Goal: Task Accomplishment & Management: Complete application form

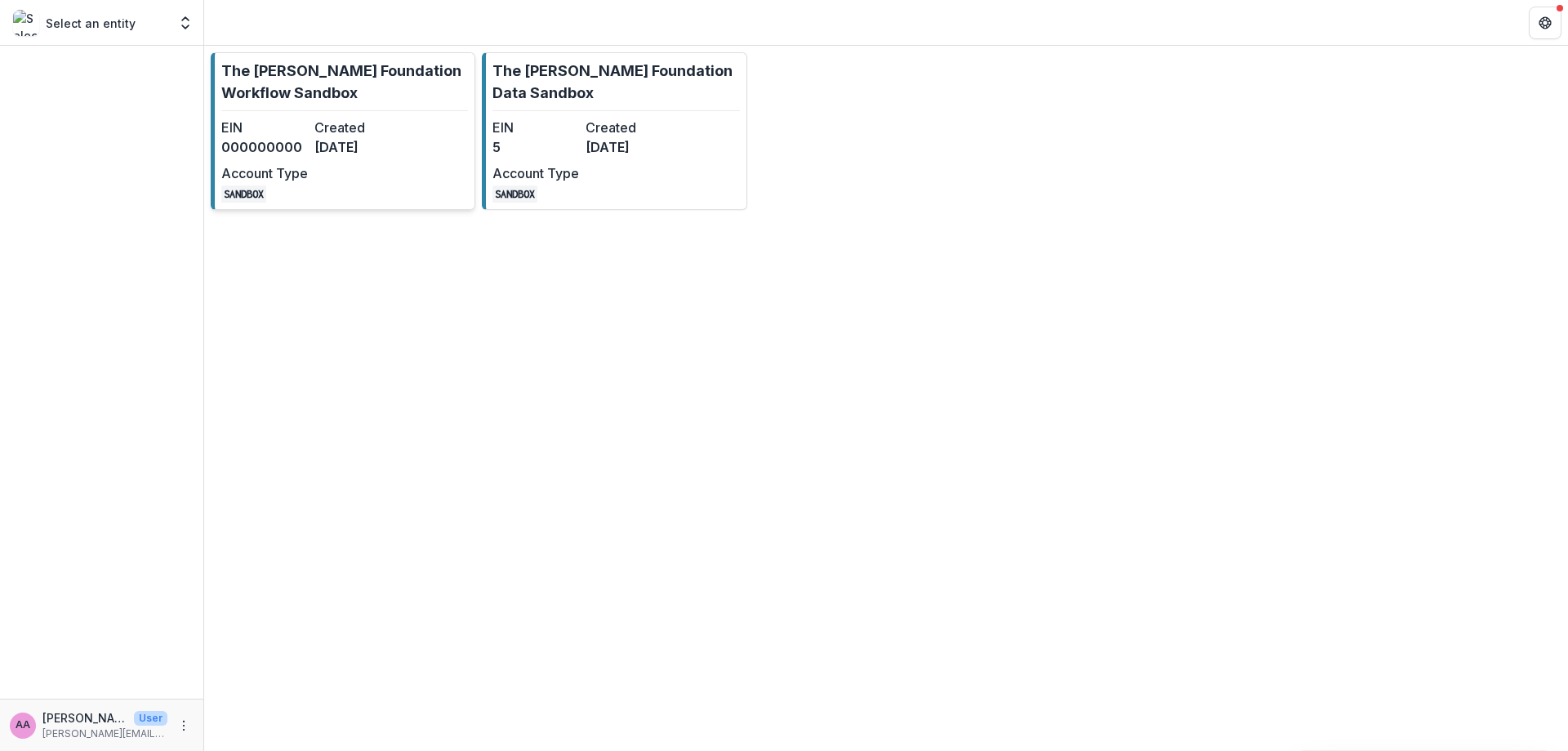
click at [378, 94] on p "The [PERSON_NAME] Foundation Workflow Sandbox" at bounding box center [345, 82] width 247 height 44
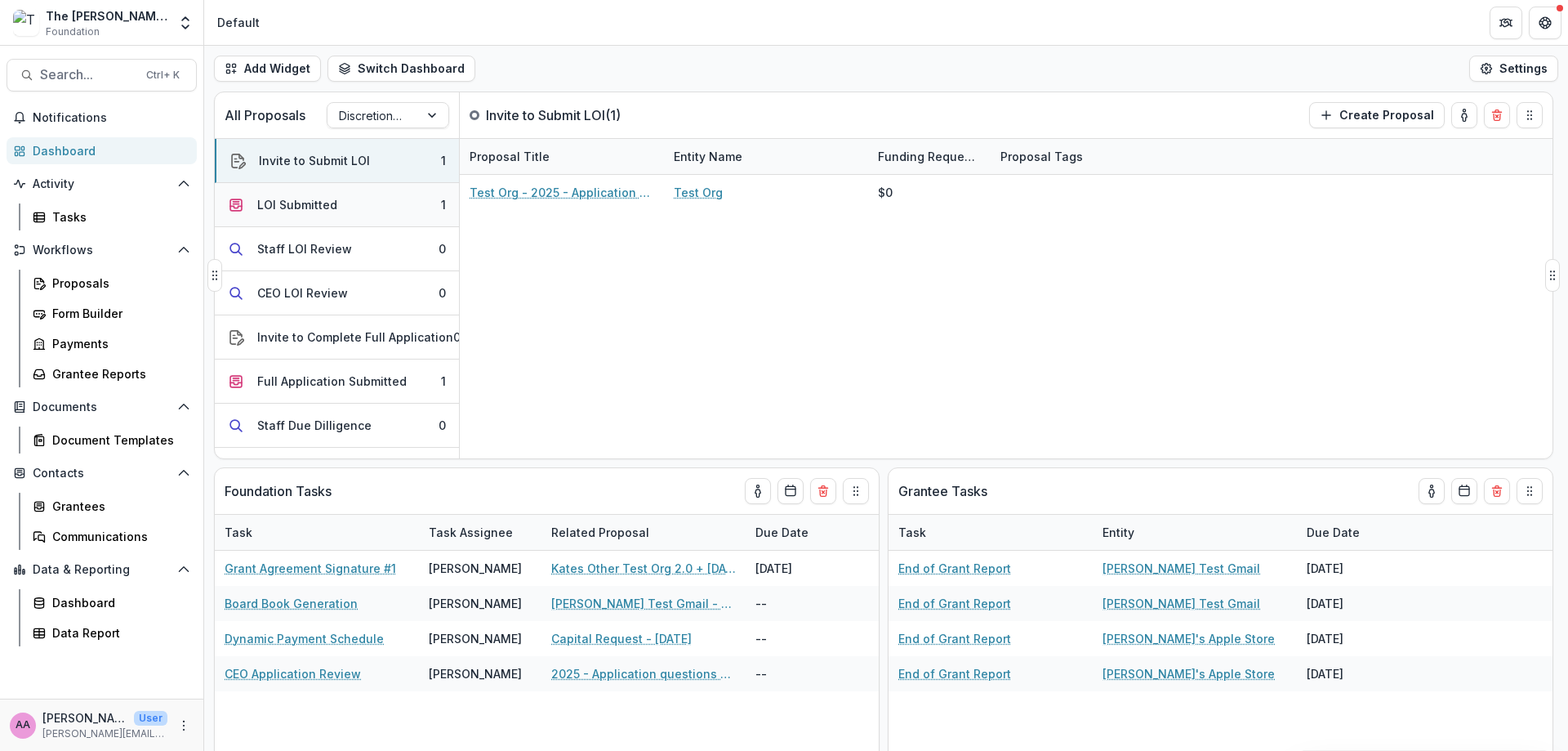
click at [348, 205] on button "LOI Submitted 1" at bounding box center [336, 205] width 244 height 44
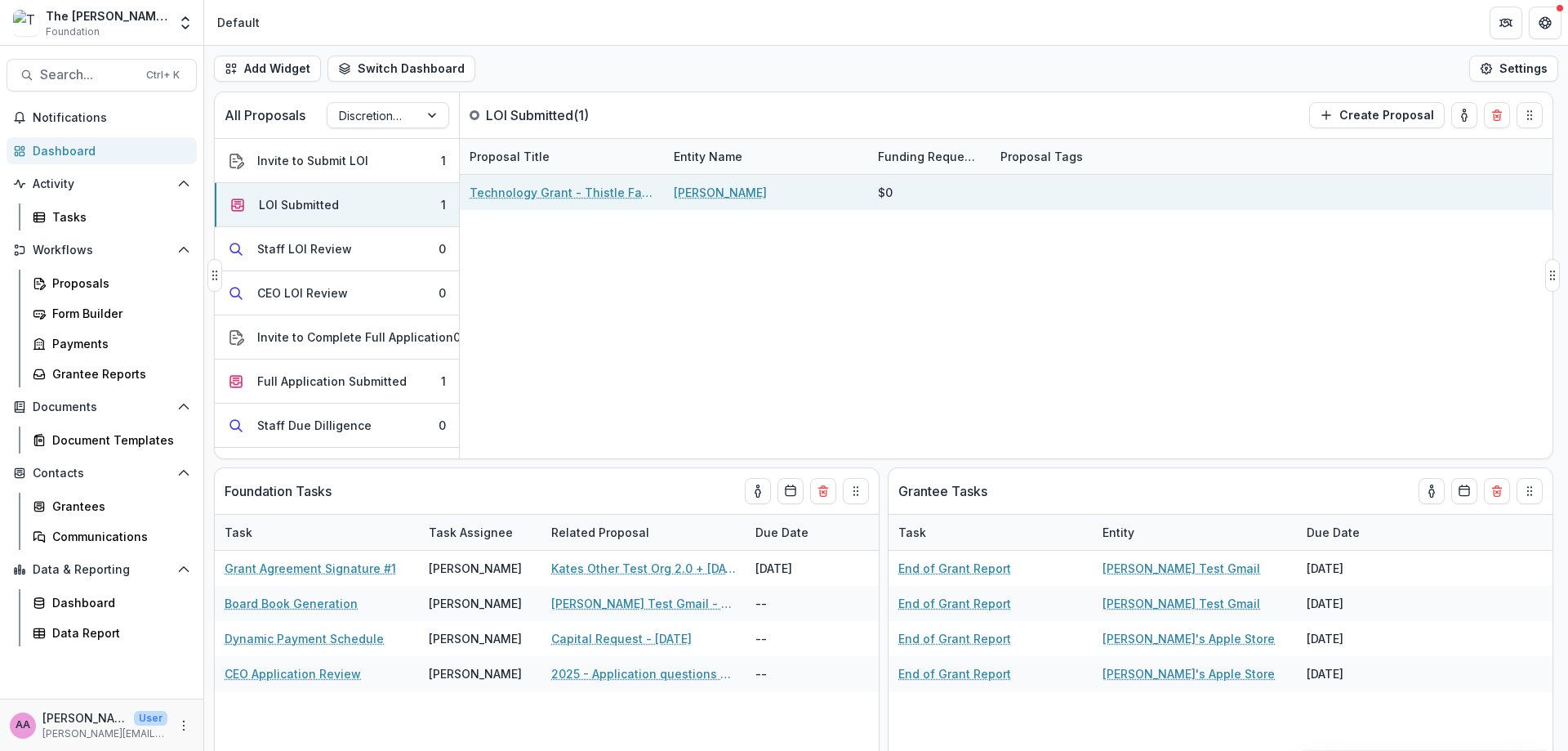
click at [565, 193] on link "Technology Grant - Thistle Farms" at bounding box center [561, 193] width 184 height 17
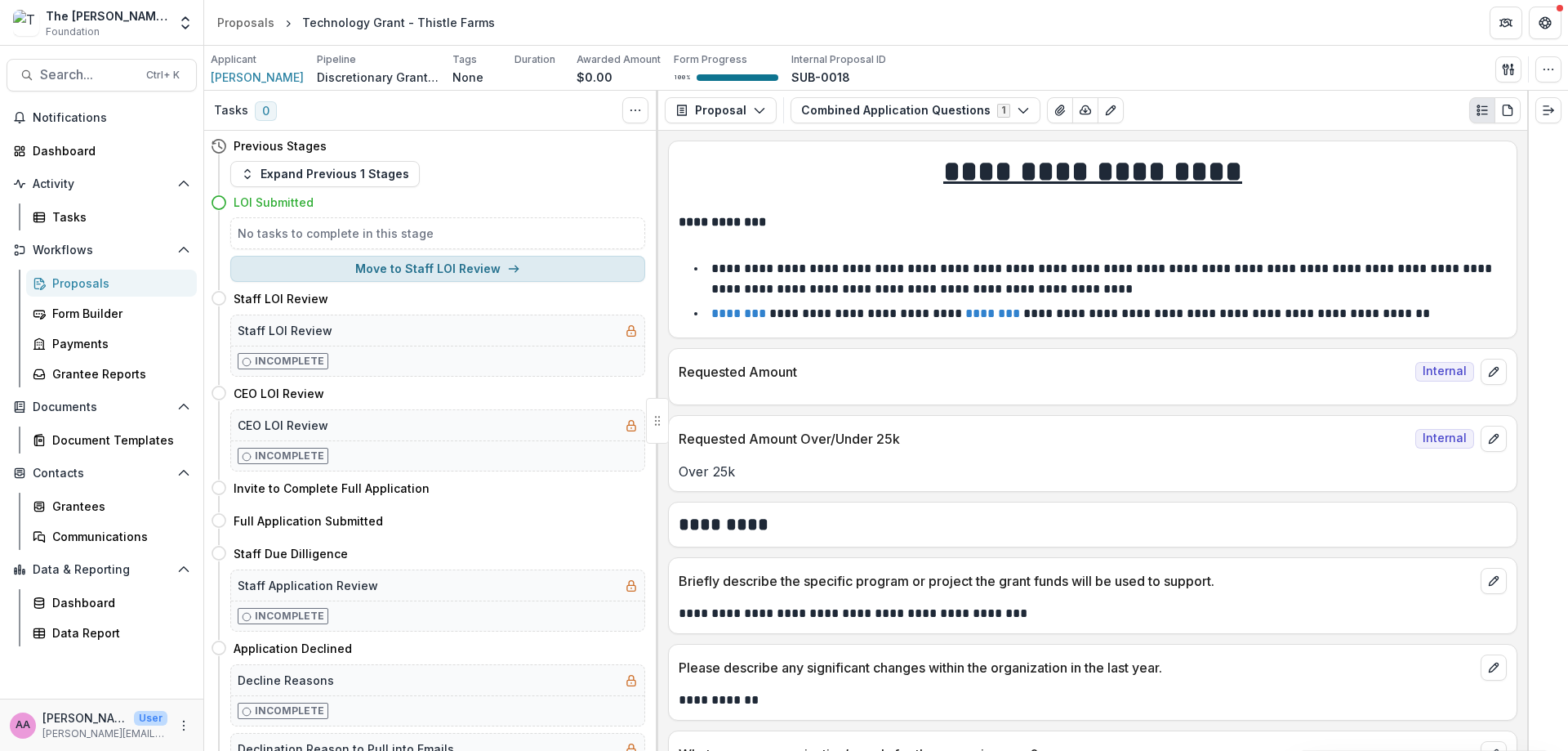
click at [341, 260] on button "Move to Staff LOI Review" at bounding box center [437, 269] width 415 height 27
select select "**********"
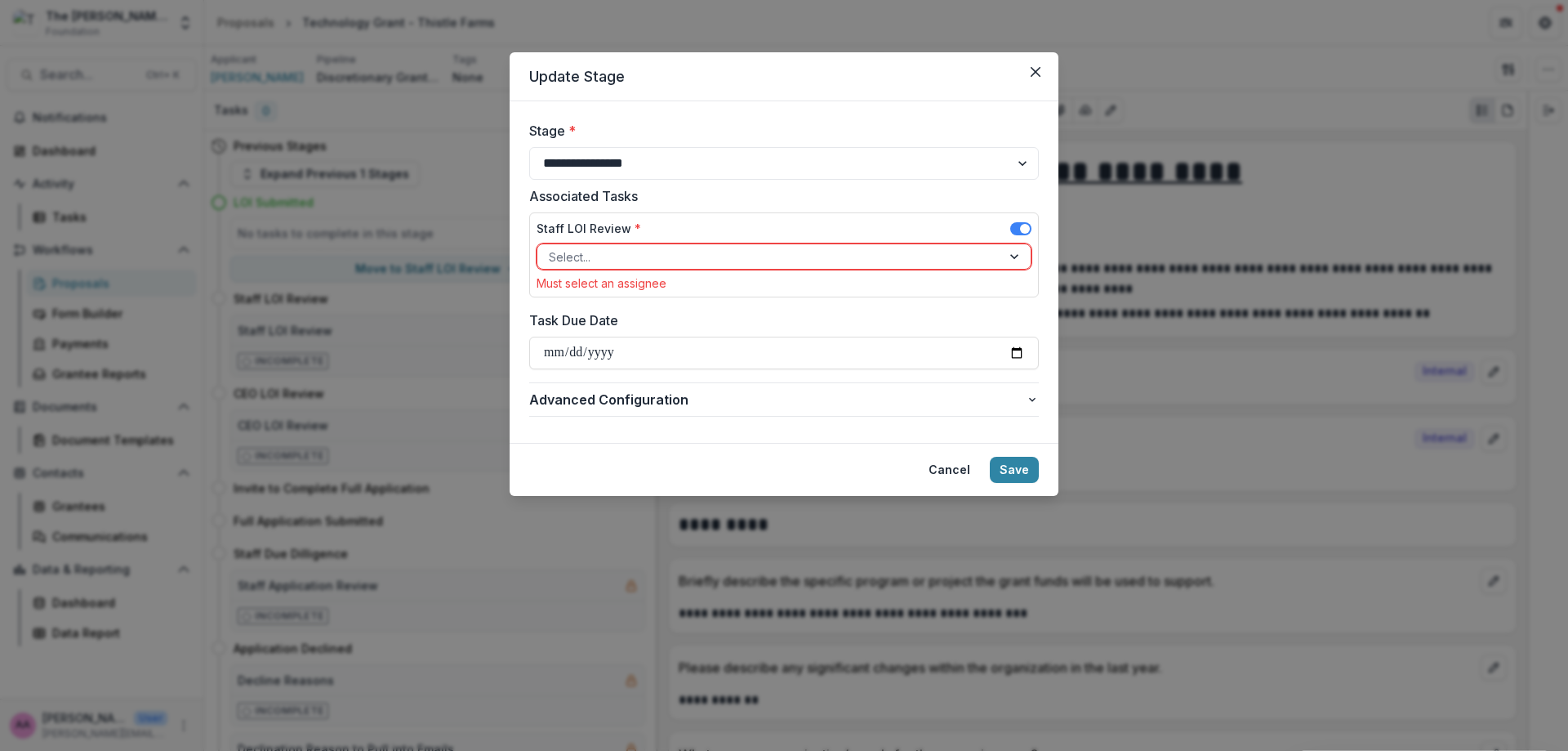
click at [544, 251] on div "Select..." at bounding box center [769, 257] width 464 height 24
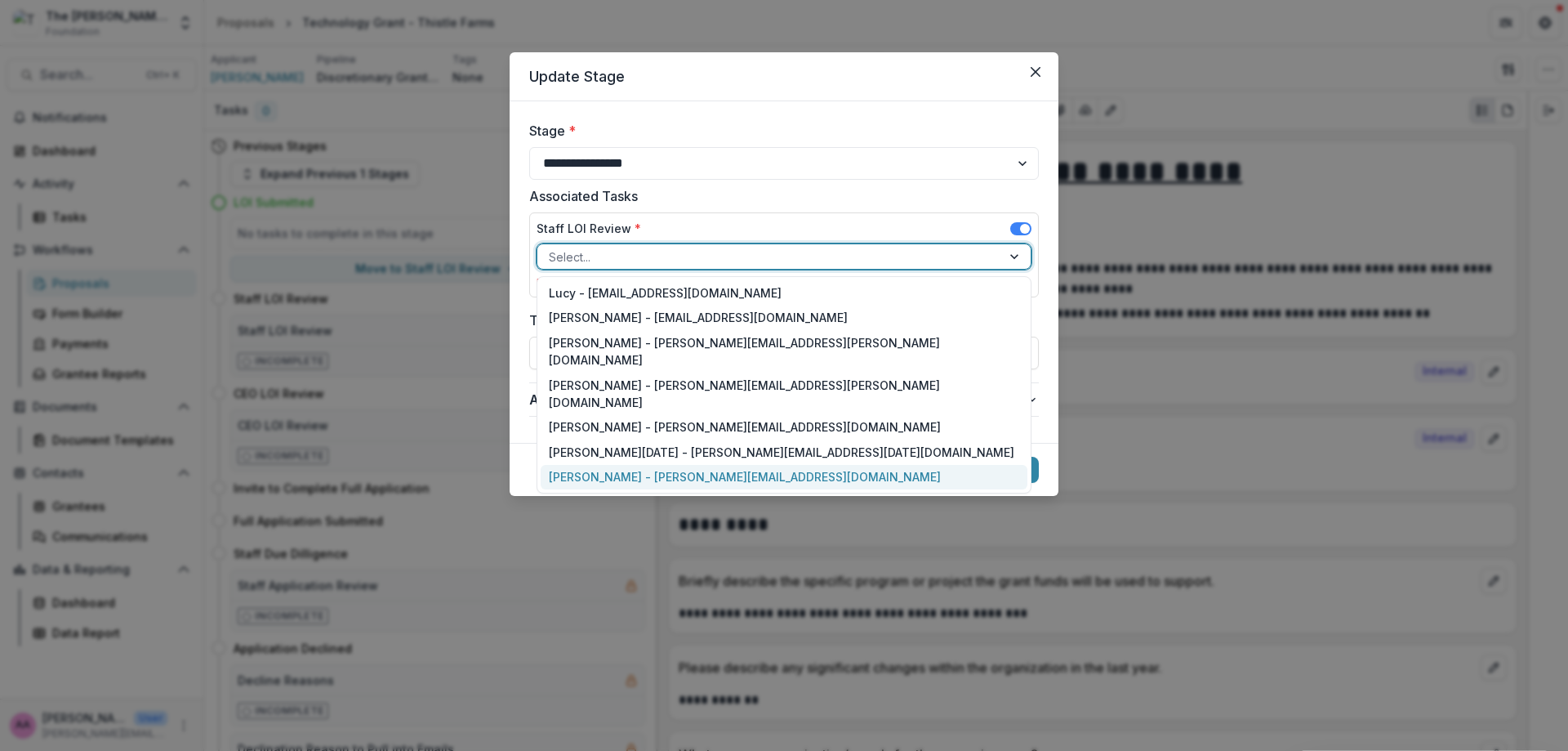
click at [618, 465] on div "[PERSON_NAME] - [PERSON_NAME][EMAIL_ADDRESS][DOMAIN_NAME]" at bounding box center [784, 478] width 487 height 26
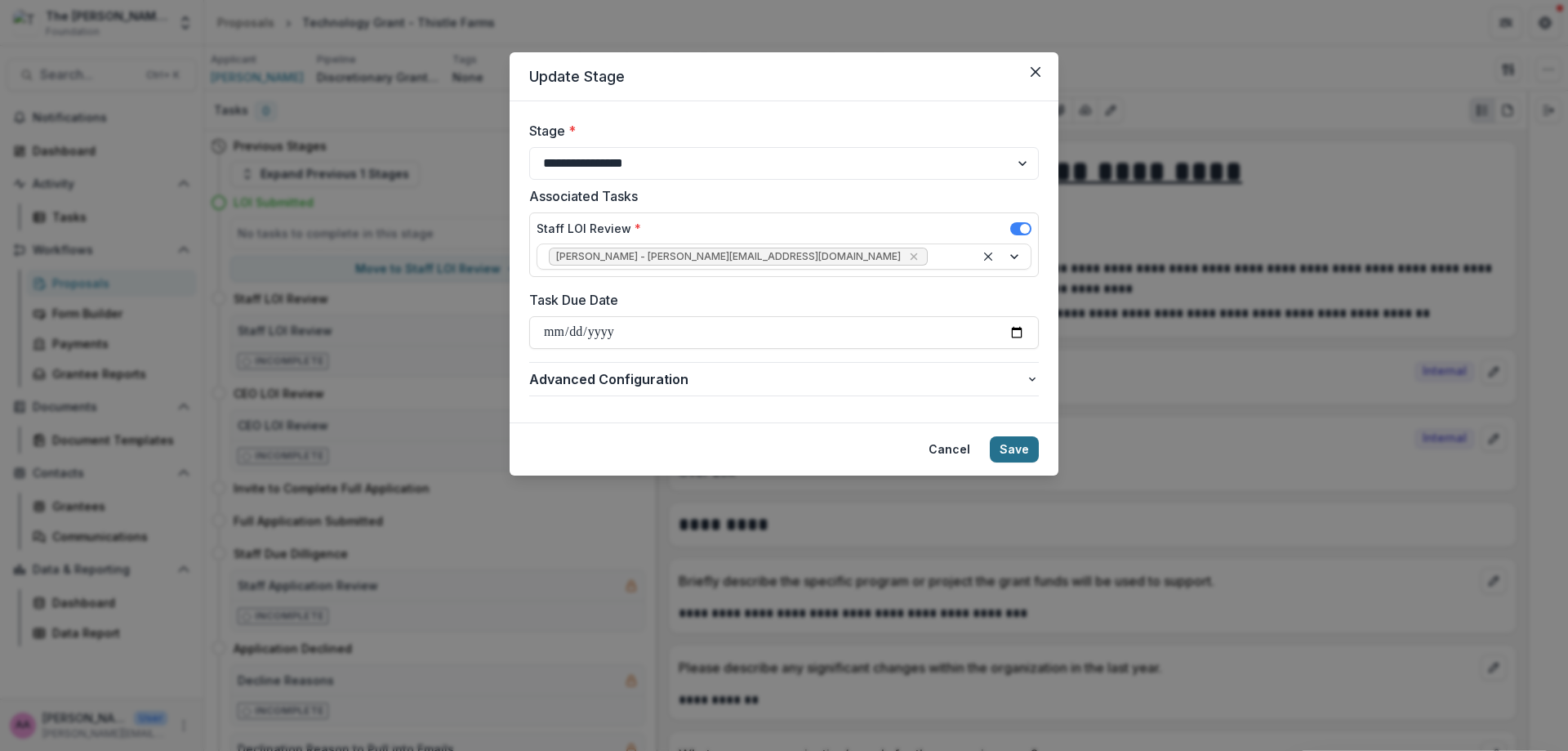
click at [1033, 453] on button "Save" at bounding box center [1014, 449] width 49 height 27
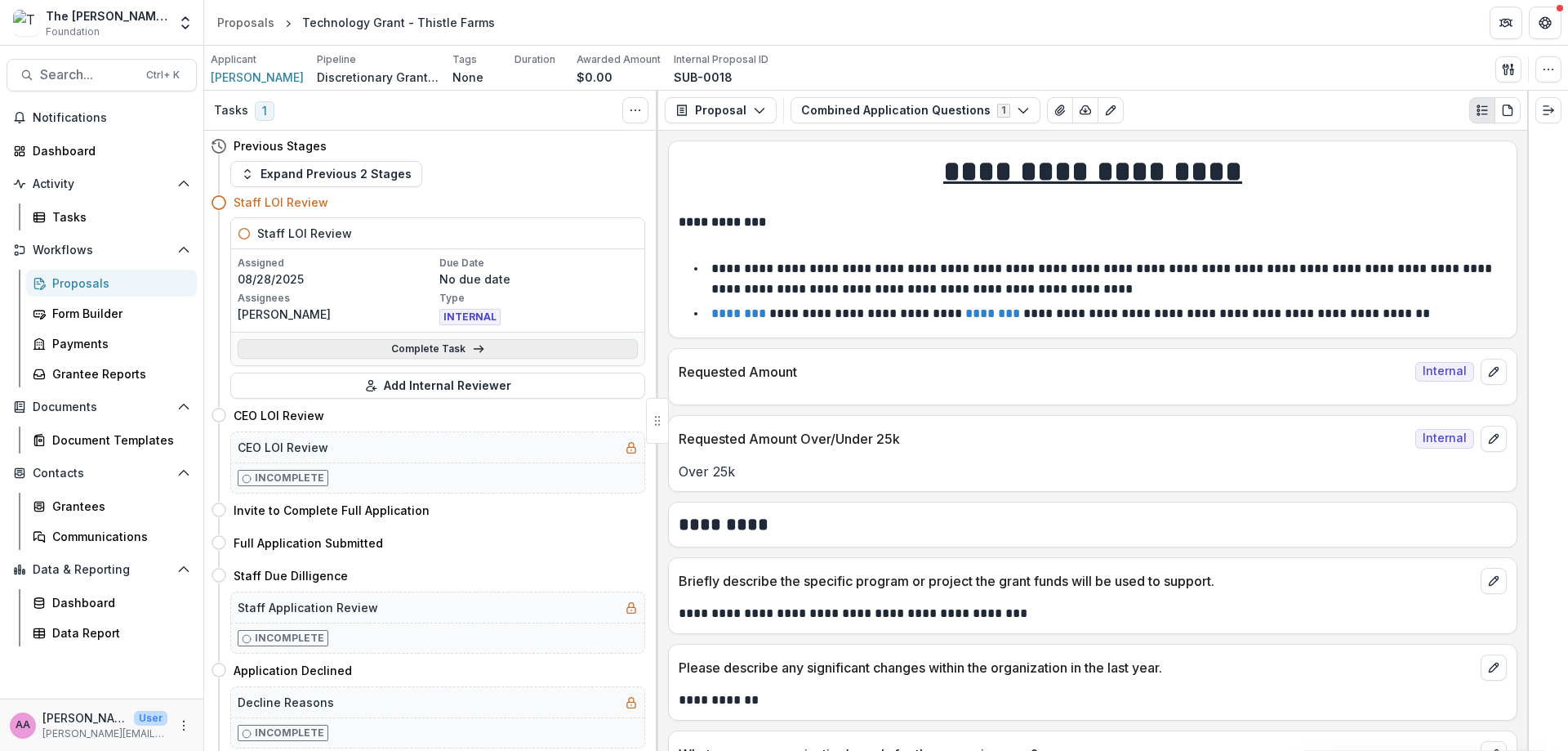
click at [439, 349] on link "Complete Task" at bounding box center [437, 348] width 400 height 19
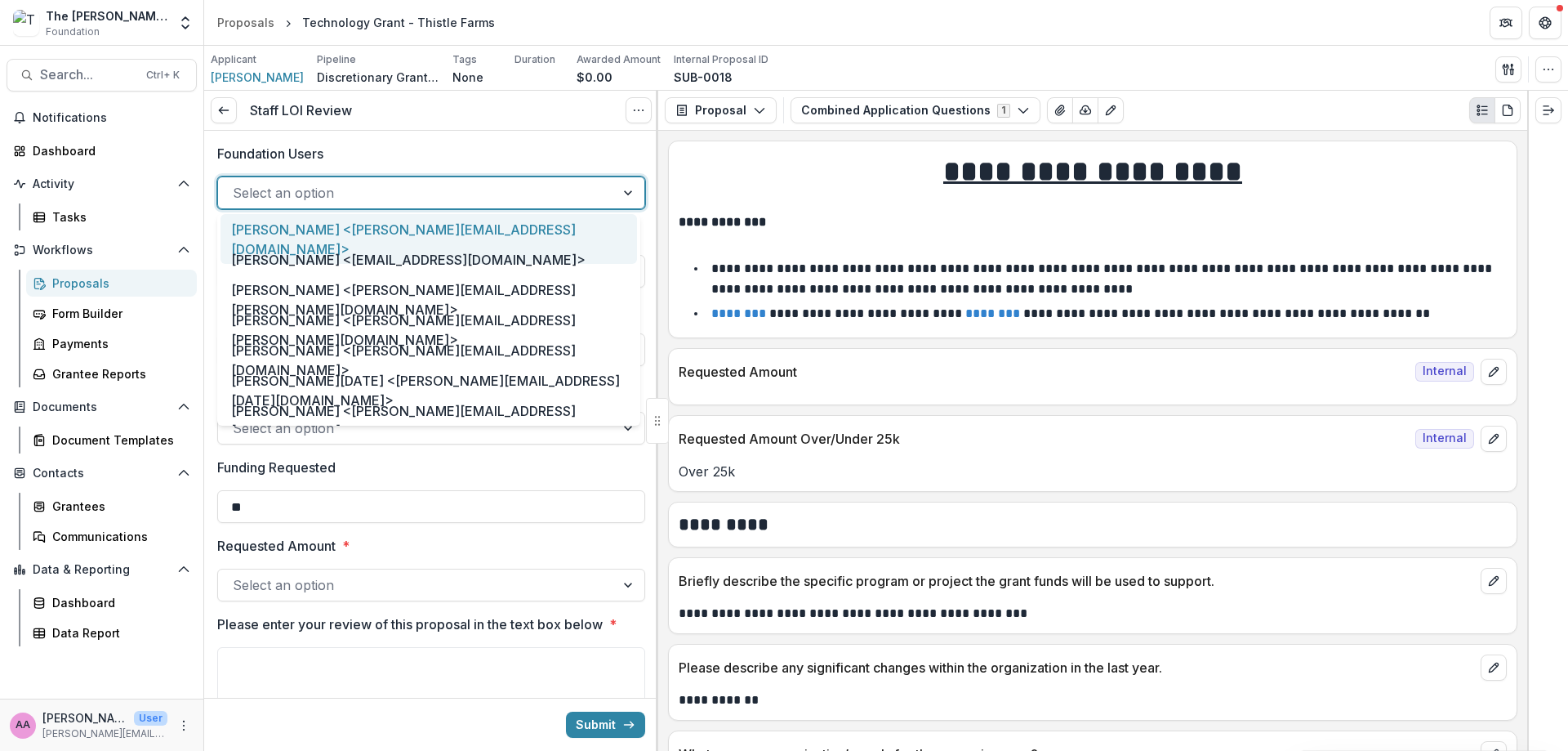
scroll to position [6, 0]
click at [324, 205] on div "Foundation Users 7 results available. Use Up and Down to choose options, press …" at bounding box center [431, 492] width 428 height 733
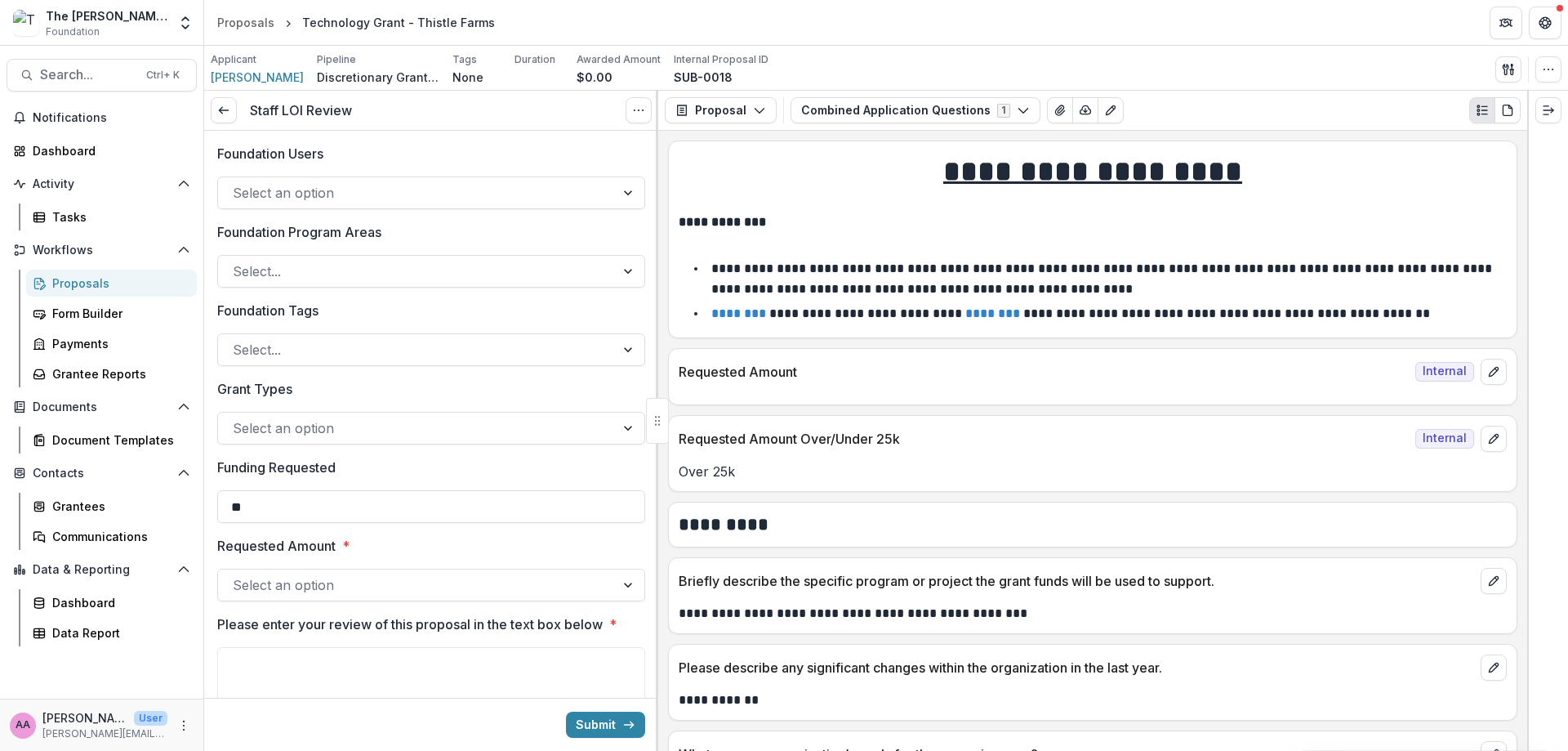
click at [416, 162] on label "Foundation Users" at bounding box center [426, 153] width 418 height 19
click at [236, 183] on input "Foundation Users" at bounding box center [235, 193] width 4 height 19
click at [373, 195] on div at bounding box center [416, 193] width 367 height 23
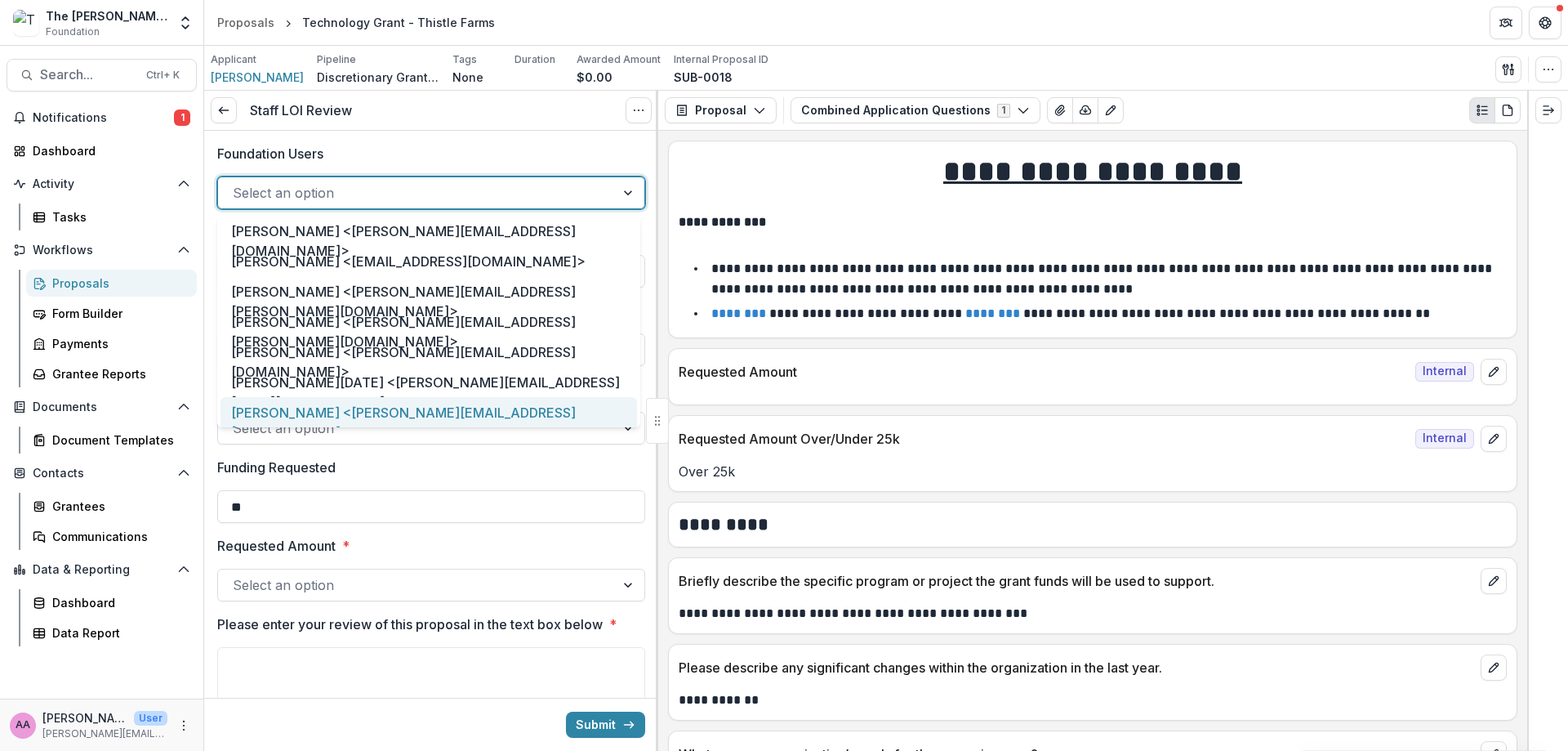
click at [350, 414] on div "[PERSON_NAME] <[PERSON_NAME][EMAIL_ADDRESS][DOMAIN_NAME]>" at bounding box center [429, 422] width 417 height 50
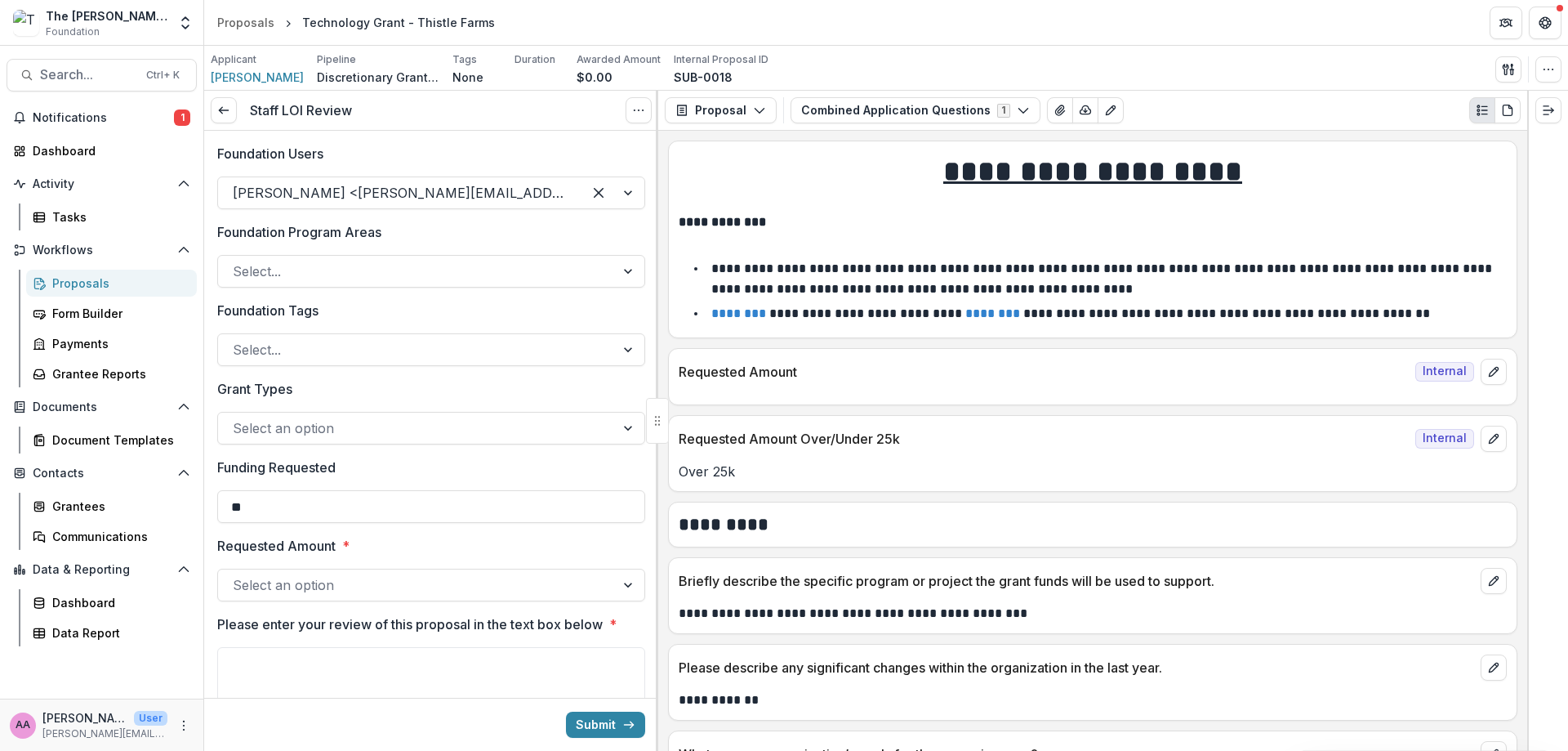
click at [290, 251] on div at bounding box center [431, 251] width 428 height 6
click at [290, 271] on div at bounding box center [416, 271] width 367 height 23
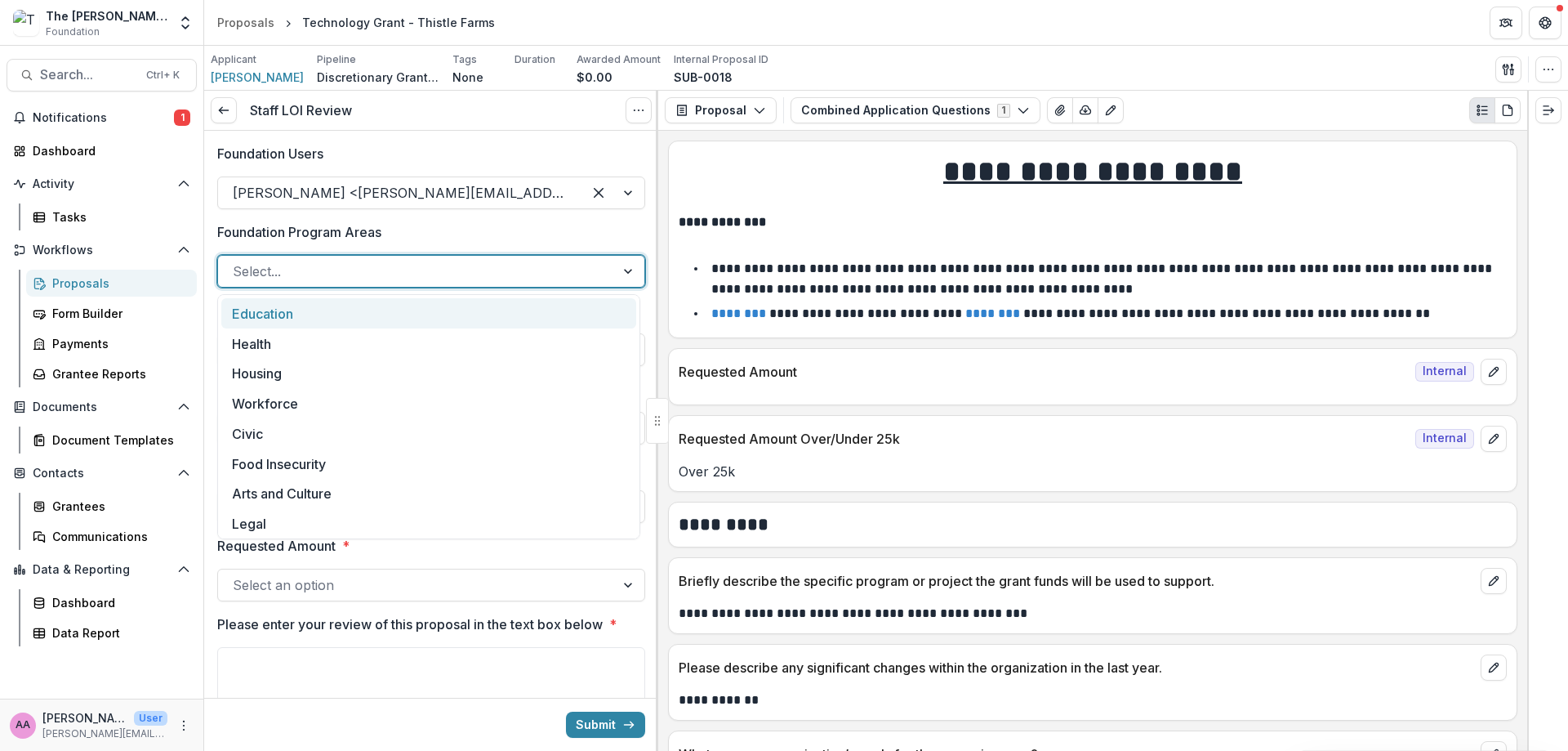
click at [388, 266] on div at bounding box center [416, 271] width 367 height 23
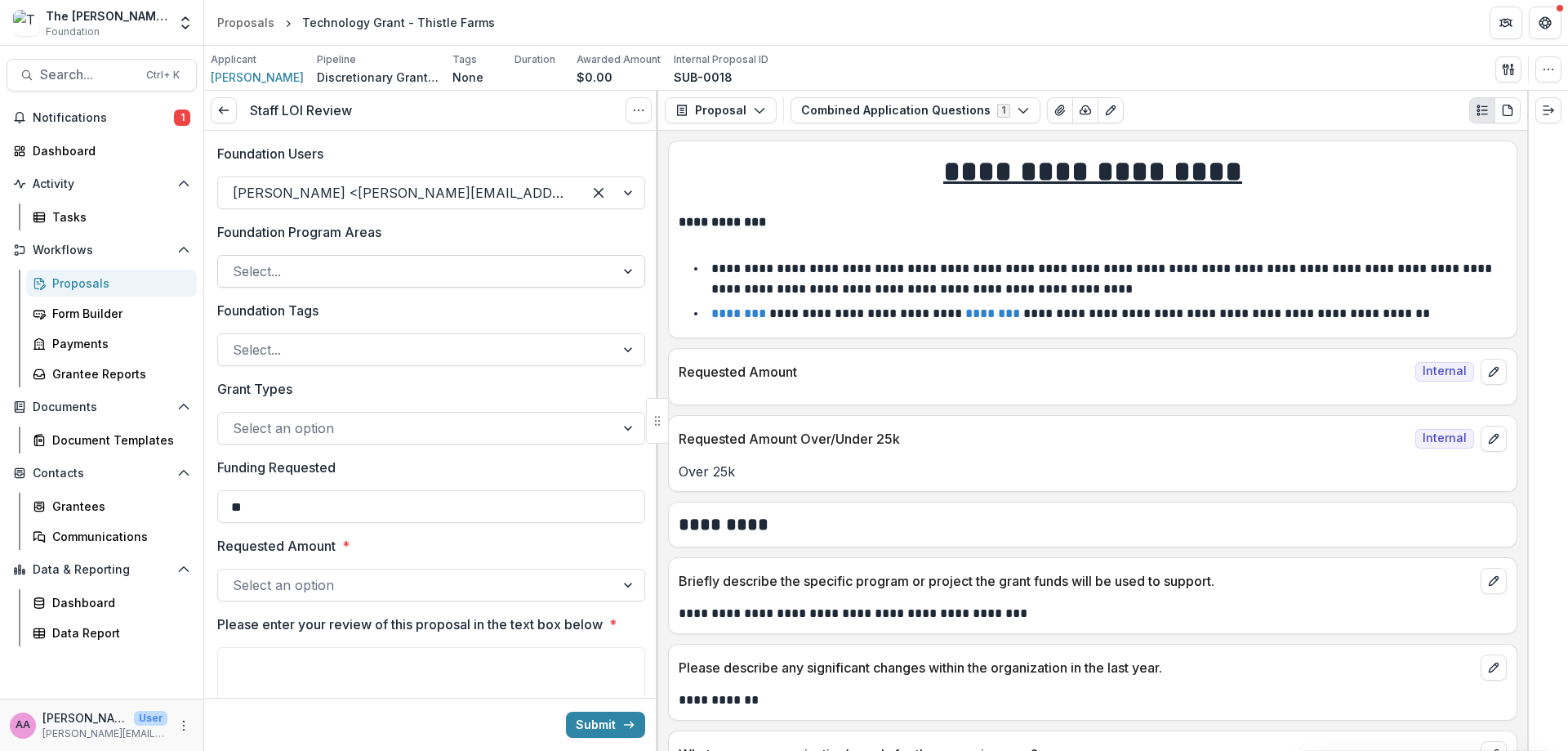
click at [399, 283] on div "Select..." at bounding box center [416, 271] width 397 height 27
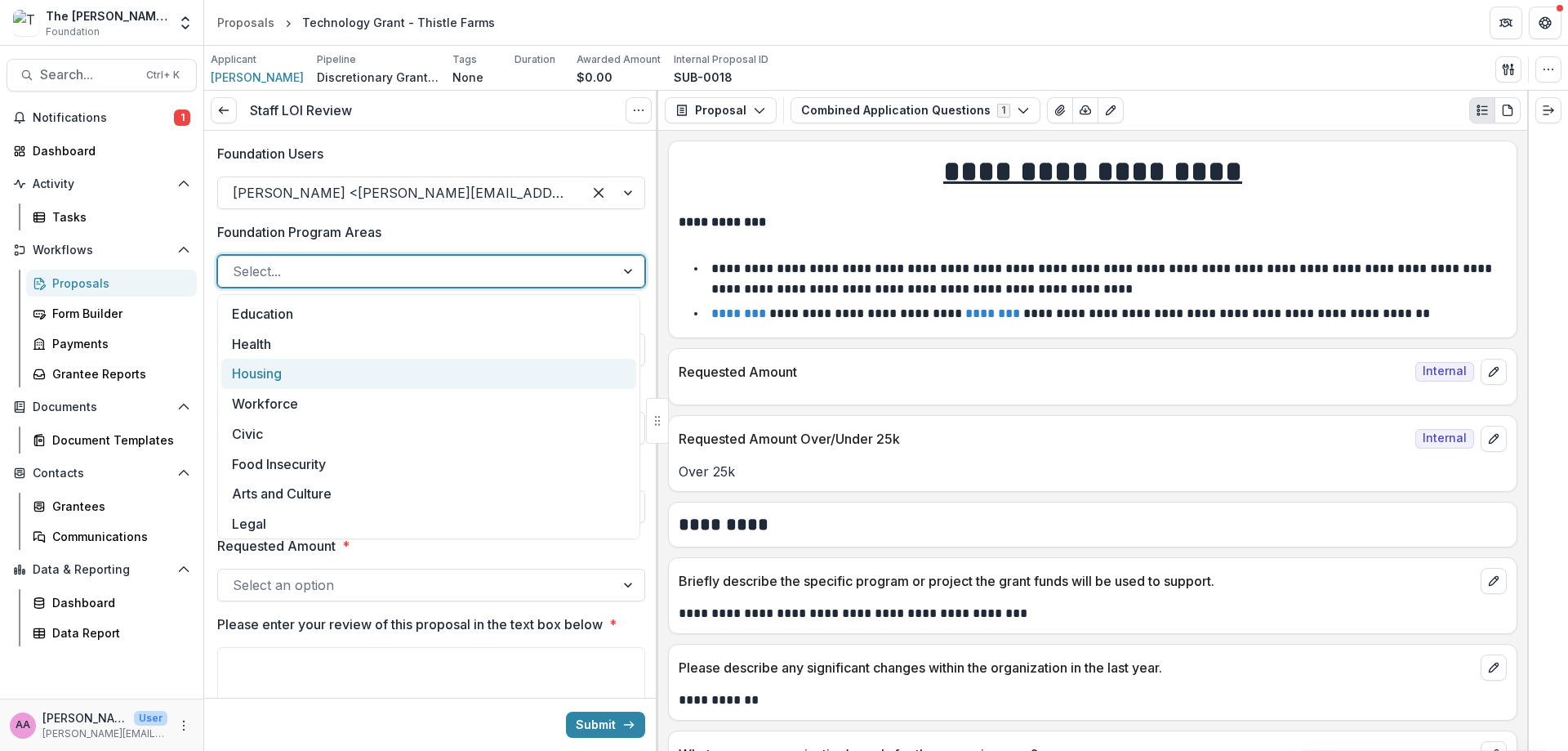
click at [383, 377] on div "Housing" at bounding box center [429, 373] width 415 height 30
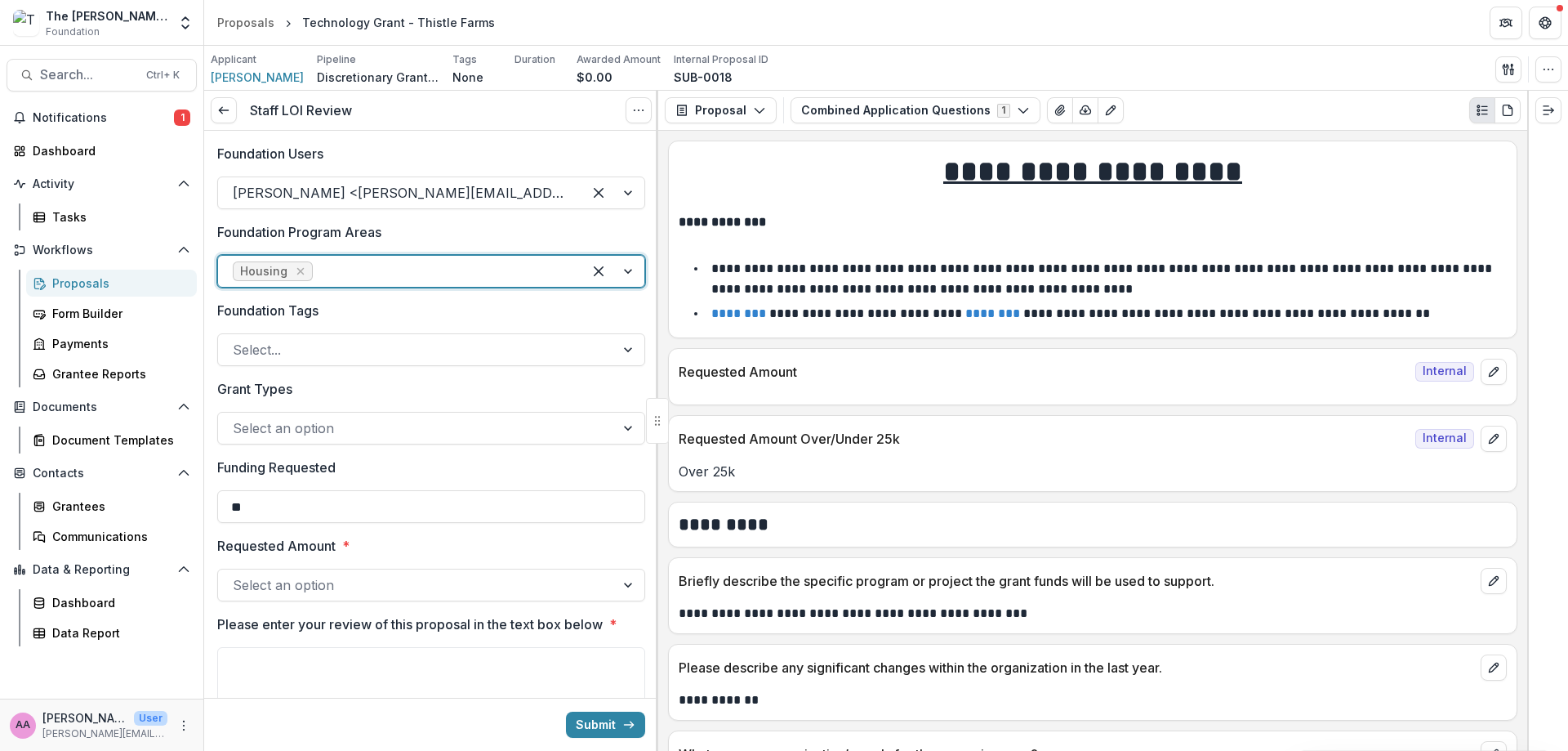
click at [381, 268] on div at bounding box center [442, 271] width 252 height 23
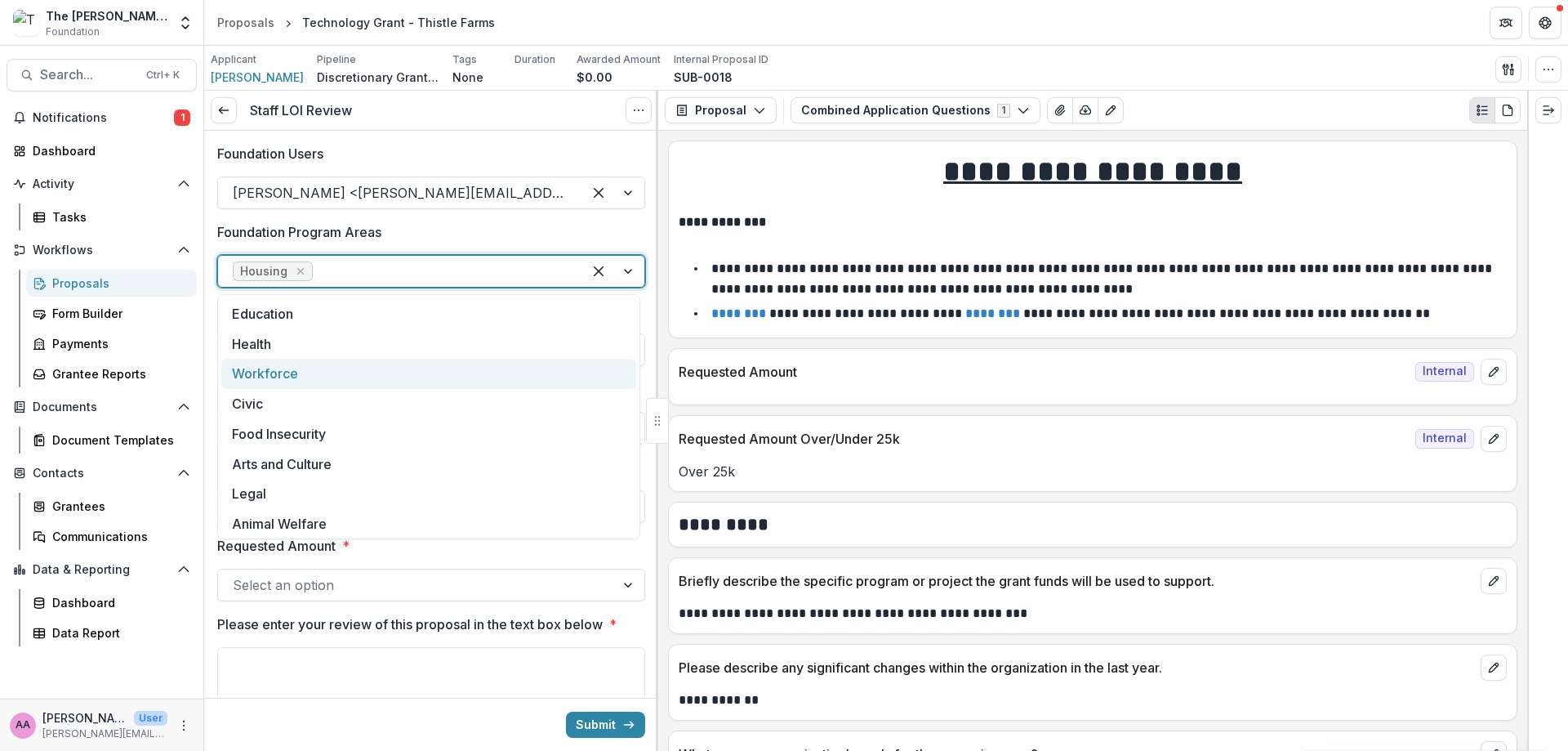
click at [355, 377] on div "Workforce" at bounding box center [429, 373] width 415 height 30
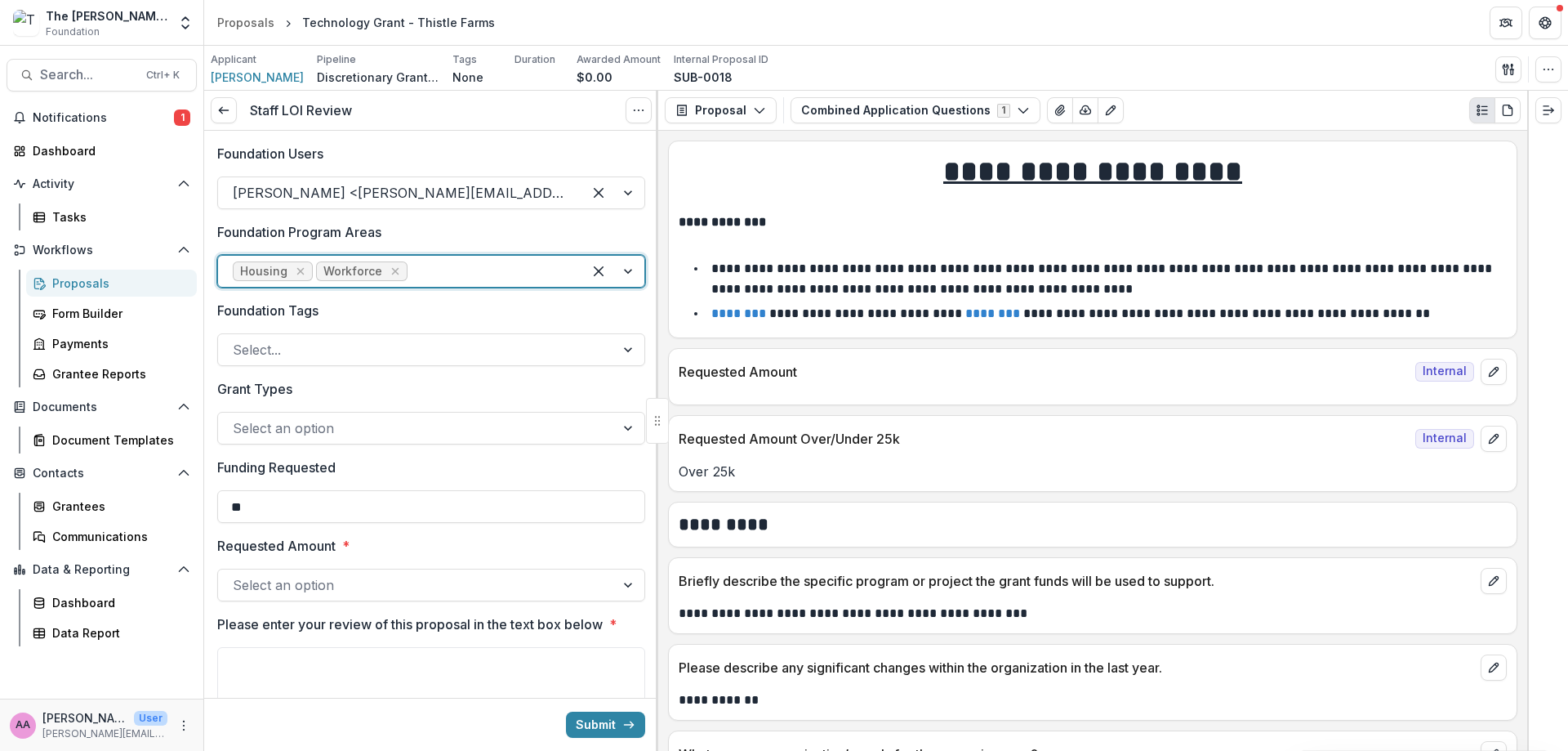
click at [355, 377] on div "Foundation Users [PERSON_NAME] <[PERSON_NAME][EMAIL_ADDRESS][DOMAIN_NAME]> Foun…" at bounding box center [431, 497] width 428 height 733
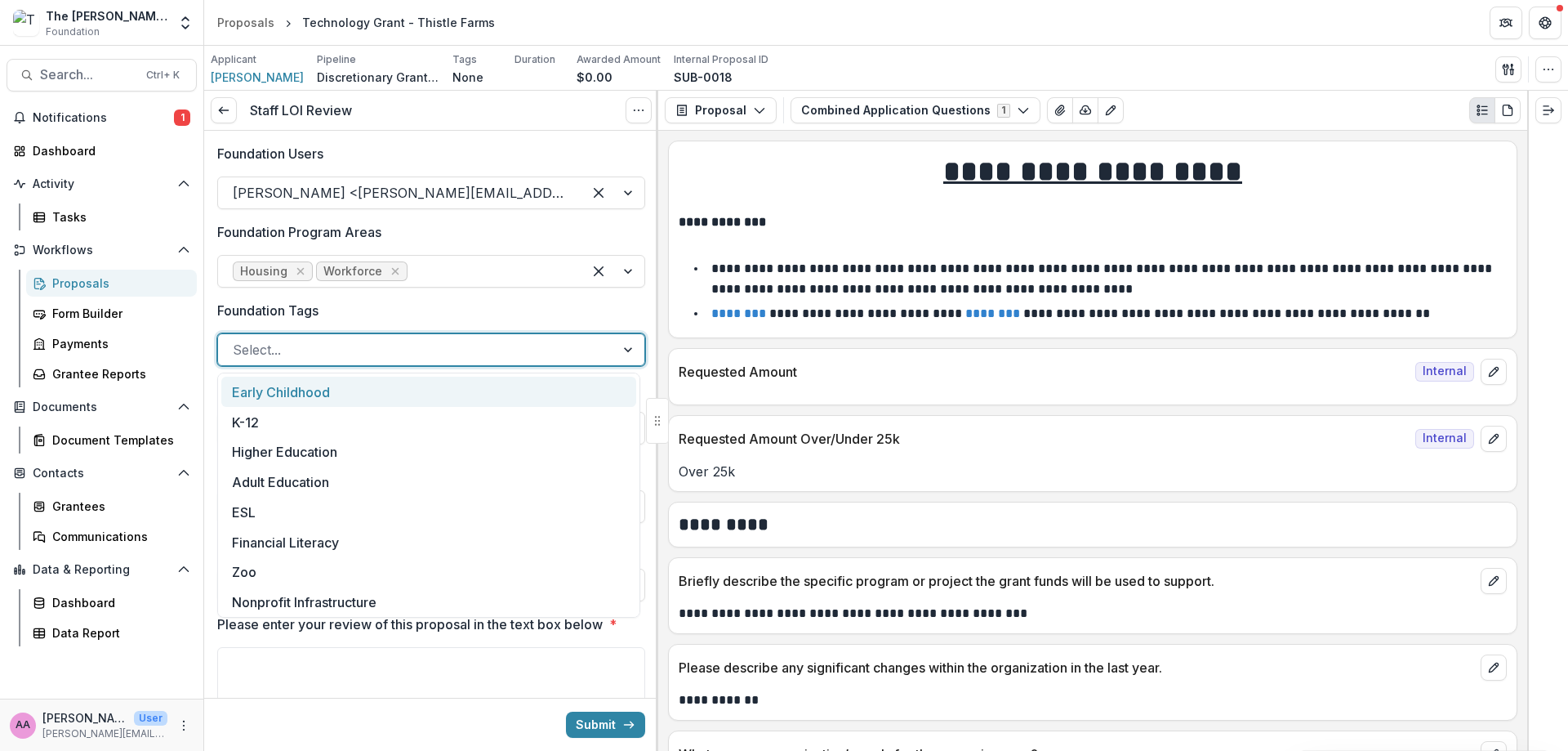
click at [354, 366] on div "Select..." at bounding box center [431, 350] width 428 height 33
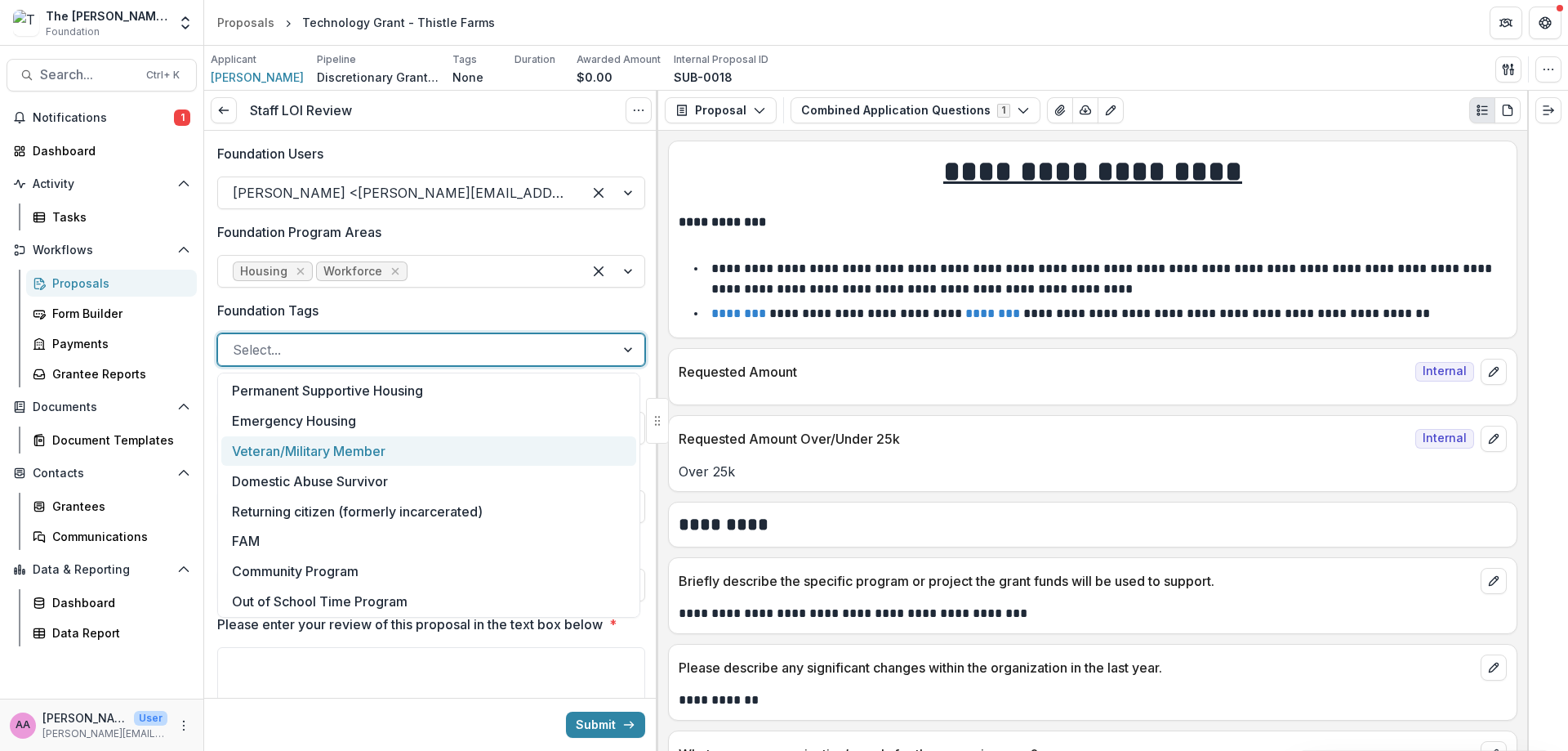
scroll to position [635, 0]
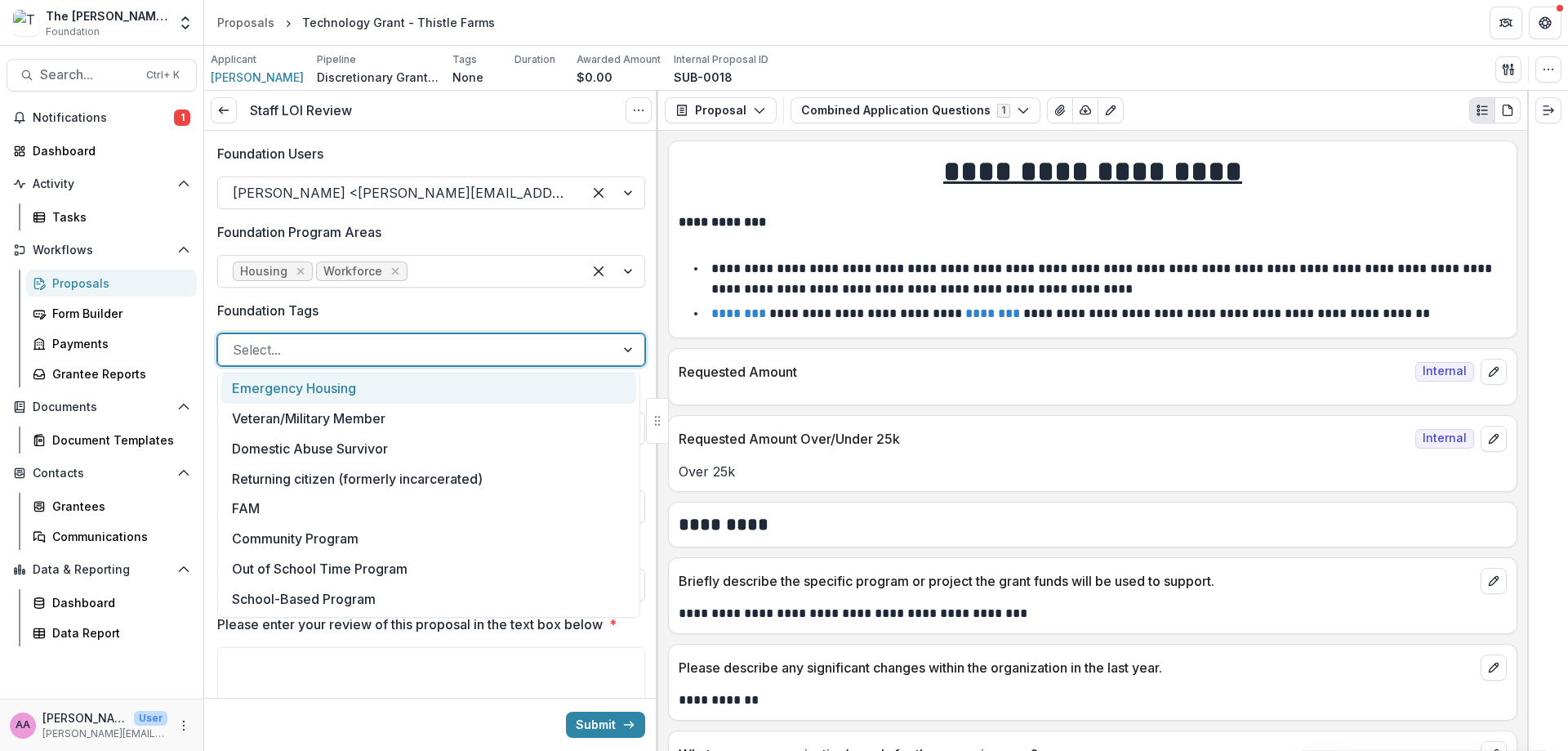
click at [364, 388] on div "Emergency Housing" at bounding box center [429, 388] width 415 height 30
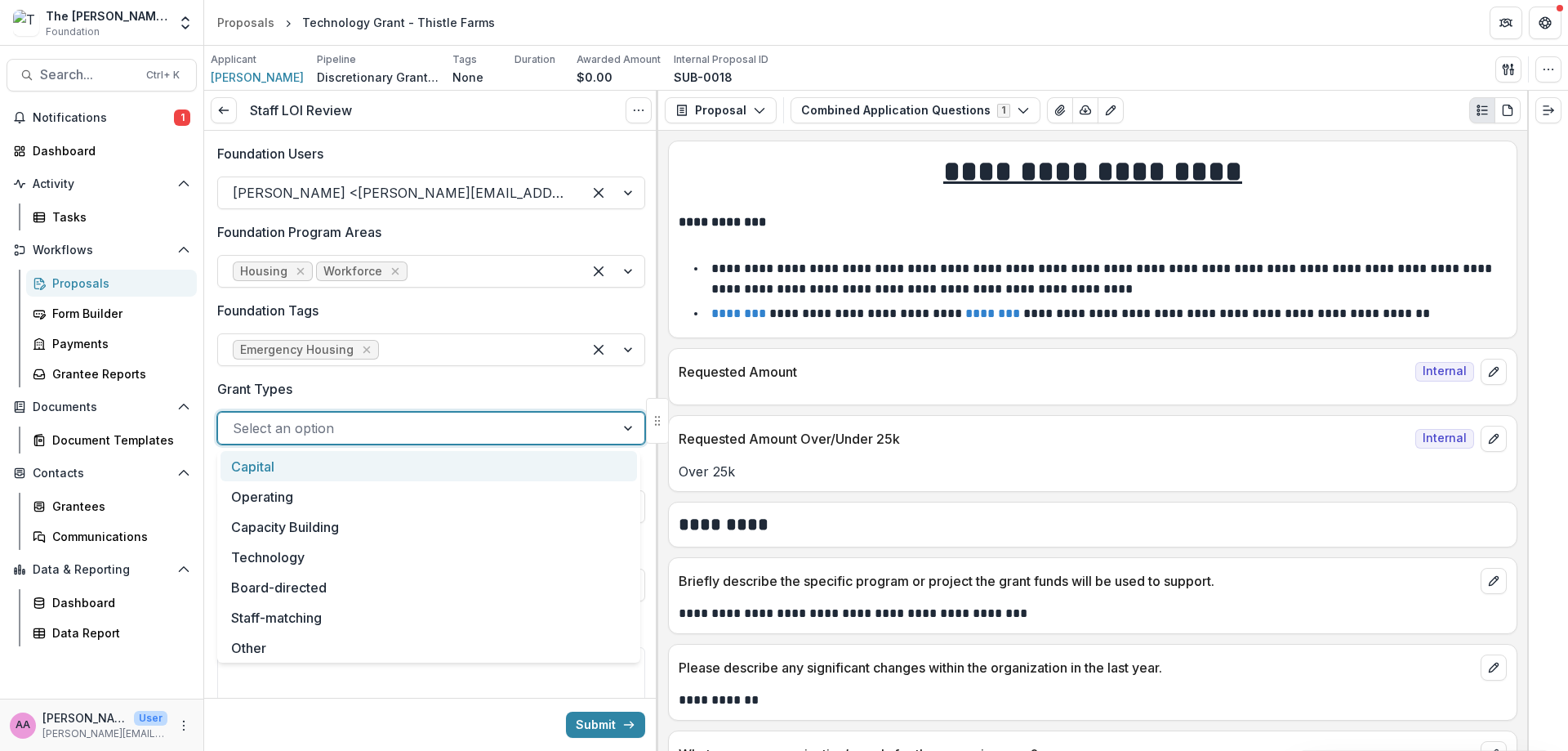
click at [336, 426] on div at bounding box center [416, 428] width 367 height 23
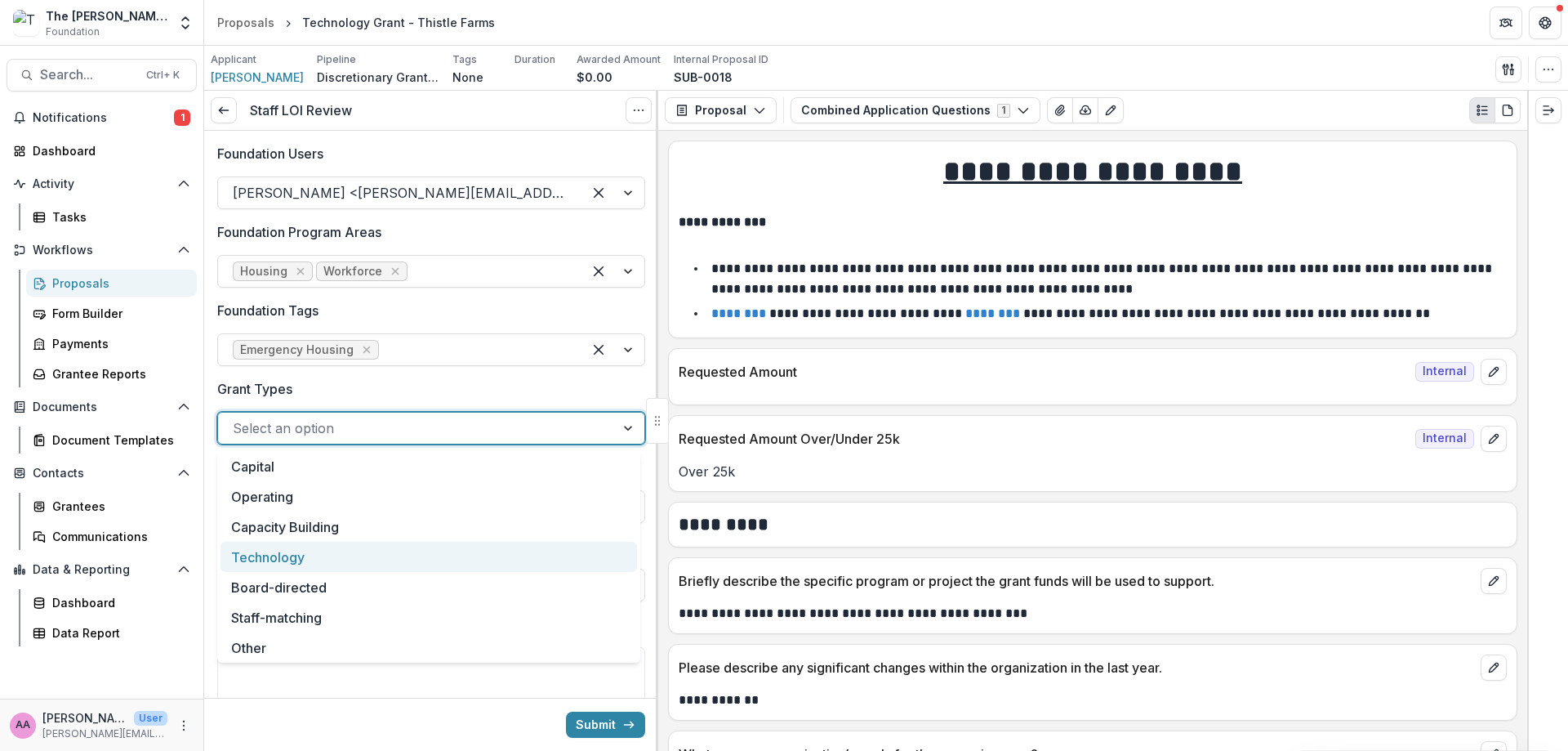
click at [338, 552] on div "Technology" at bounding box center [429, 557] width 417 height 30
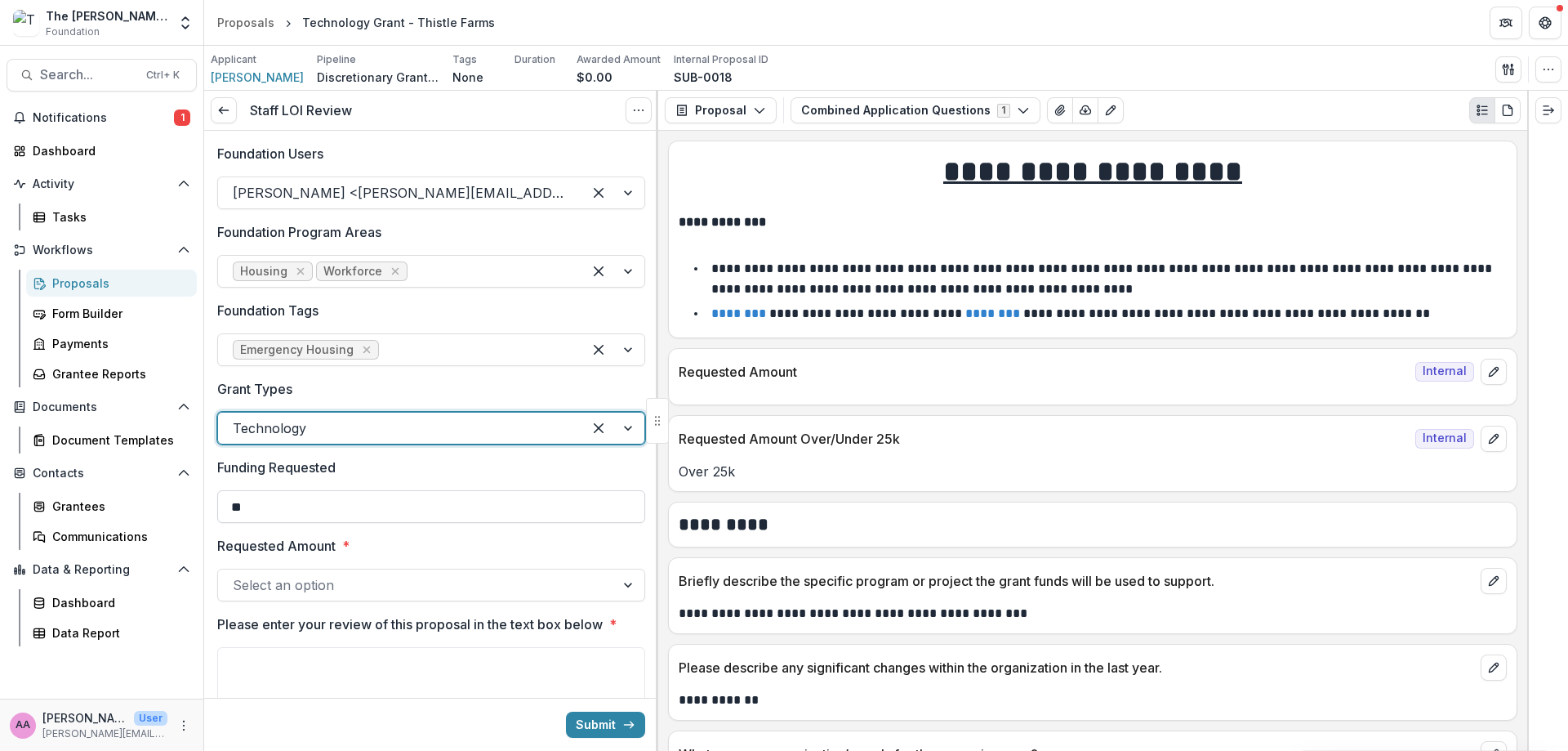
click at [346, 506] on input "**" at bounding box center [431, 507] width 428 height 33
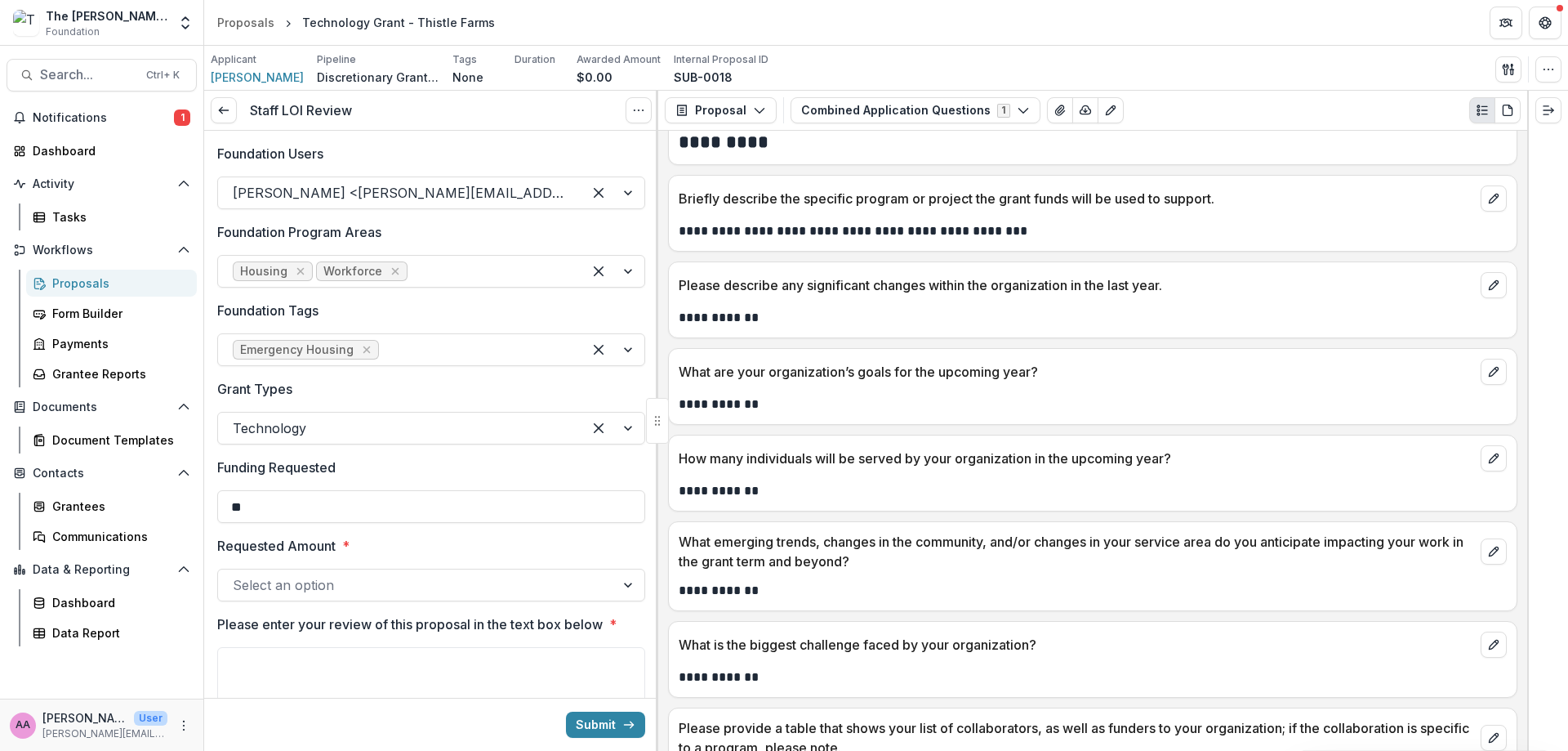
scroll to position [294, 0]
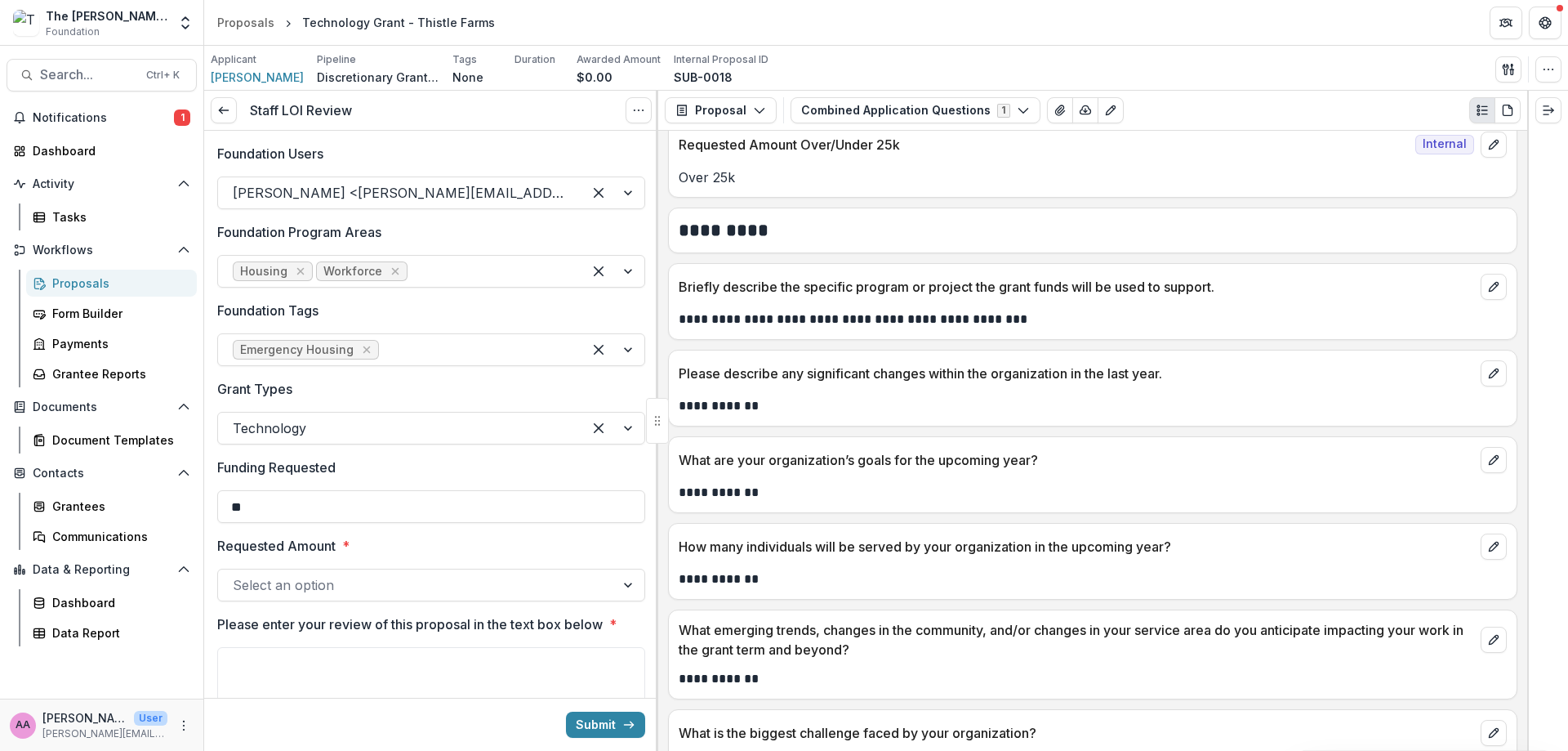
click at [485, 584] on div at bounding box center [416, 585] width 367 height 23
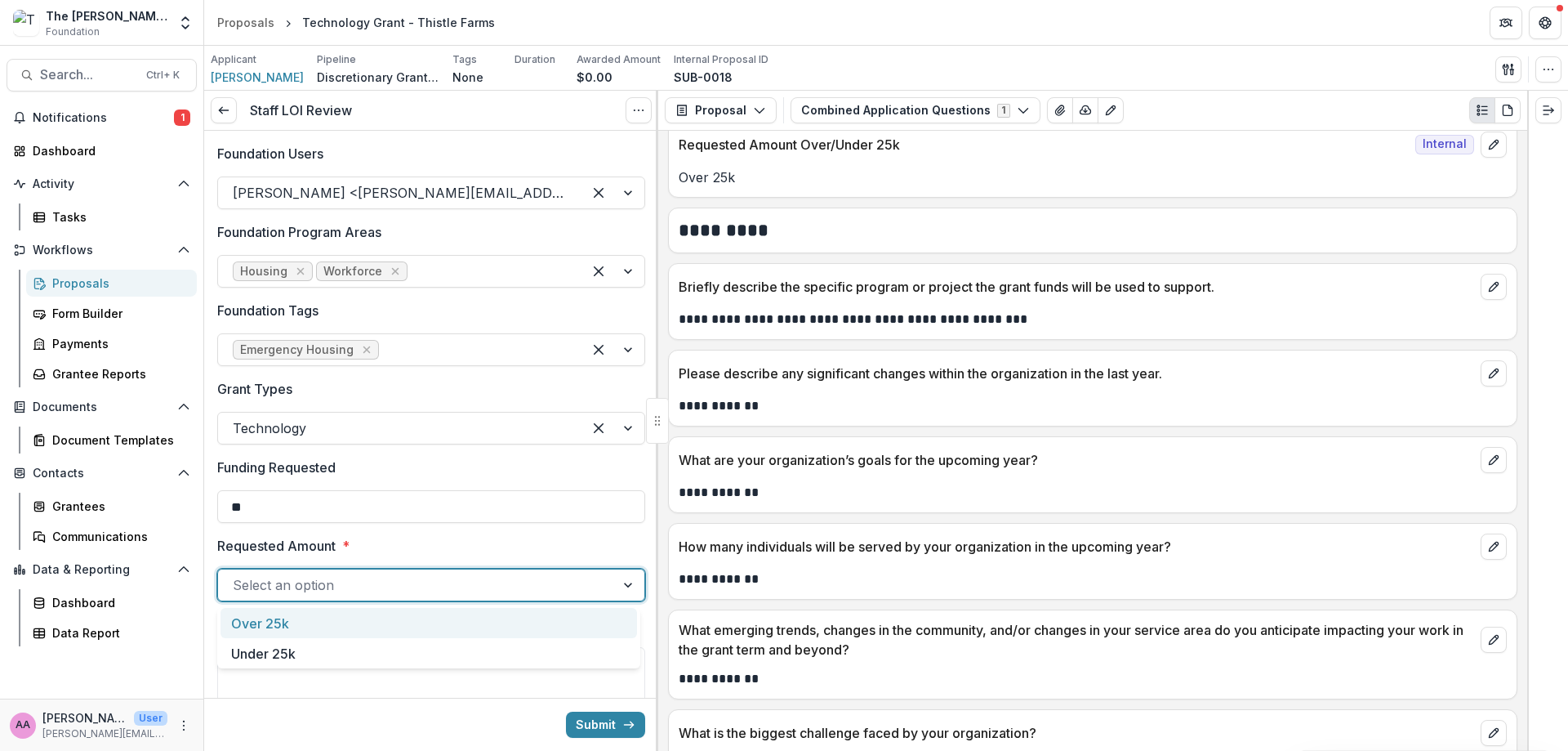
click at [477, 613] on div "Over 25k" at bounding box center [429, 623] width 417 height 30
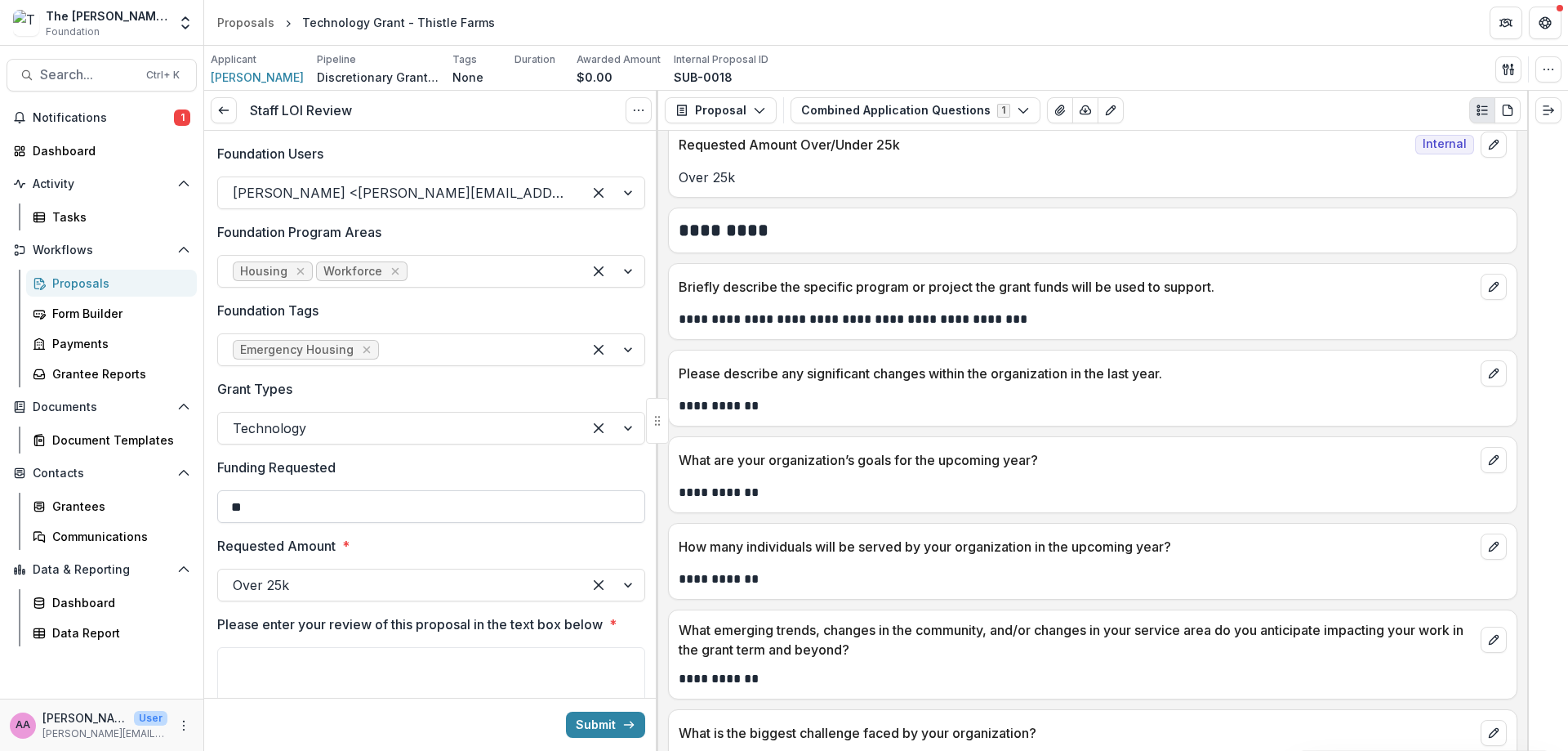
click at [285, 512] on input "**" at bounding box center [431, 507] width 428 height 33
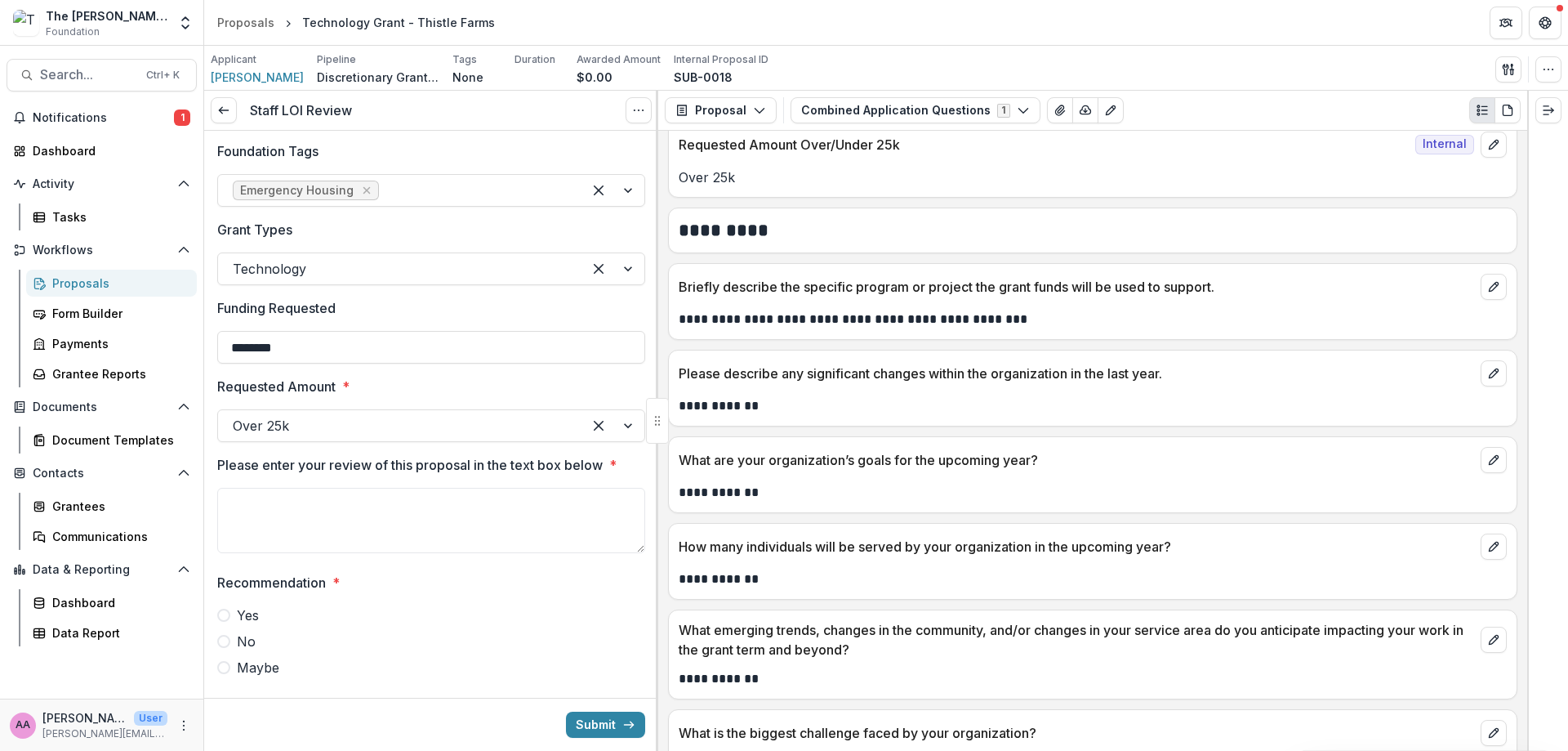
scroll to position [309, 0]
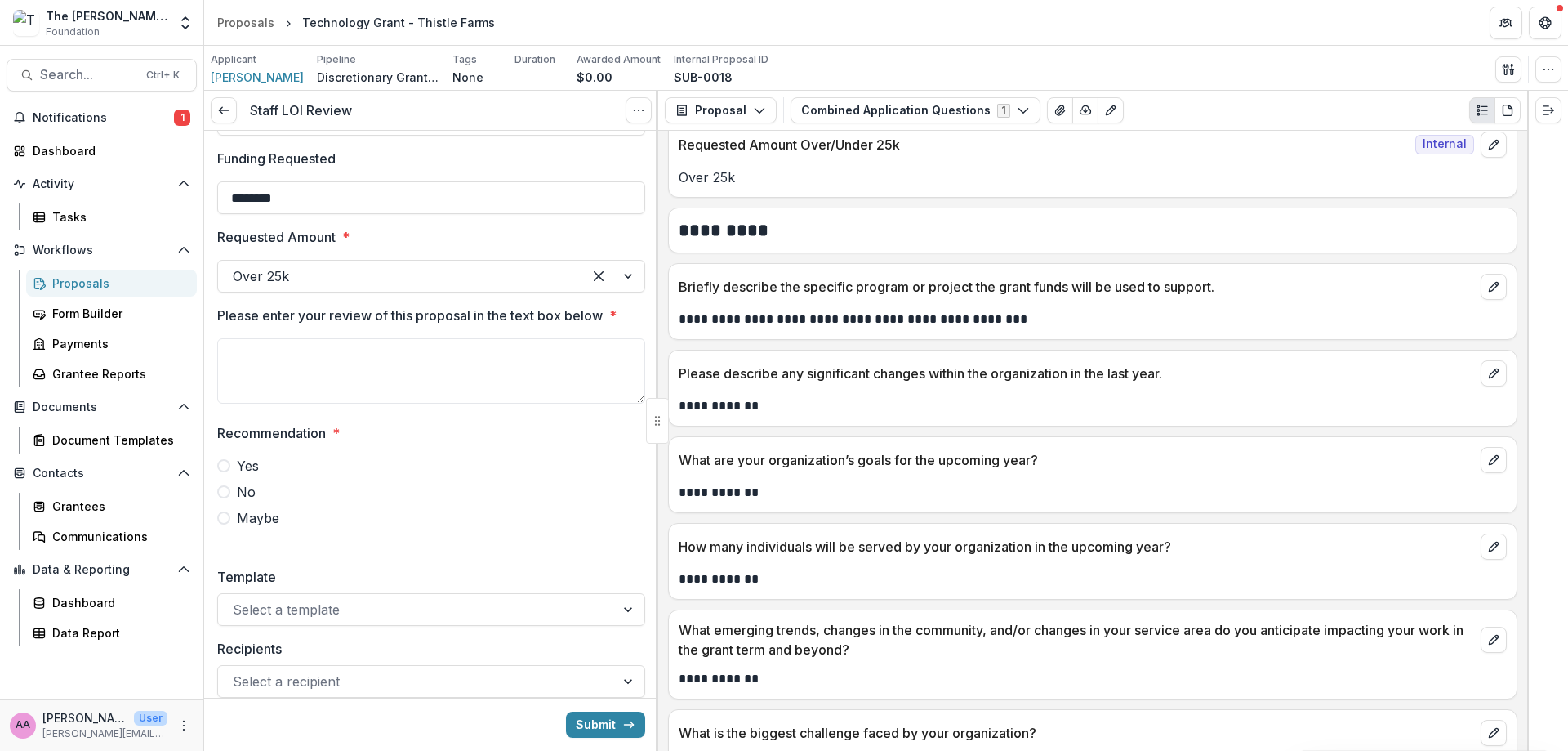
type input "********"
click at [381, 469] on label "Yes" at bounding box center [431, 465] width 428 height 19
click at [339, 370] on textarea "Please enter your review of this proposal in the text box below *" at bounding box center [431, 370] width 428 height 65
click at [418, 609] on div "Template Select a template" at bounding box center [431, 597] width 428 height 59
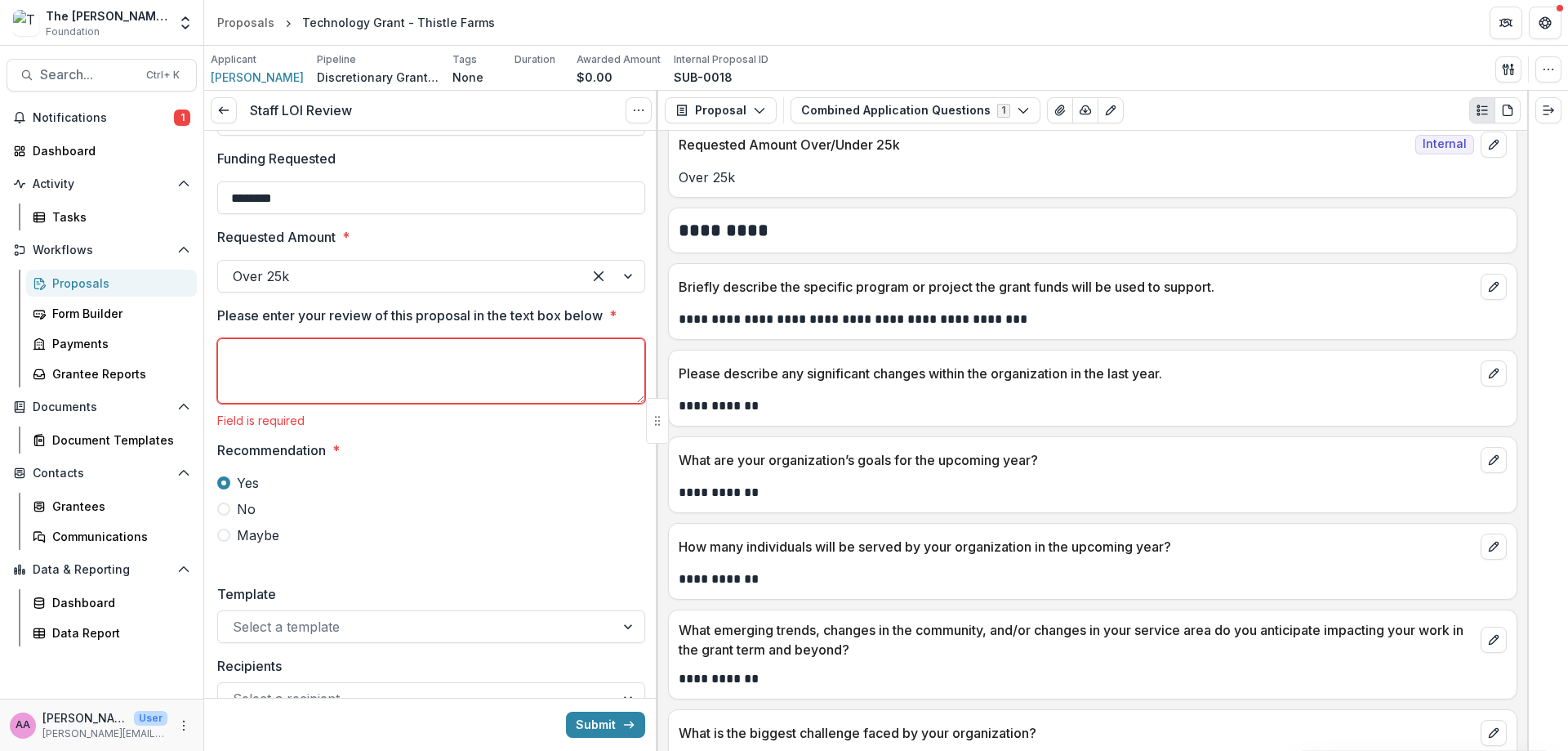
click at [313, 375] on textarea "Please enter your review of this proposal in the text box below *" at bounding box center [431, 370] width 428 height 65
type textarea "**********"
drag, startPoint x: 374, startPoint y: 591, endPoint x: 378, endPoint y: 605, distance: 14.6
click at [375, 592] on div "Template Select a template" at bounding box center [431, 613] width 428 height 59
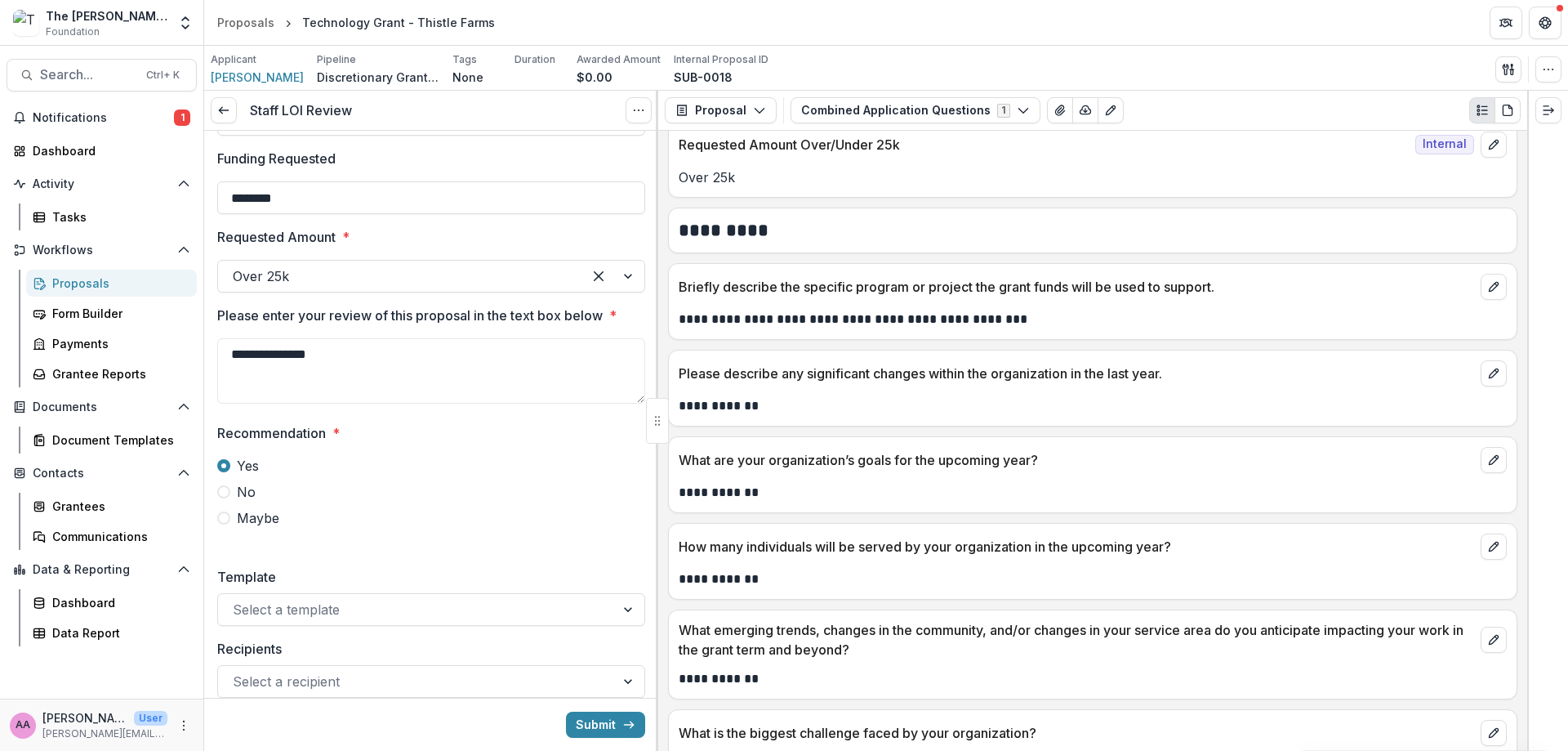
click at [379, 627] on div "Template Select a template" at bounding box center [432, 596] width 455 height 85
click at [377, 616] on div at bounding box center [416, 609] width 367 height 23
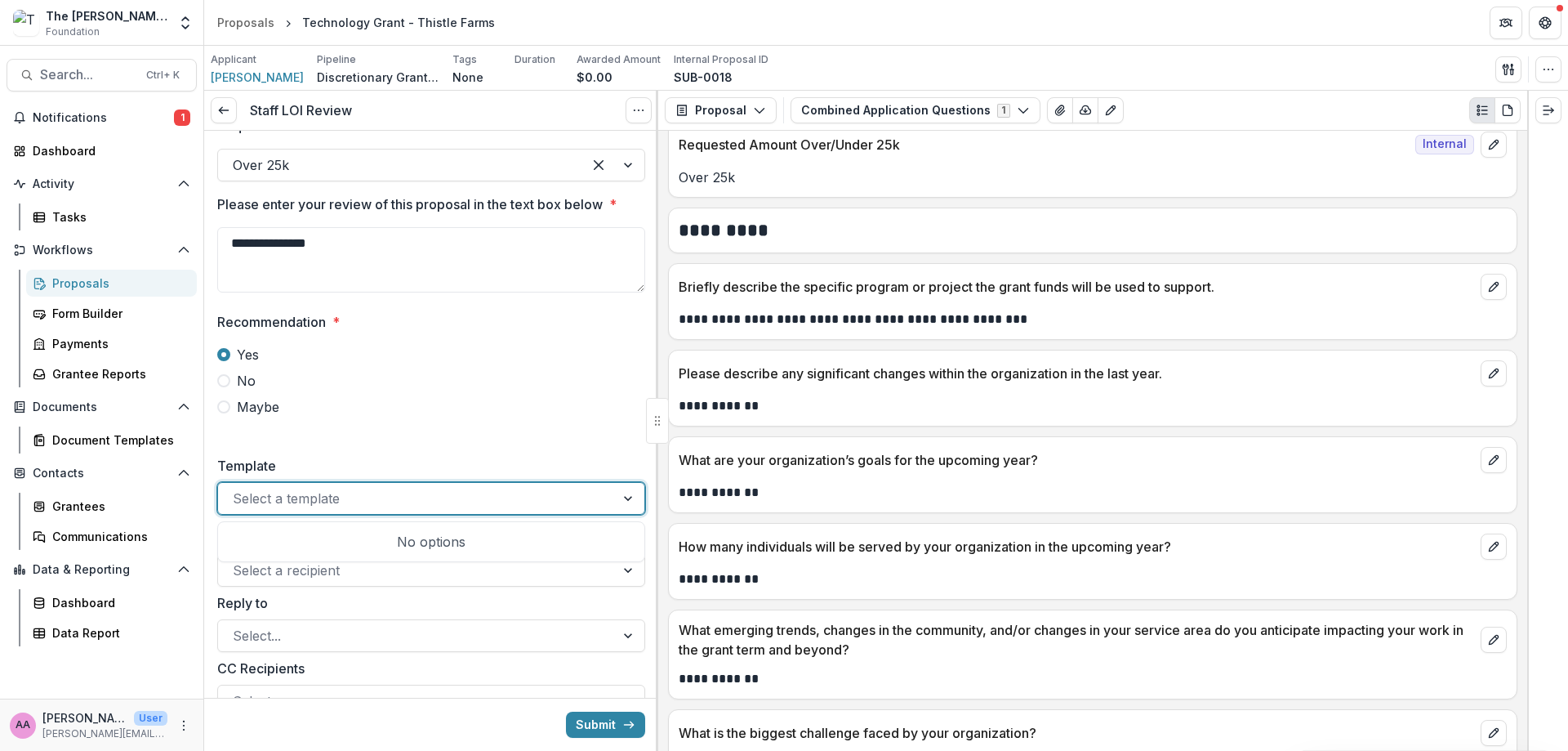
scroll to position [425, 0]
click at [376, 403] on label "Maybe" at bounding box center [431, 403] width 428 height 19
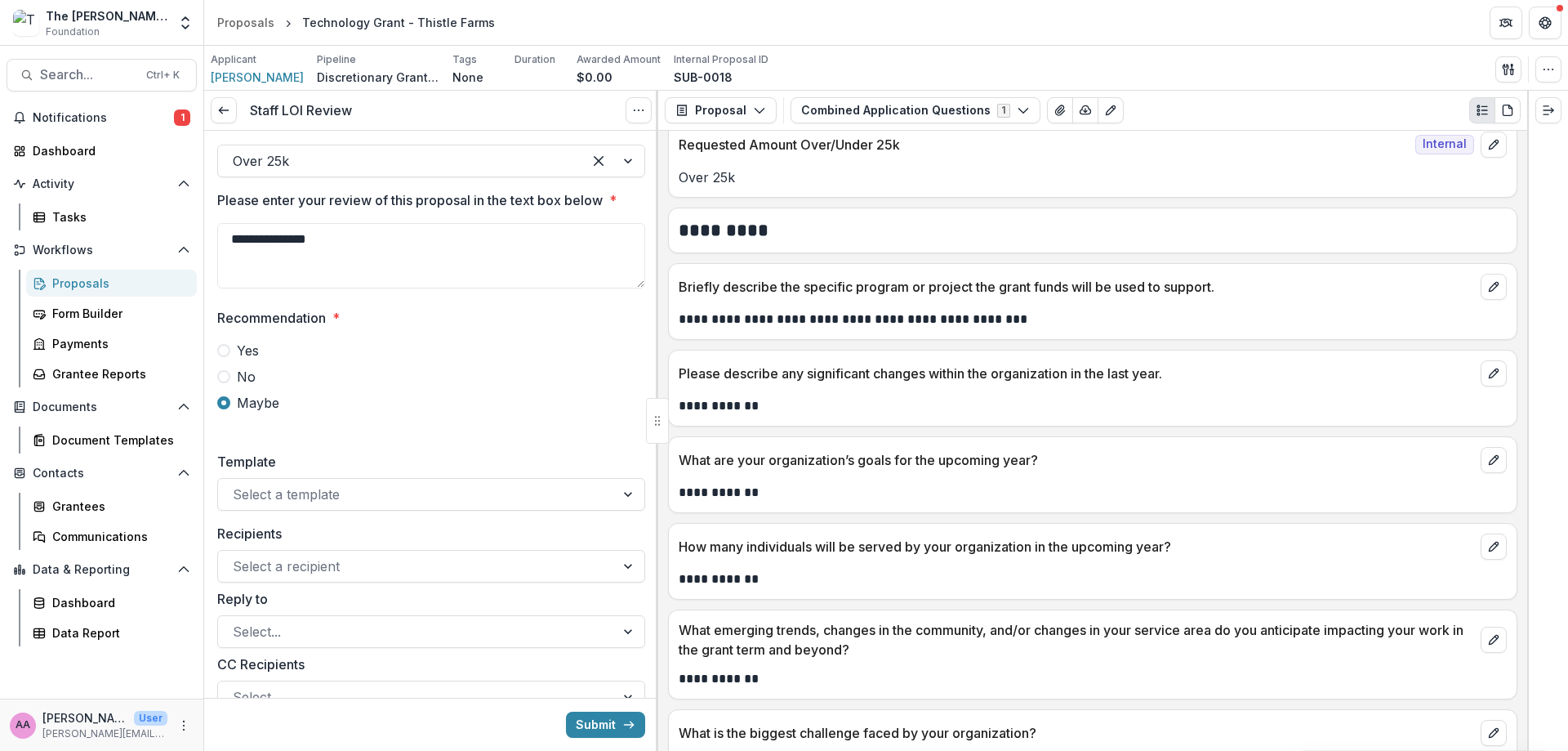
click at [240, 335] on div "Recommendation * Yes No Maybe" at bounding box center [431, 360] width 428 height 105
click at [240, 342] on span "Yes" at bounding box center [247, 350] width 22 height 19
click at [365, 560] on div at bounding box center [416, 566] width 367 height 23
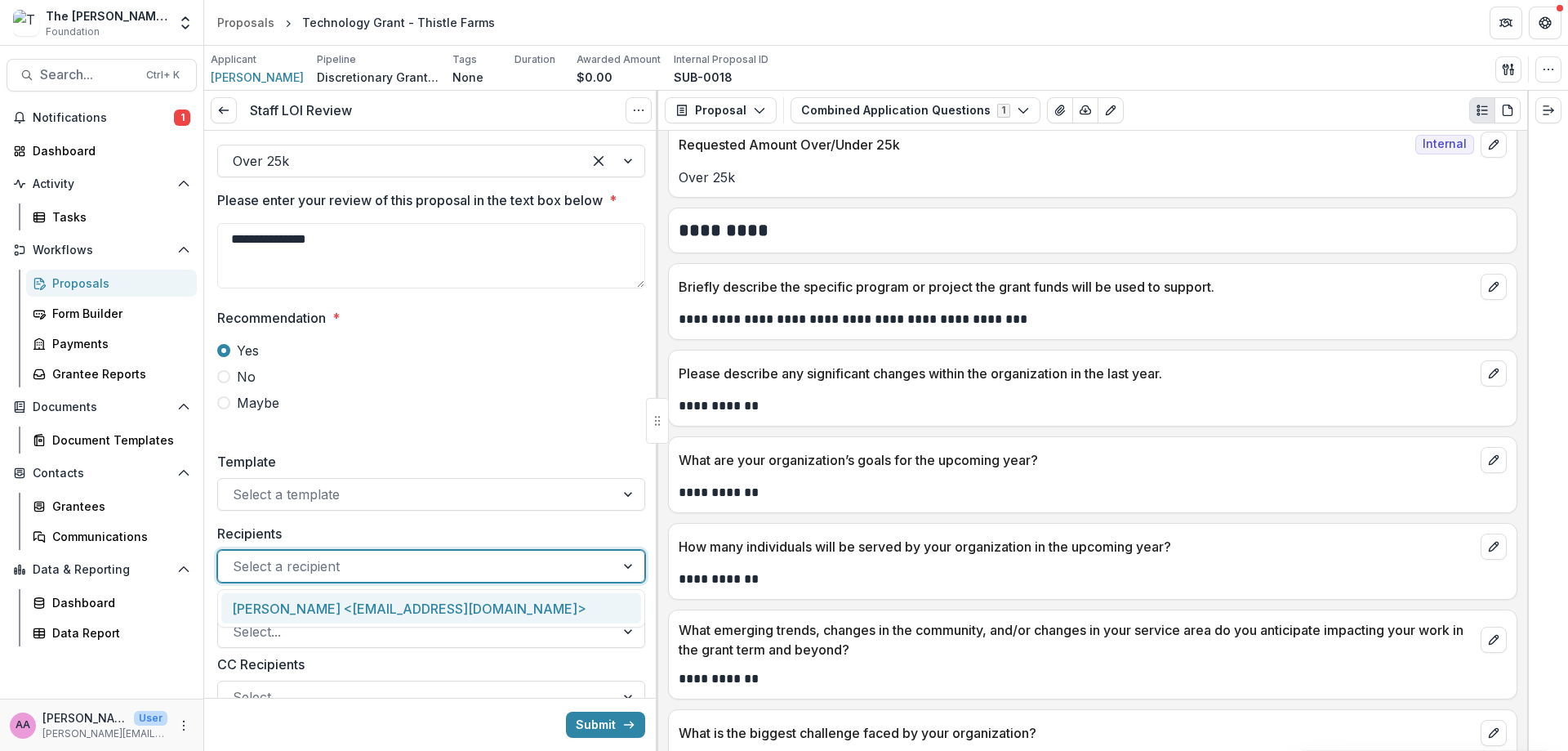
click at [365, 560] on div at bounding box center [416, 566] width 367 height 23
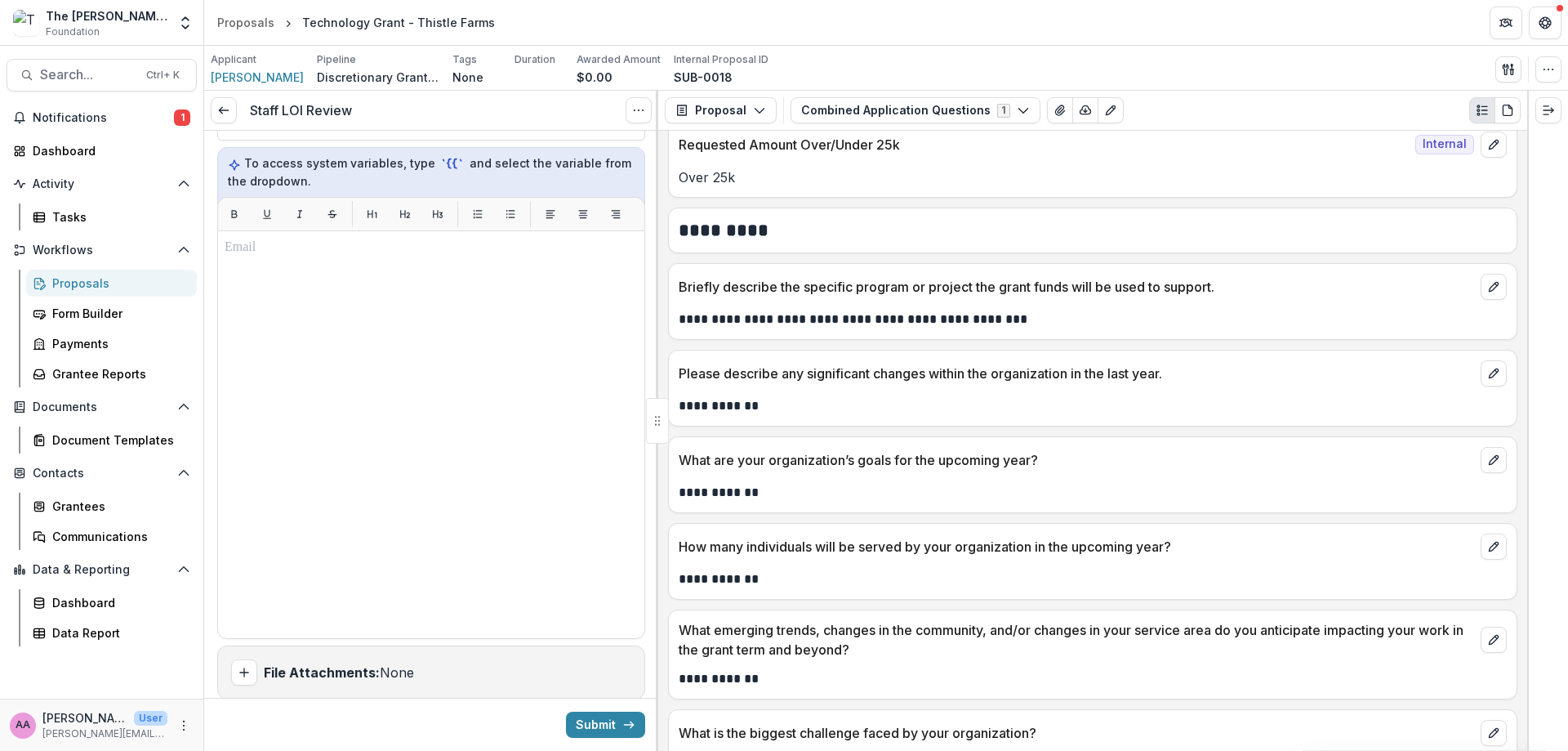
scroll to position [1114, 0]
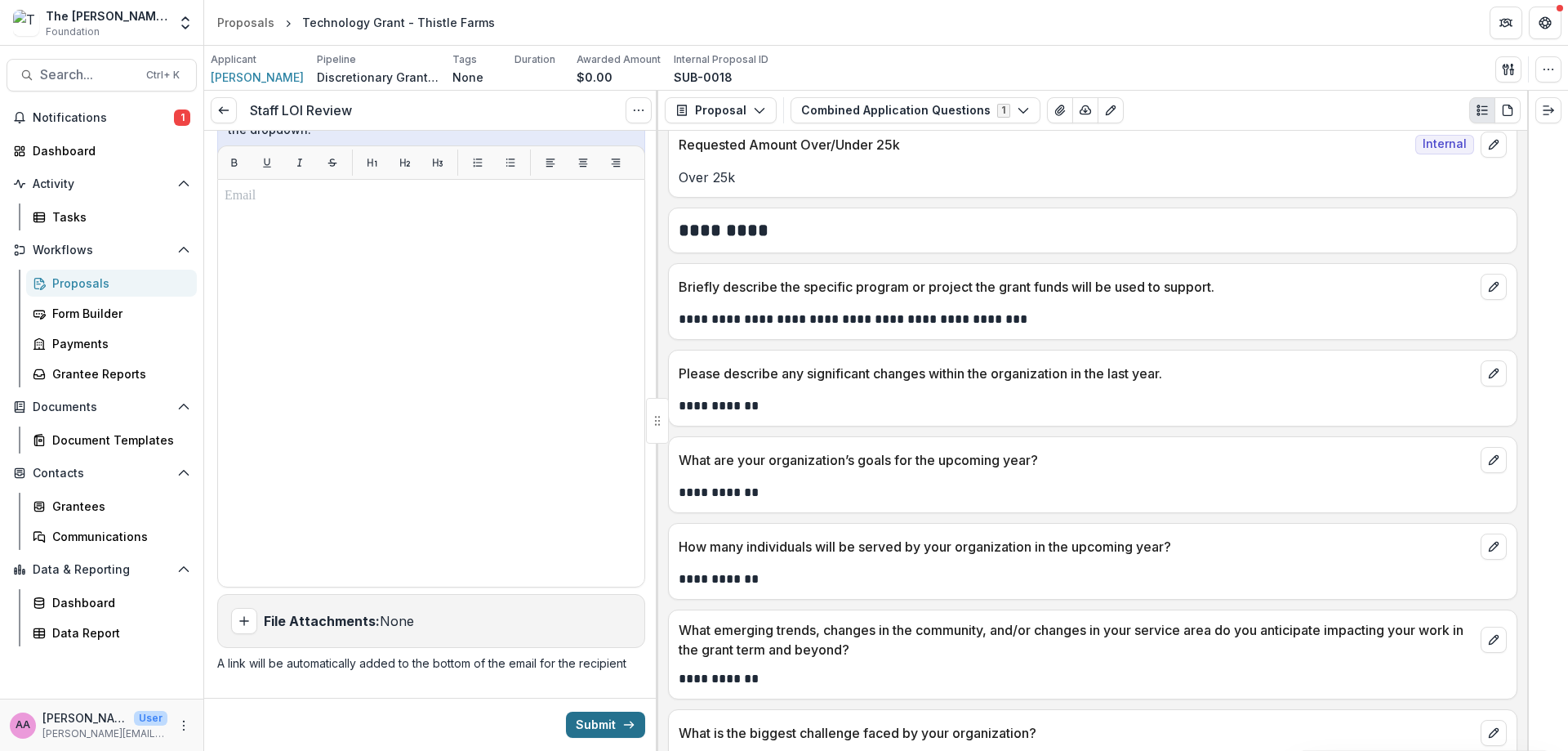
click at [606, 734] on button "Submit" at bounding box center [606, 724] width 79 height 27
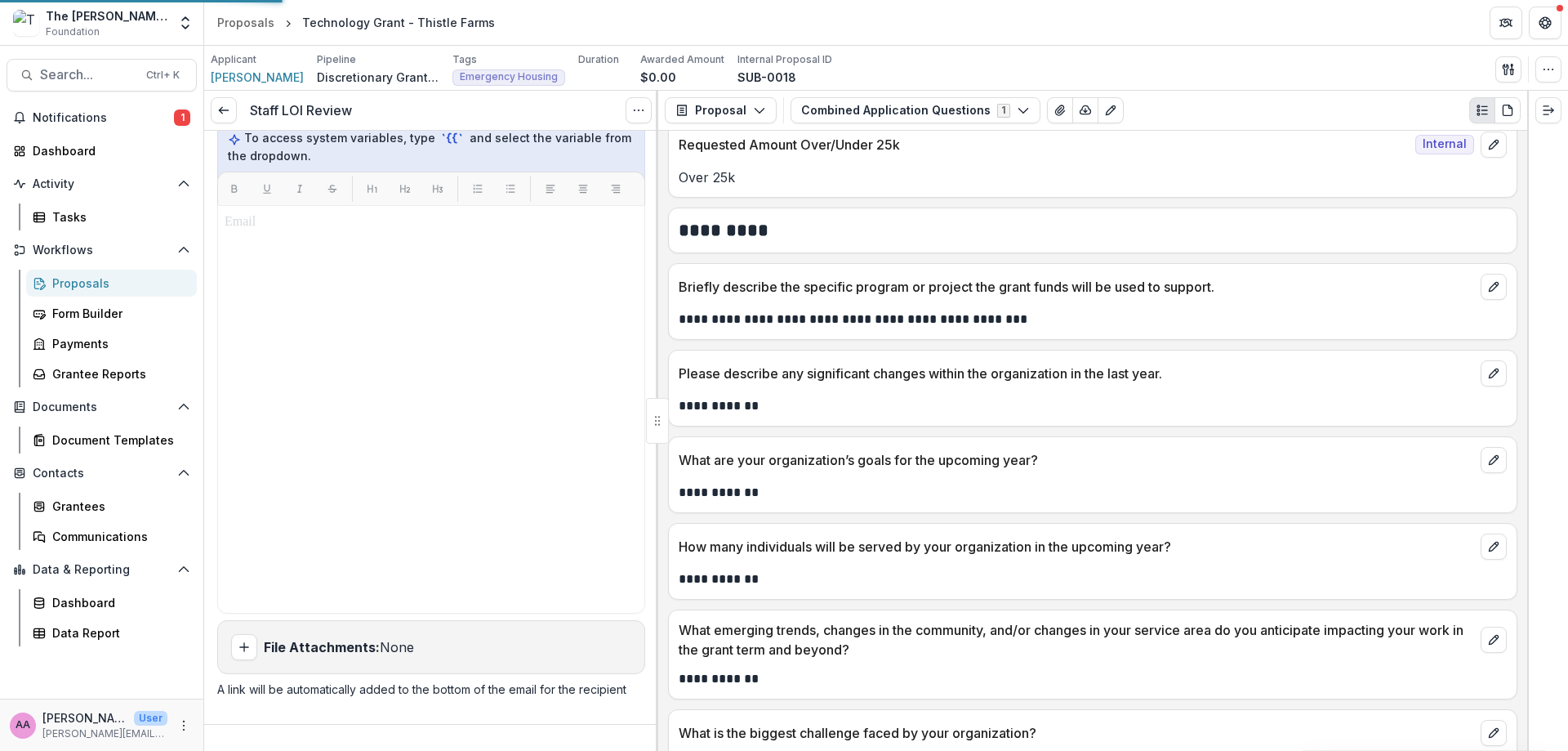
scroll to position [1088, 0]
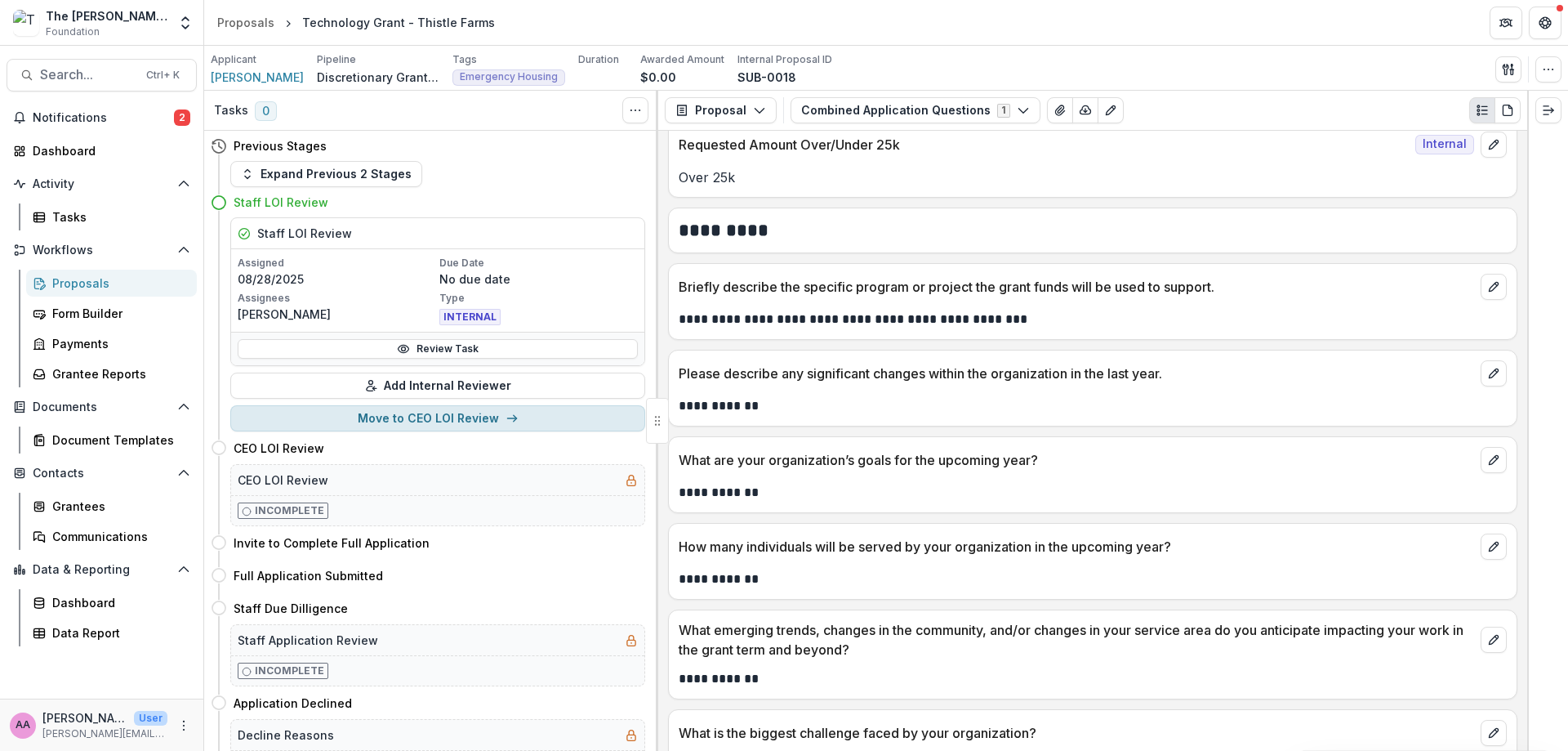
click at [394, 410] on button "Move to CEO LOI Review" at bounding box center [437, 418] width 415 height 27
select select "**********"
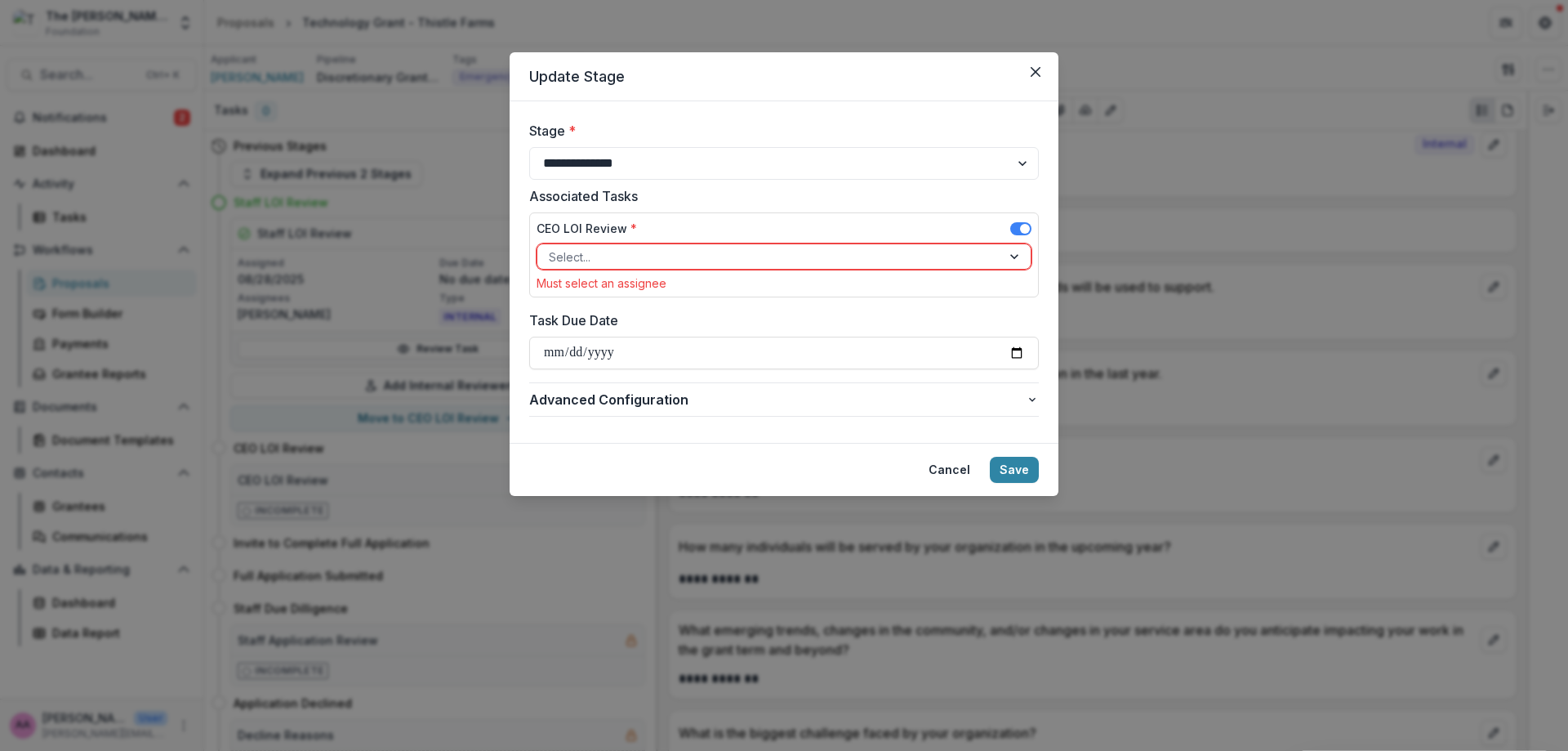
click at [628, 253] on div at bounding box center [769, 257] width 441 height 20
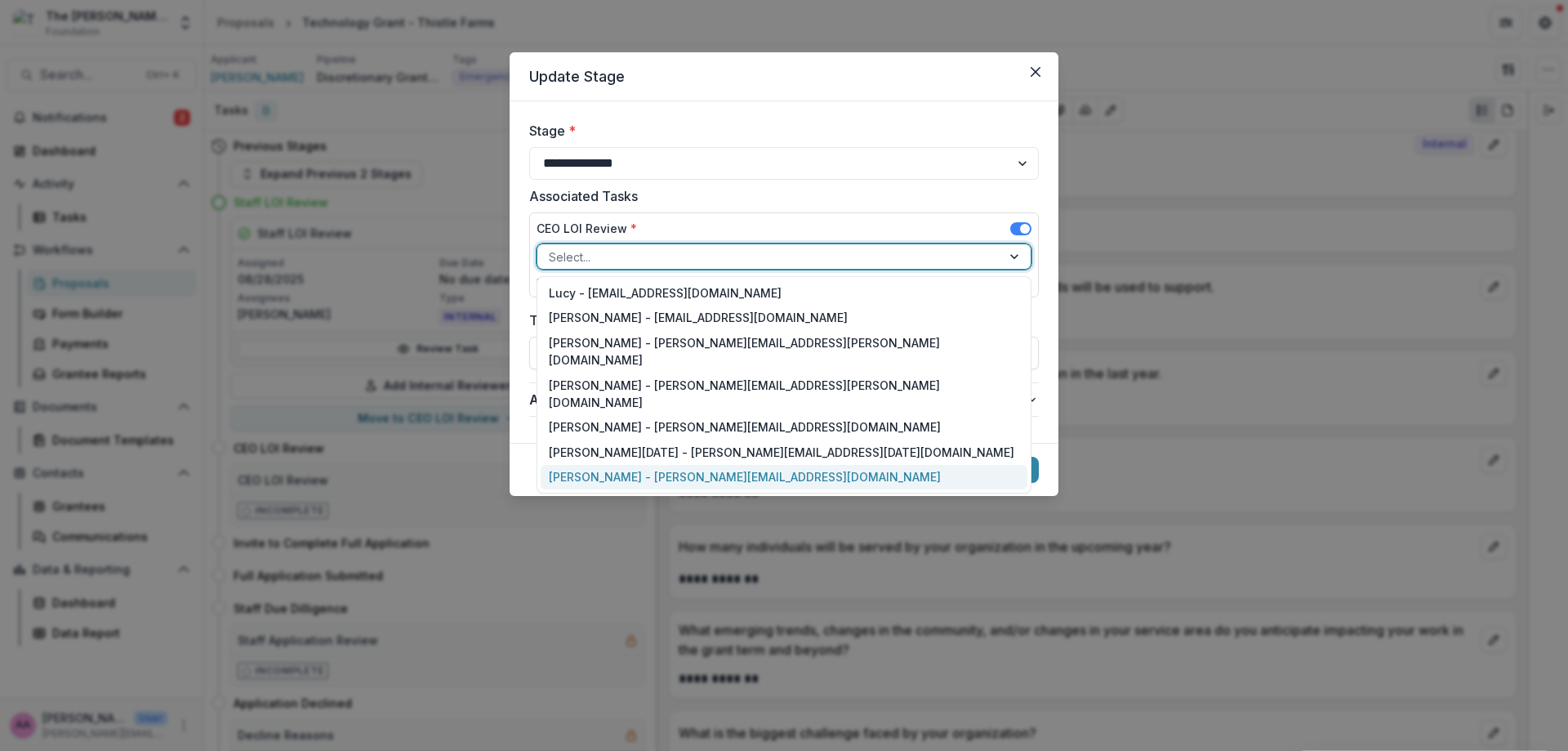
click at [620, 465] on div "[PERSON_NAME] - [PERSON_NAME][EMAIL_ADDRESS][DOMAIN_NAME]" at bounding box center [784, 478] width 487 height 26
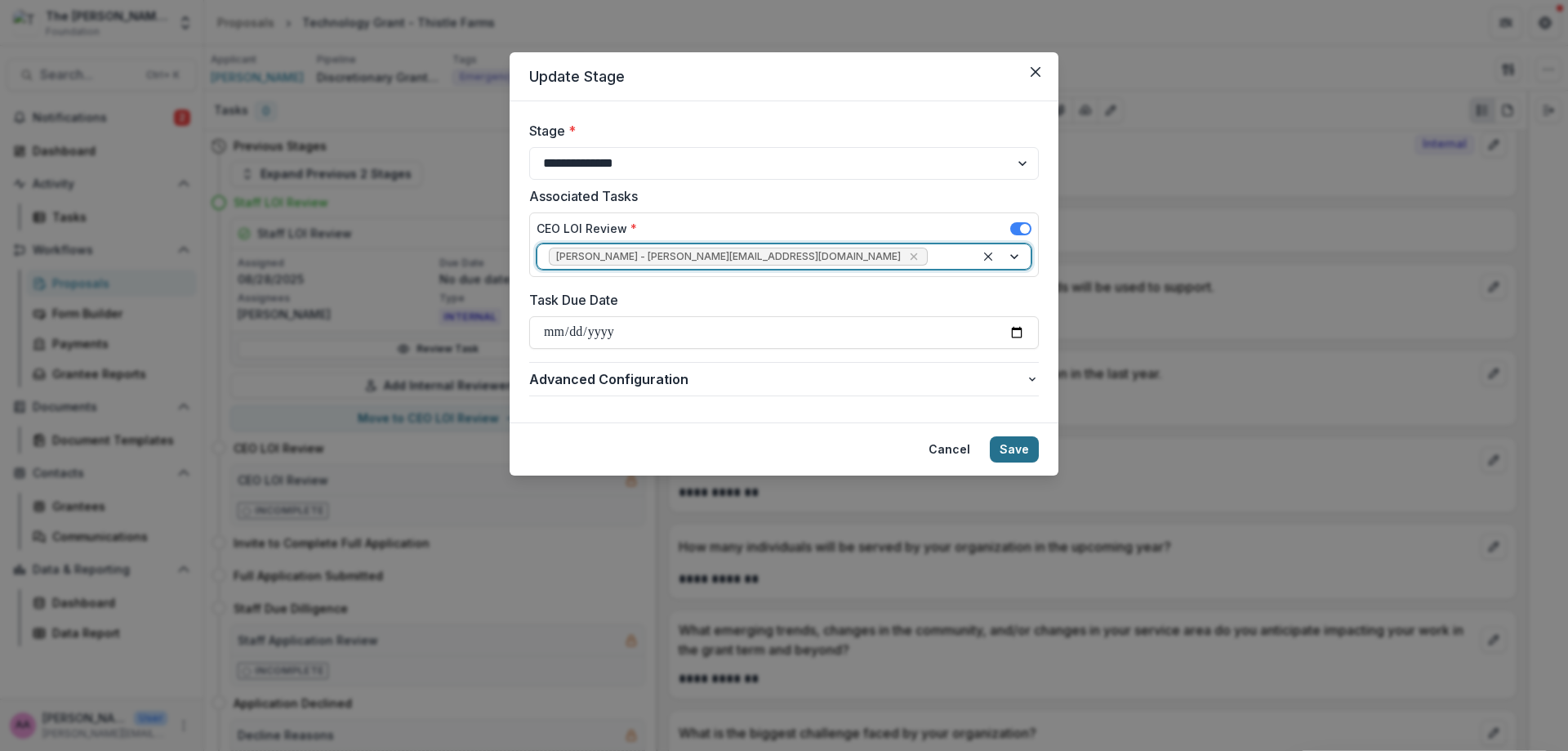
click at [1017, 453] on button "Save" at bounding box center [1014, 449] width 49 height 27
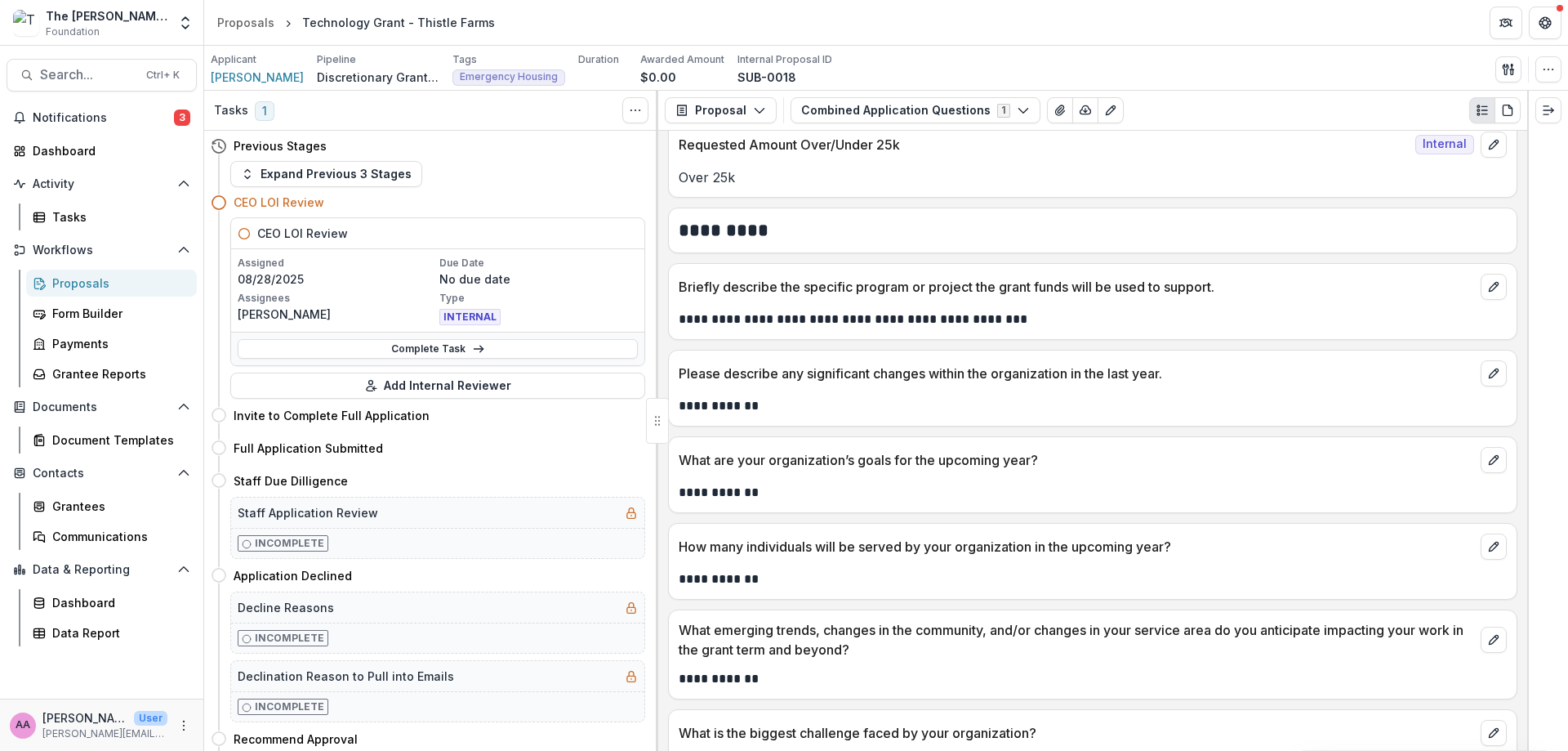
click at [530, 363] on div "Complete Task" at bounding box center [437, 348] width 413 height 34
click at [530, 355] on link "Complete Task" at bounding box center [437, 348] width 400 height 19
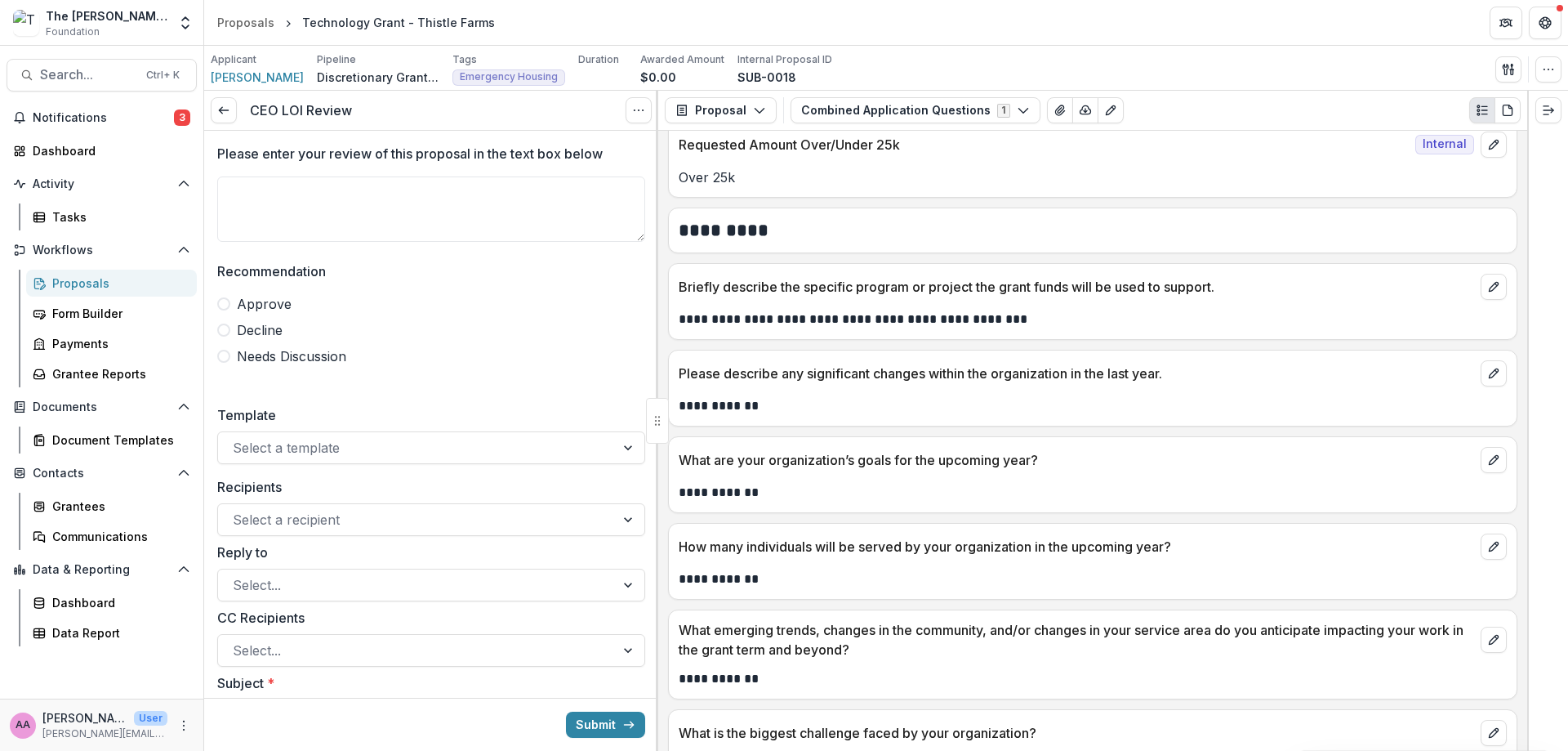
click at [258, 300] on span "Approve" at bounding box center [264, 304] width 55 height 19
click at [297, 163] on p "Please enter your review of this proposal in the text box below" at bounding box center [410, 153] width 386 height 19
click at [297, 177] on textarea "Please enter your review of this proposal in the text box below" at bounding box center [431, 209] width 428 height 65
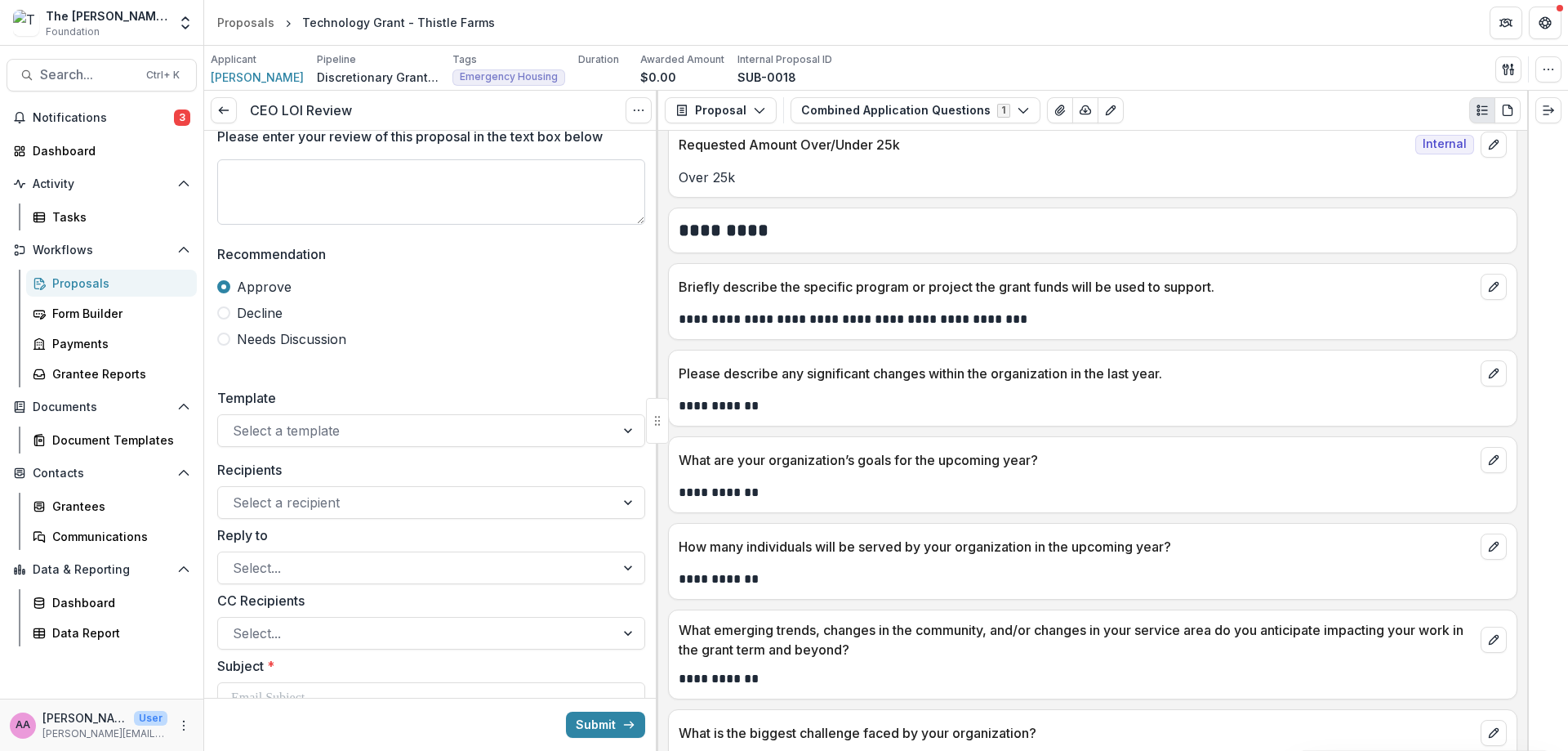
scroll to position [21, 0]
type textarea "**********"
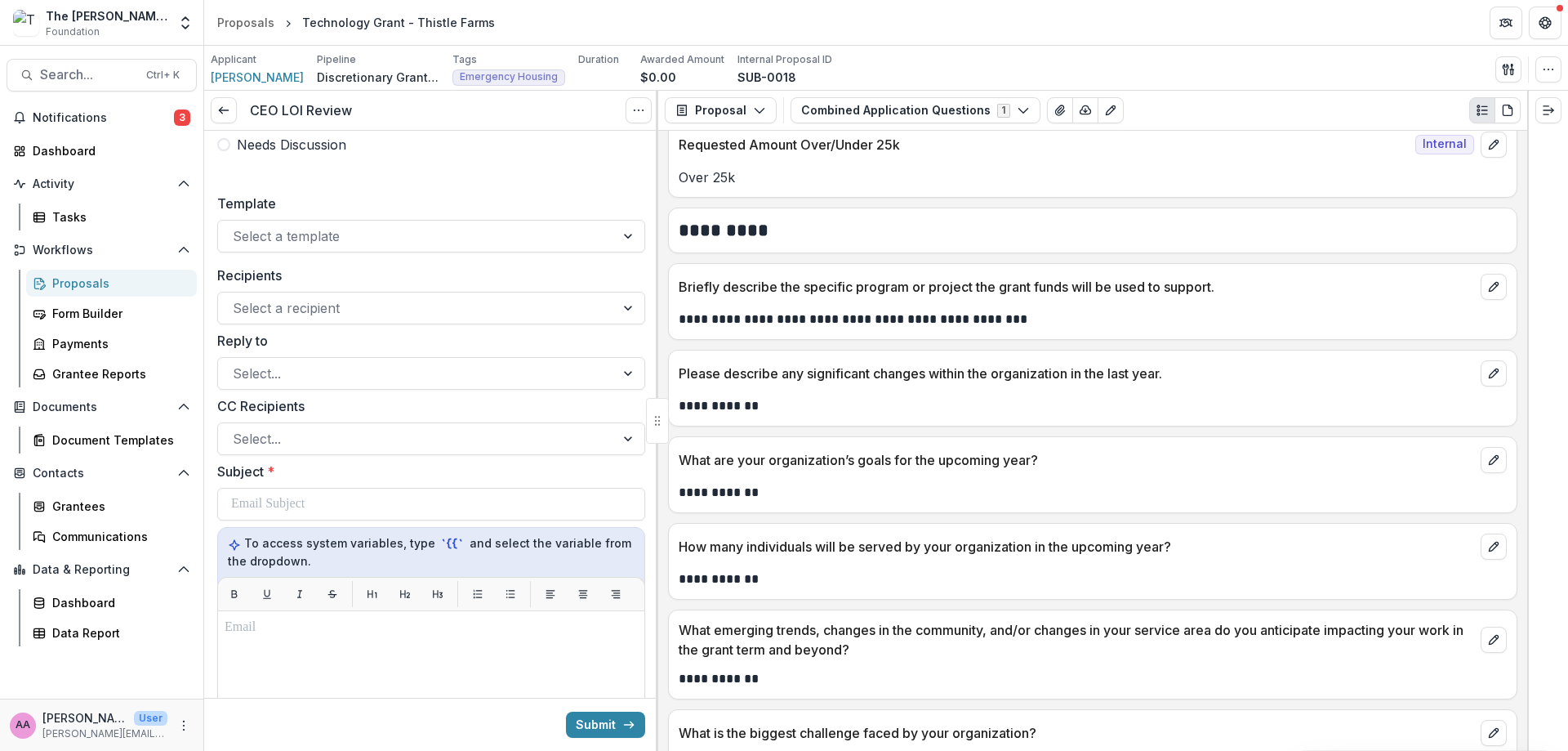
scroll to position [0, 0]
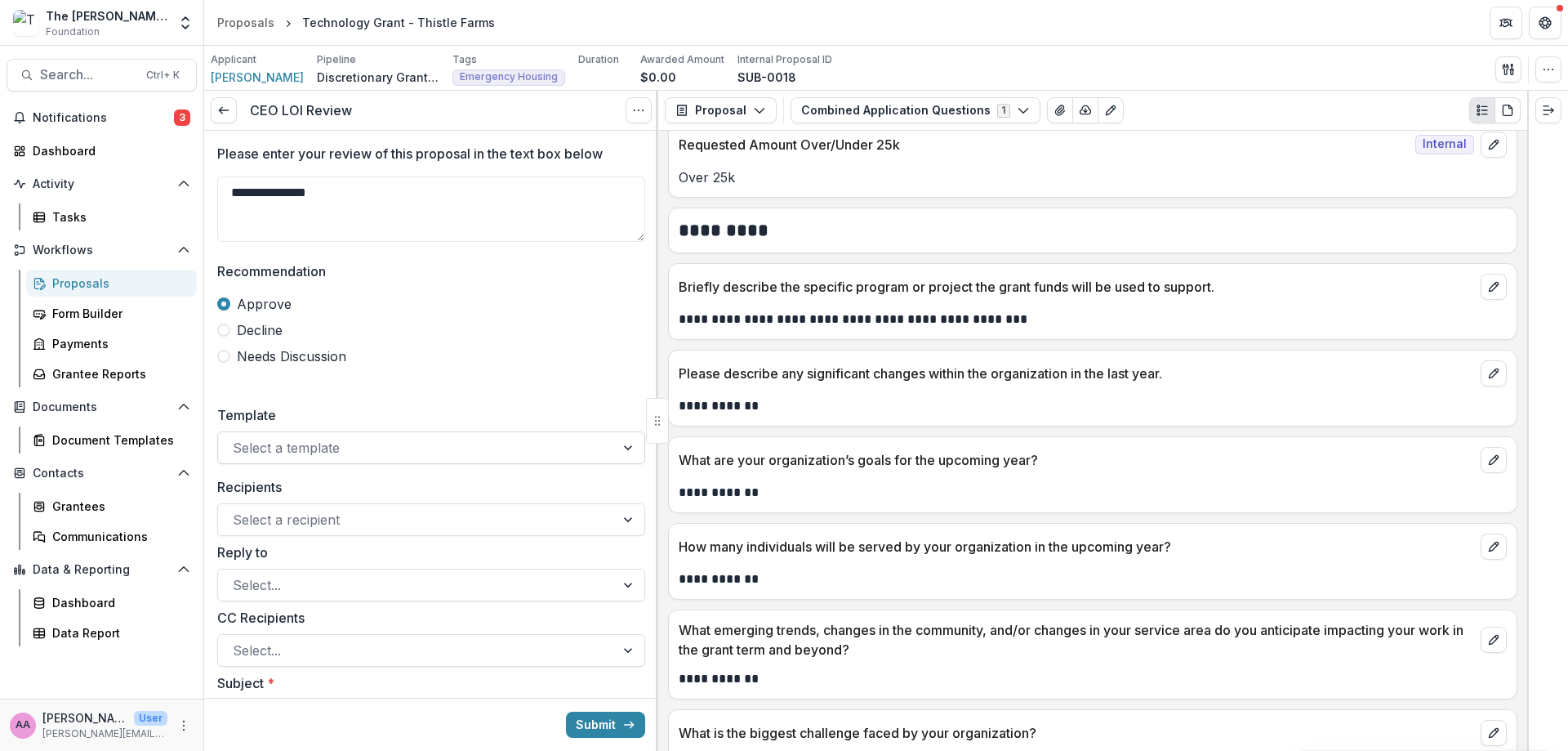
click at [439, 439] on div at bounding box center [416, 447] width 367 height 23
click at [608, 733] on button "Submit" at bounding box center [606, 724] width 79 height 27
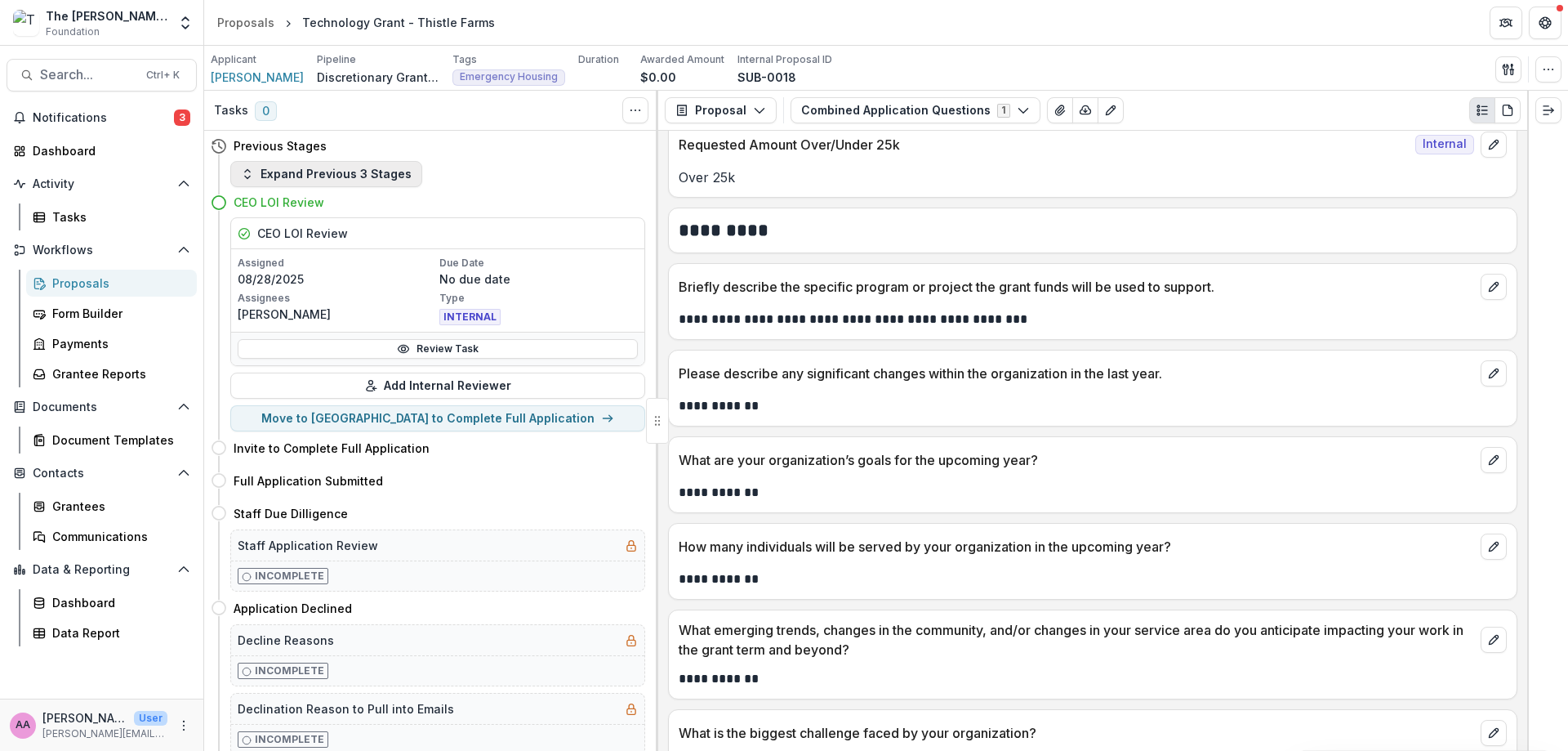
click at [291, 161] on button "Expand Previous 3 Stages" at bounding box center [325, 174] width 192 height 27
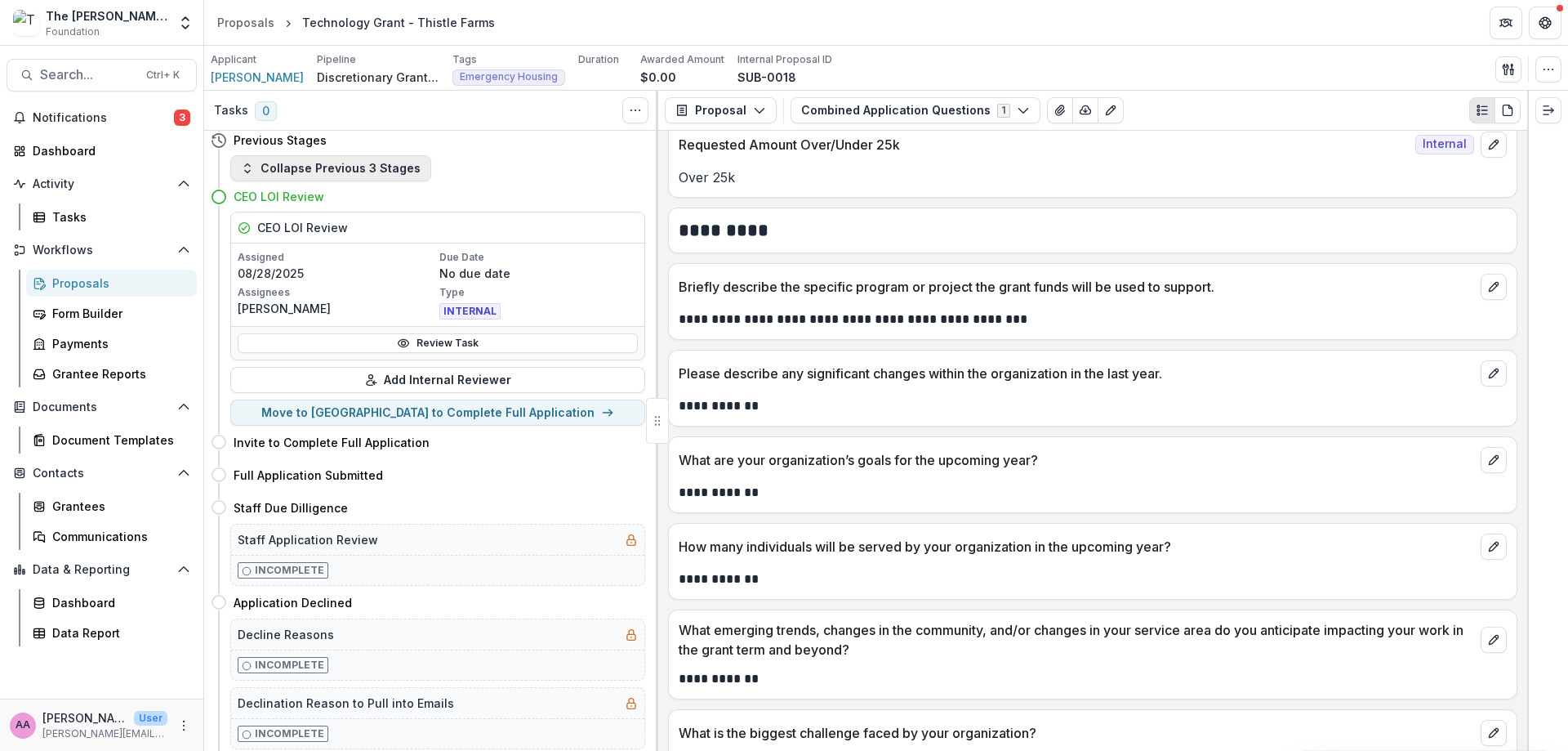
click at [291, 162] on button "Collapse Previous 3 Stages" at bounding box center [330, 168] width 201 height 27
click at [291, 162] on button "Expand Previous 3 Stages" at bounding box center [325, 168] width 192 height 27
click at [388, 315] on p "[PERSON_NAME]" at bounding box center [336, 308] width 199 height 17
click at [471, 341] on link "Review Task" at bounding box center [437, 343] width 400 height 19
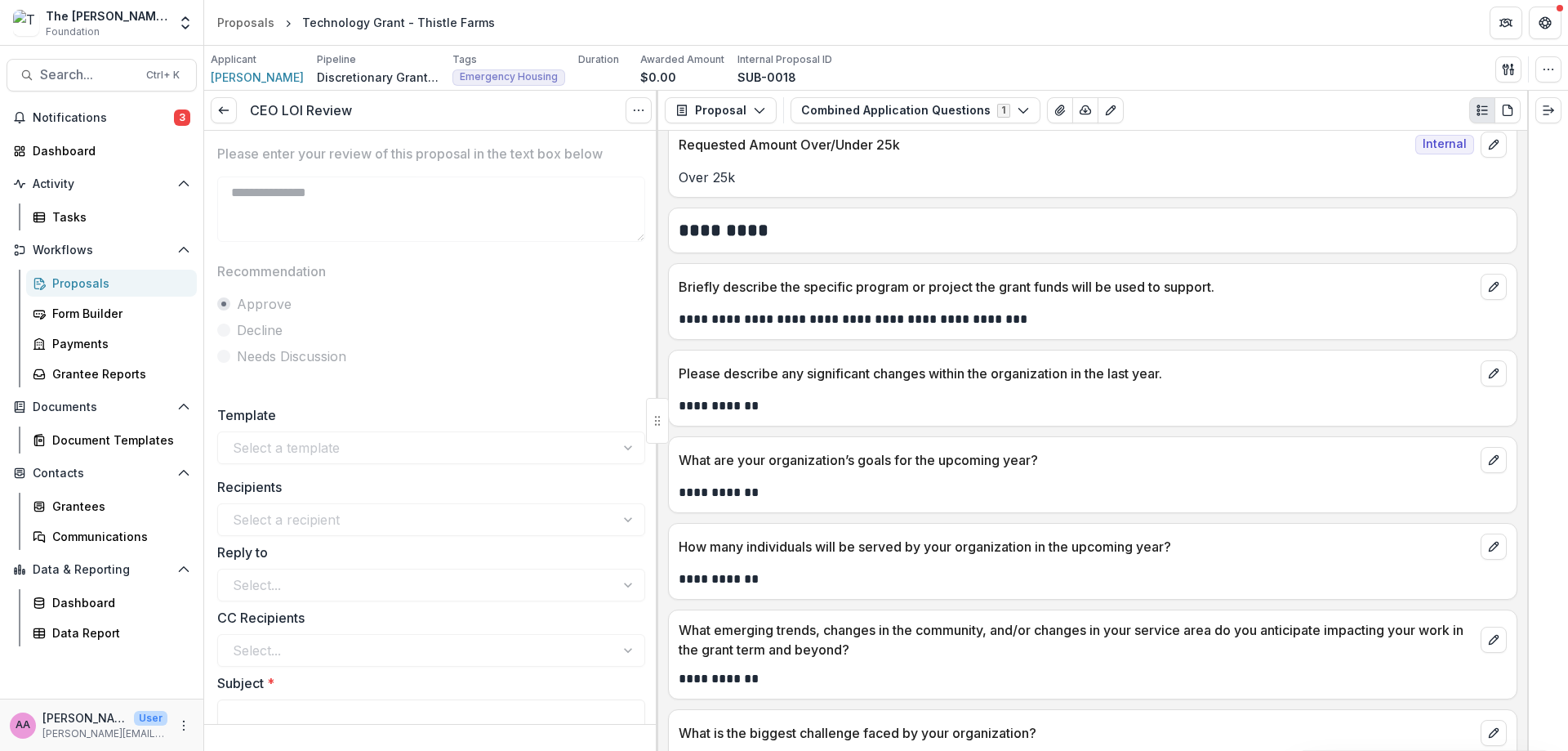
click at [227, 126] on div "CEO LOI Review View task Reopen Task" at bounding box center [432, 111] width 455 height 40
click at [222, 115] on icon at bounding box center [224, 110] width 13 height 13
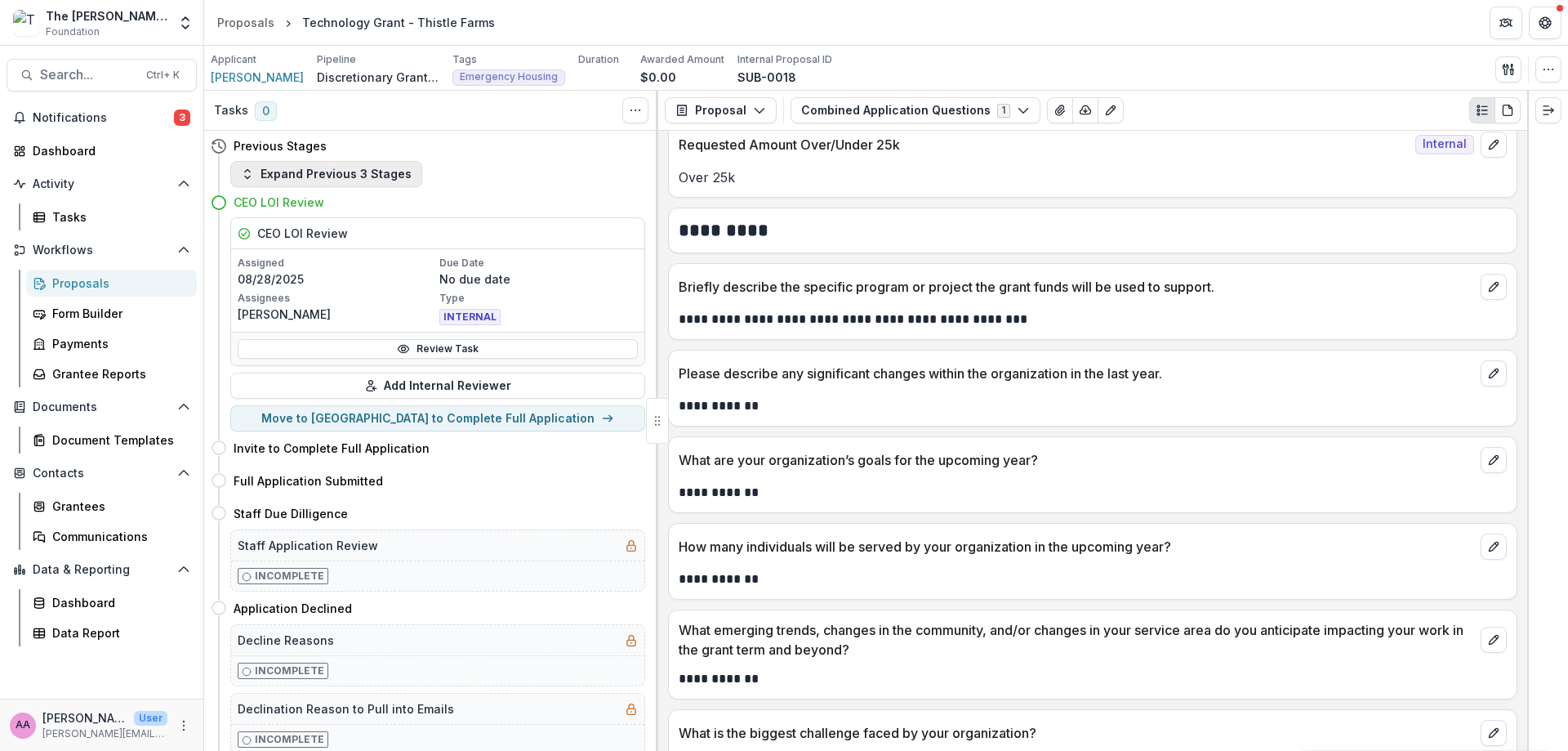
click at [276, 163] on button "Expand Previous 3 Stages" at bounding box center [325, 174] width 192 height 27
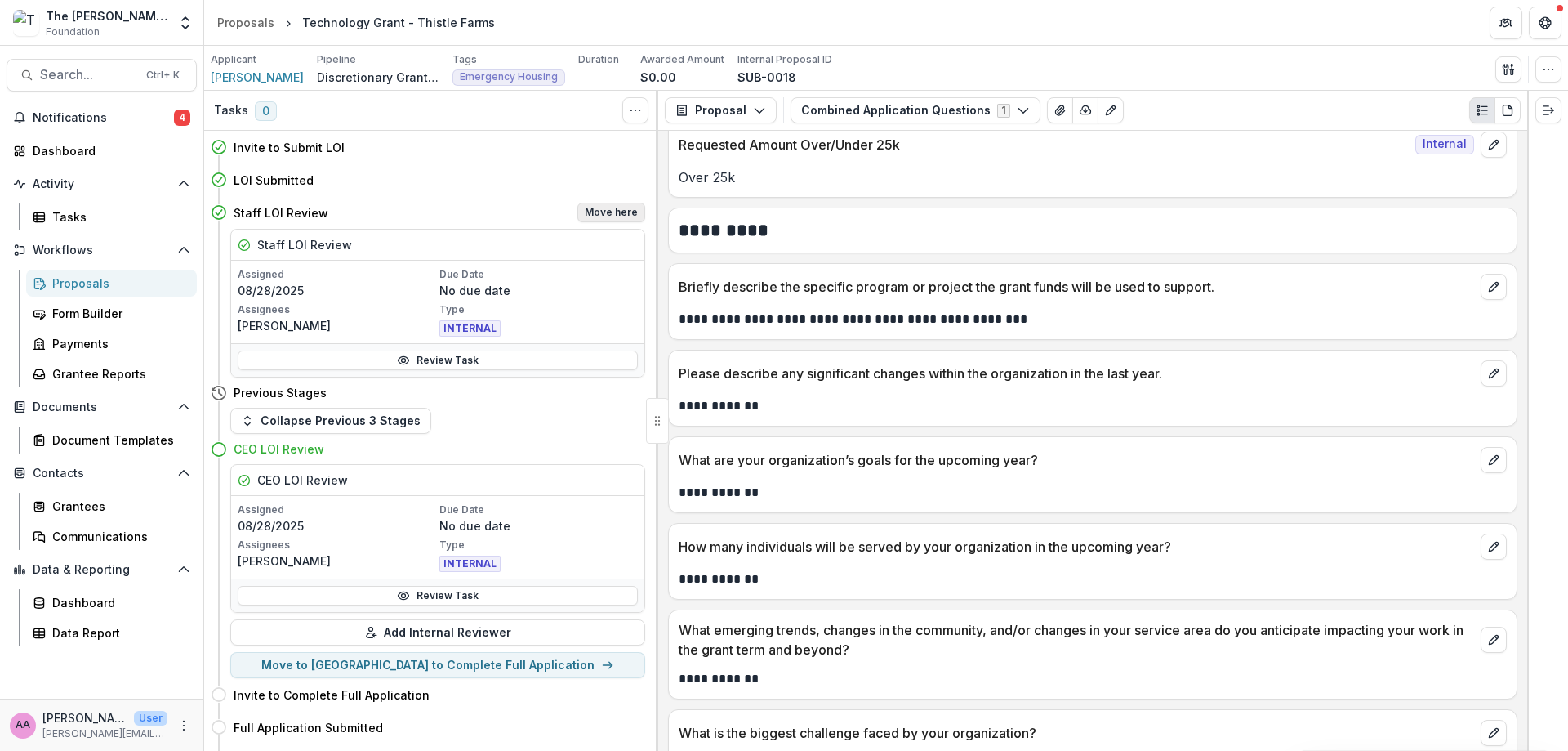
click at [601, 210] on button "Move here" at bounding box center [611, 212] width 68 height 19
select select "**********"
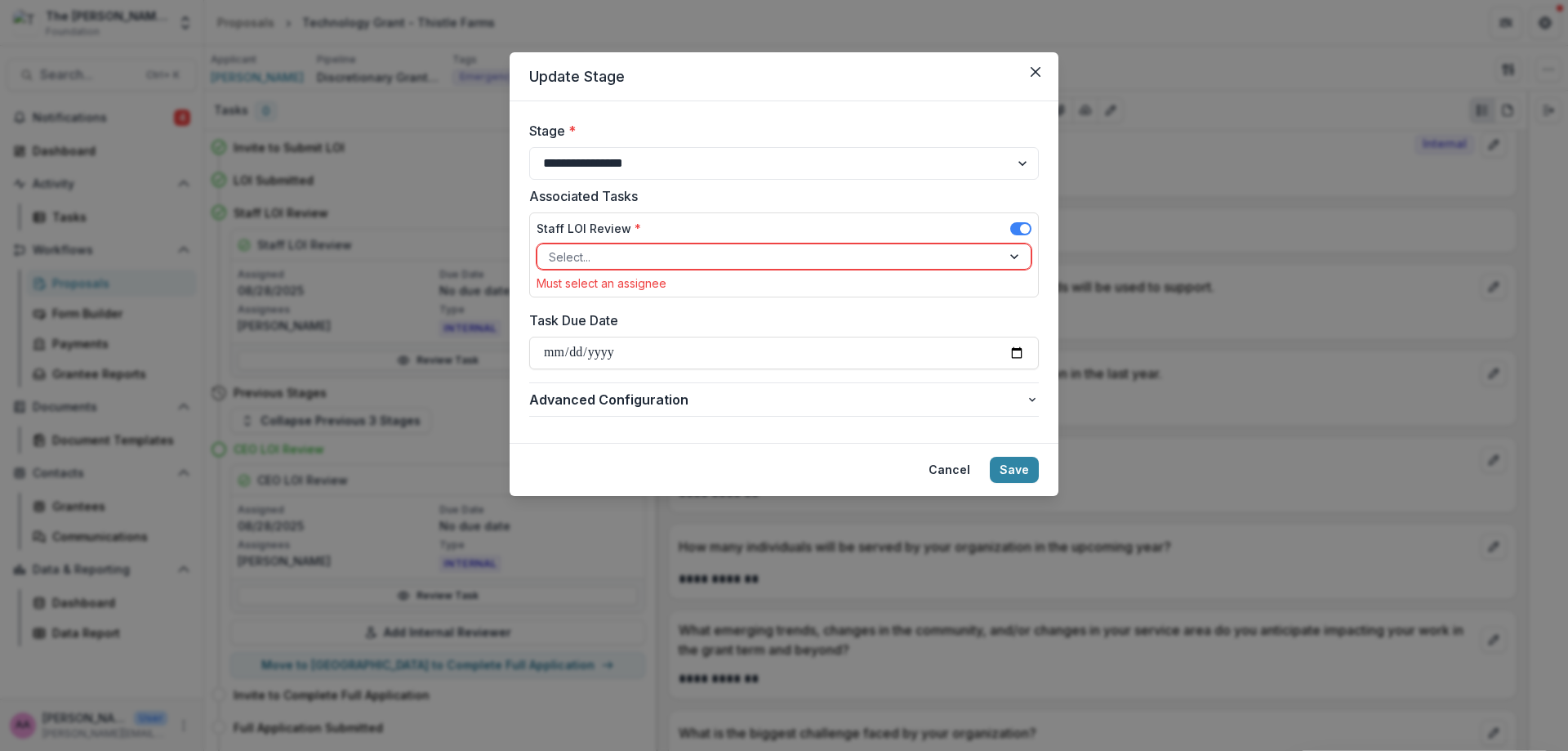
click at [729, 252] on div at bounding box center [769, 257] width 441 height 20
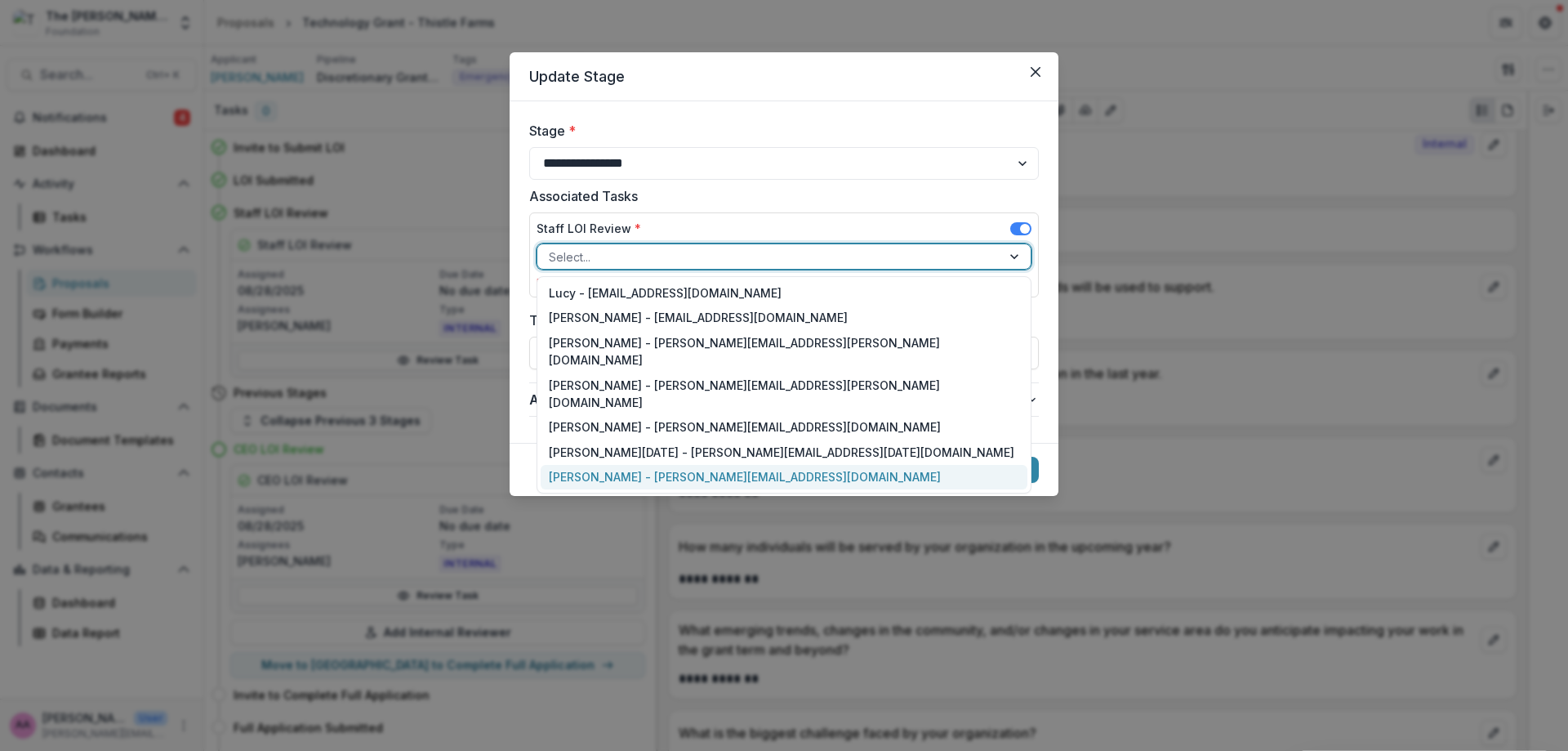
click at [650, 465] on div "[PERSON_NAME] - [PERSON_NAME][EMAIL_ADDRESS][DOMAIN_NAME]" at bounding box center [784, 478] width 487 height 26
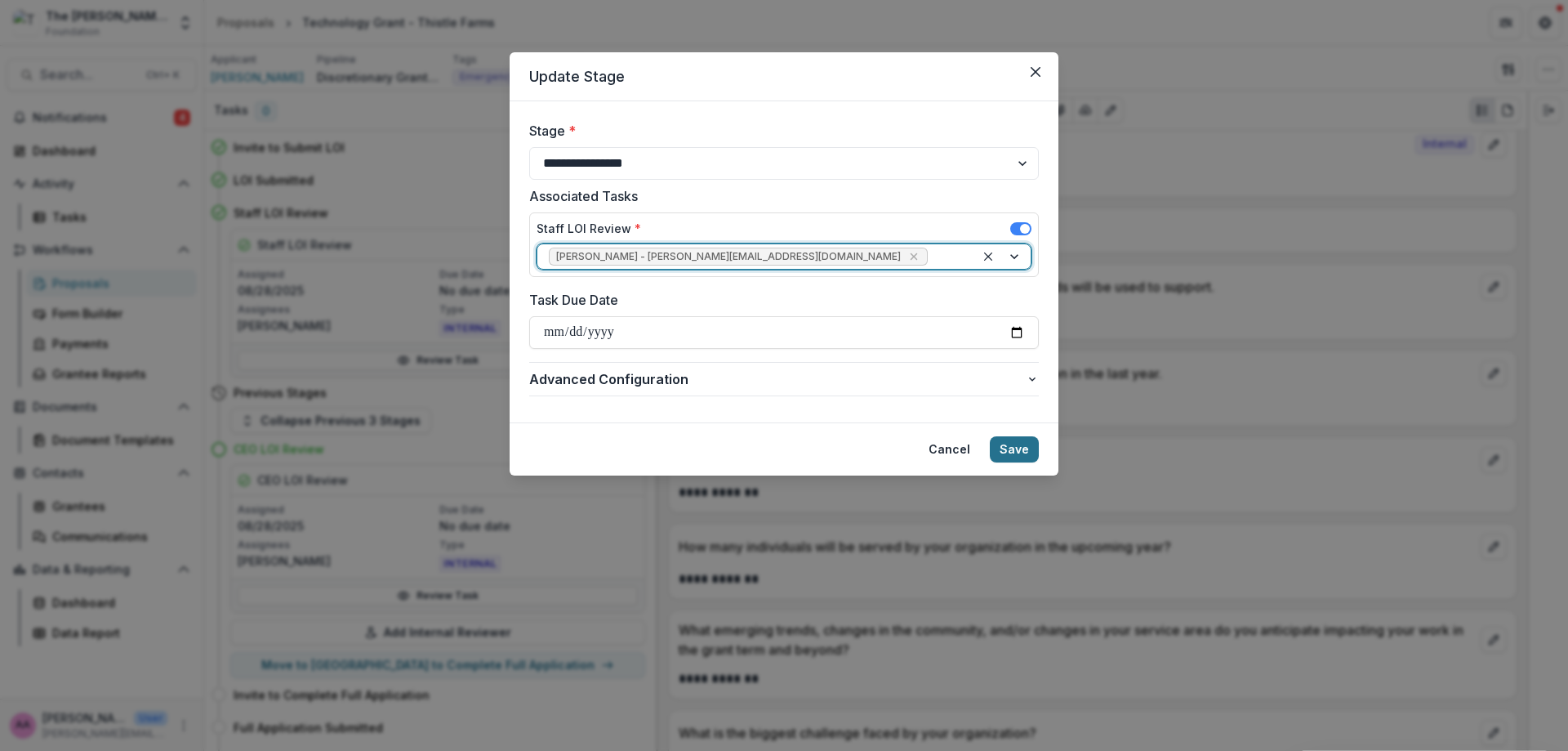
click at [1034, 457] on button "Save" at bounding box center [1014, 449] width 49 height 27
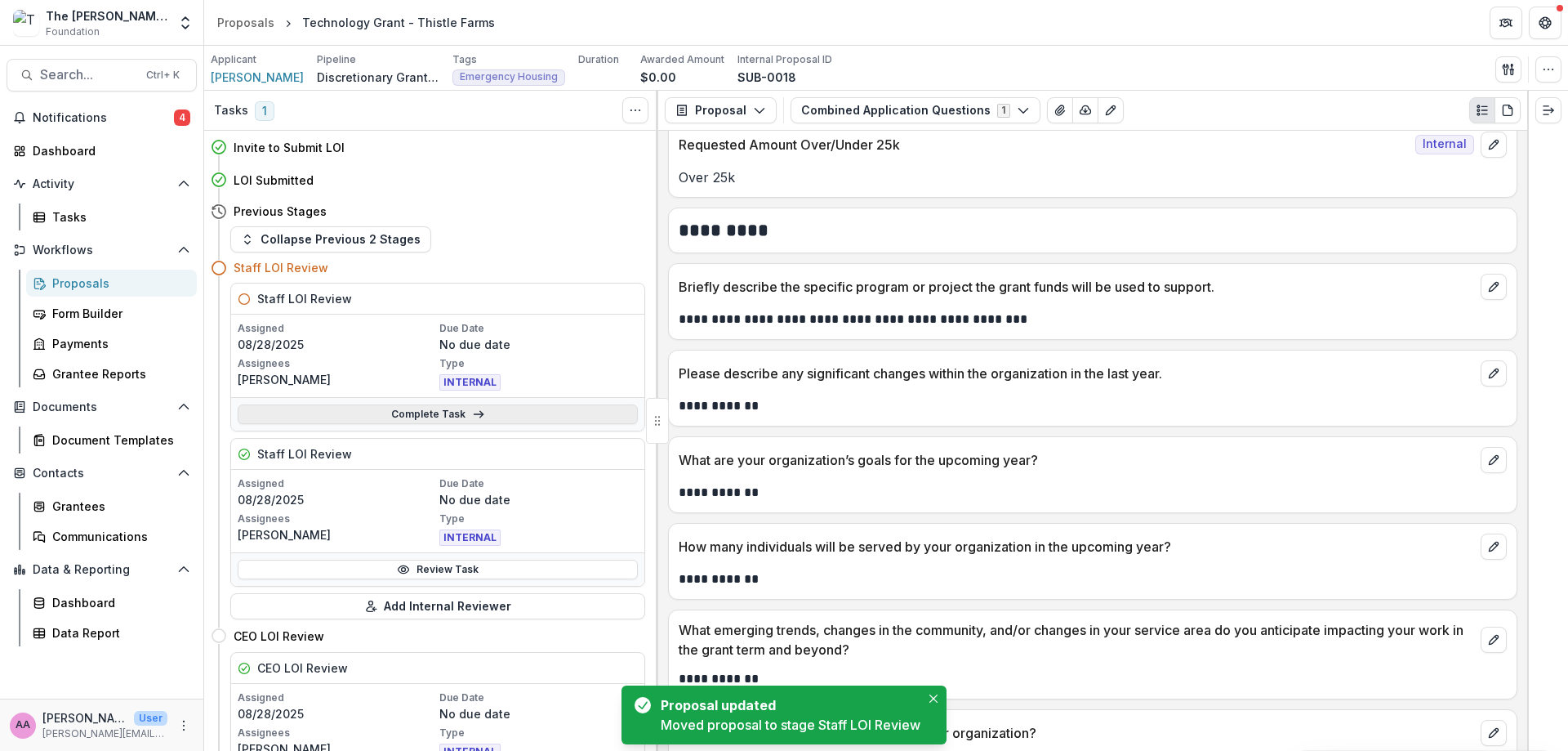
click at [380, 414] on link "Complete Task" at bounding box center [437, 414] width 400 height 19
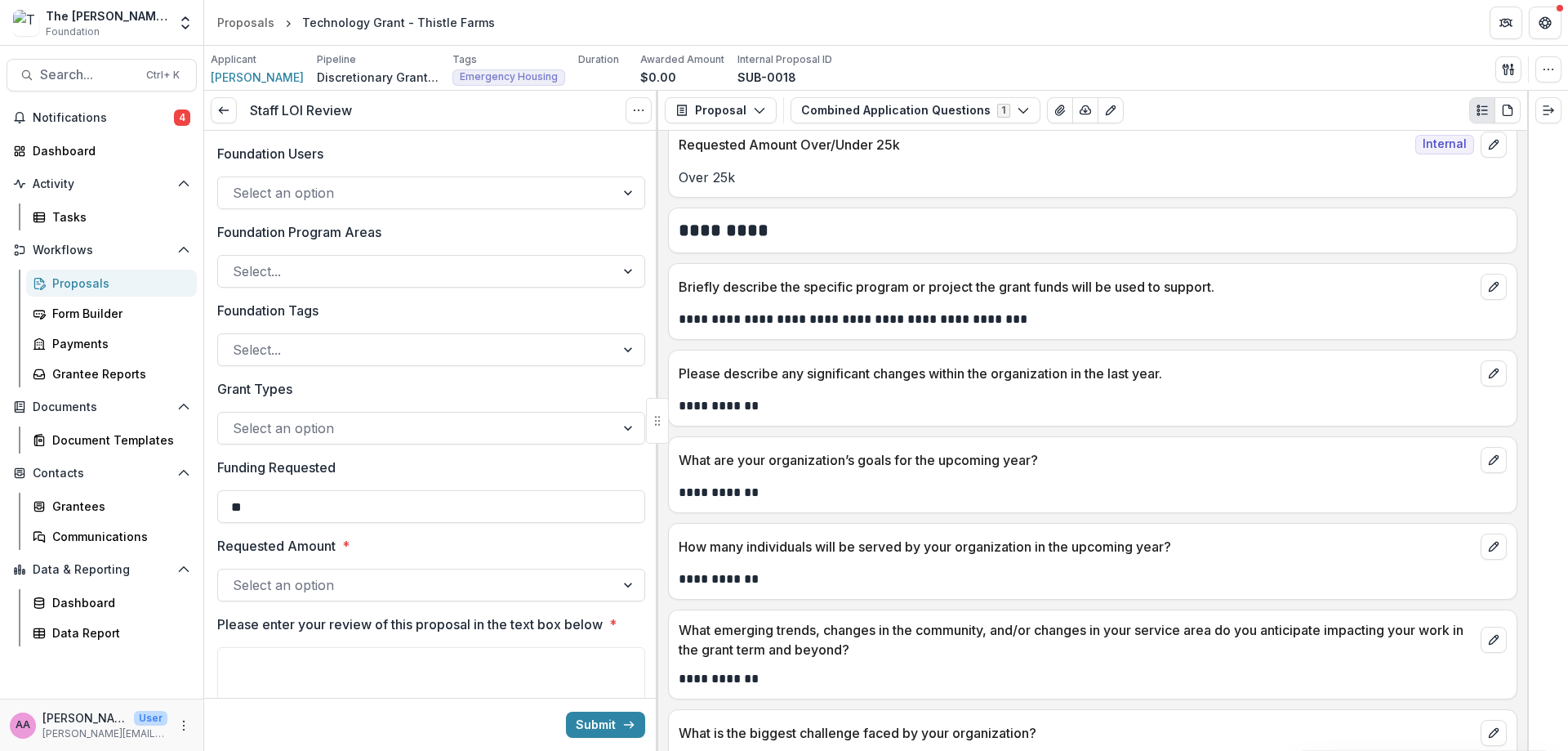
click at [417, 203] on div at bounding box center [416, 193] width 367 height 23
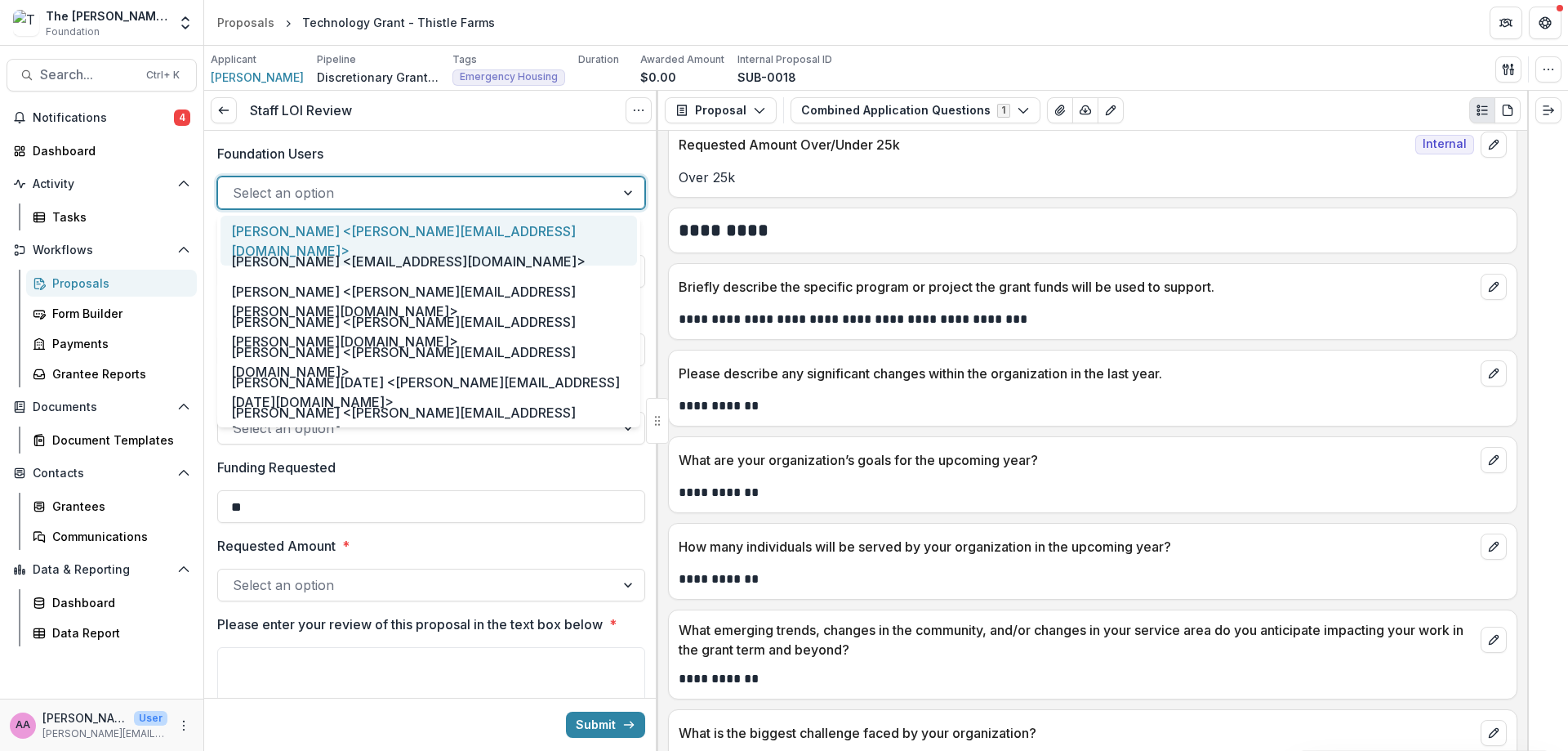
click at [417, 203] on div at bounding box center [416, 193] width 367 height 23
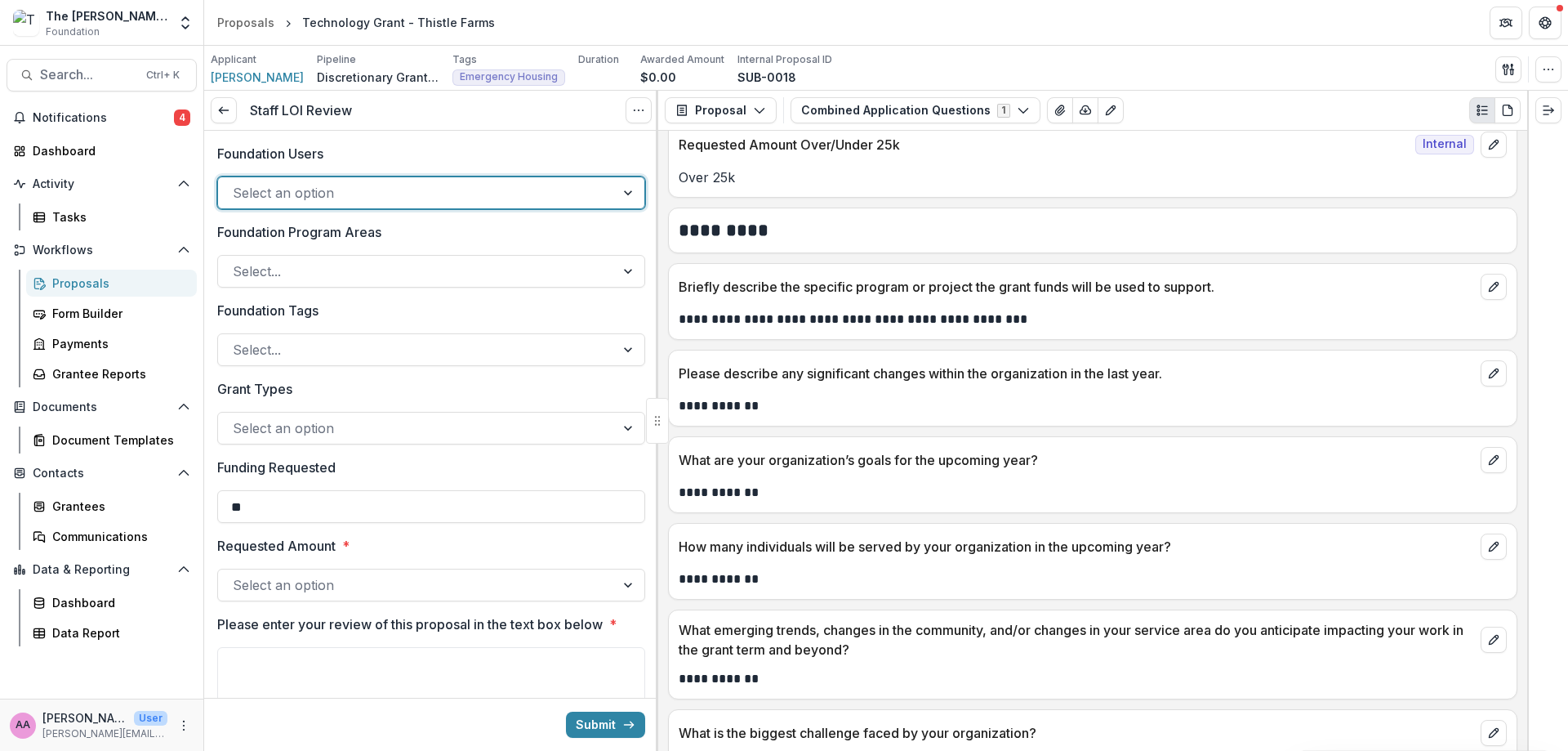
click at [417, 203] on div at bounding box center [416, 193] width 367 height 23
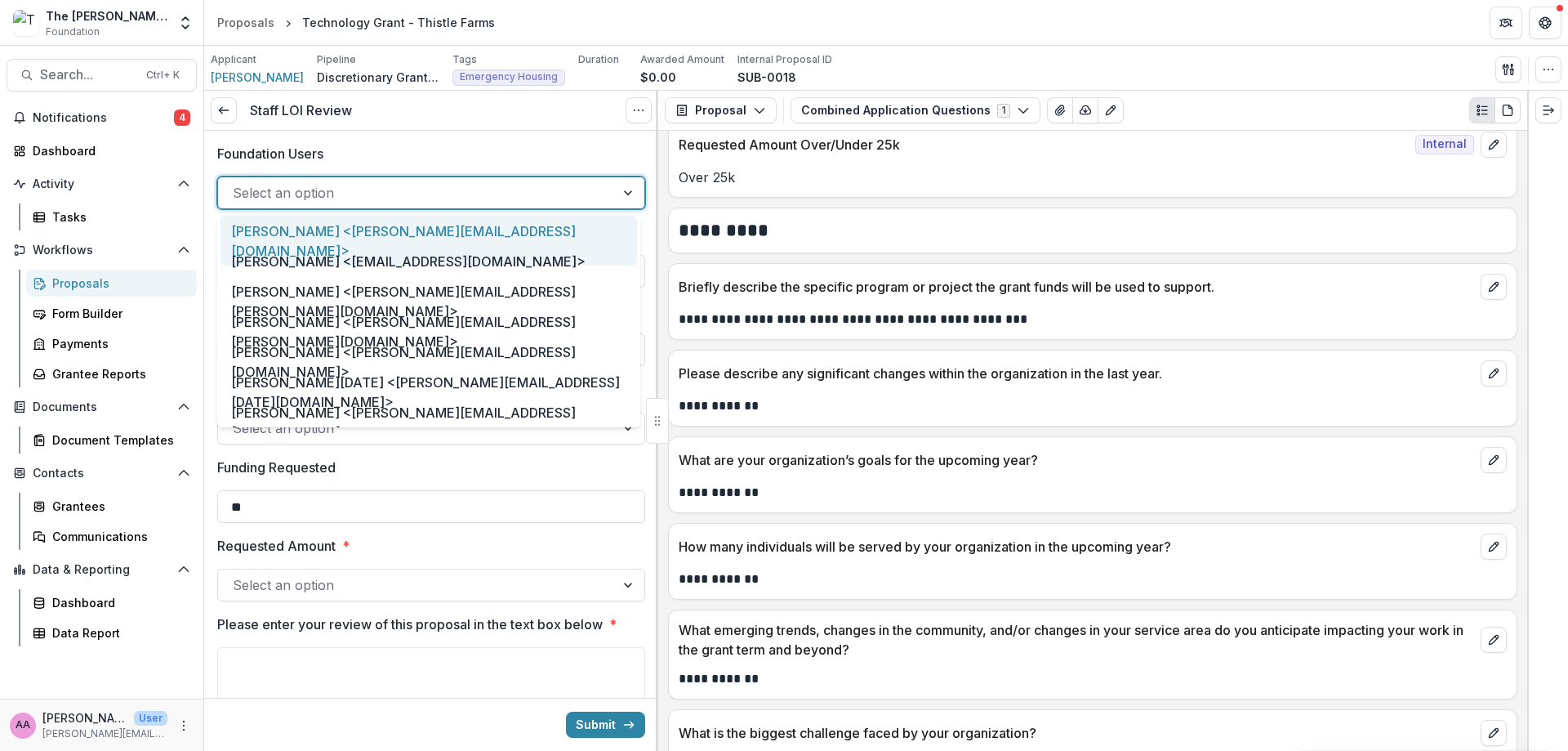
click at [417, 203] on div at bounding box center [416, 193] width 367 height 23
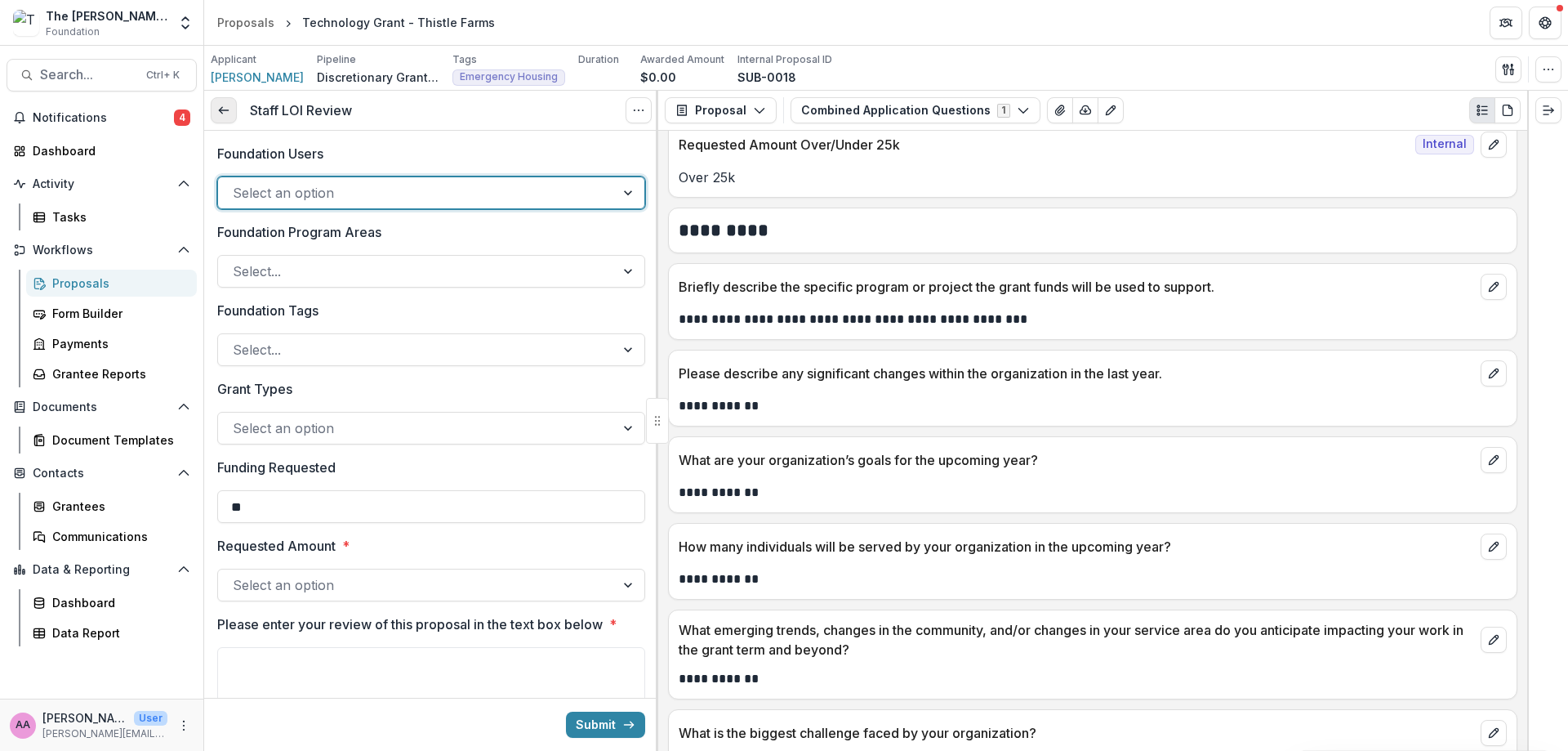
click at [219, 112] on icon at bounding box center [224, 110] width 13 height 13
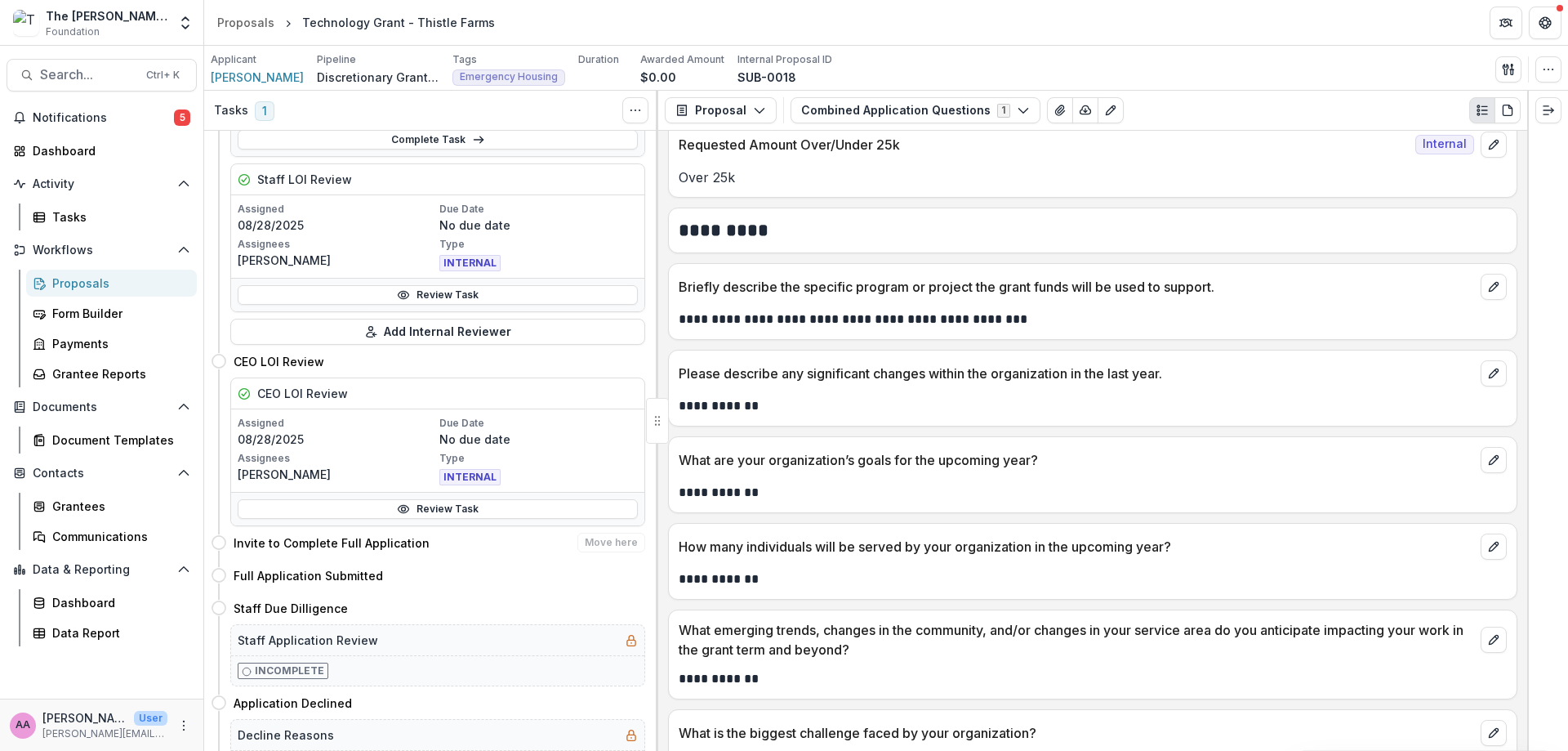
scroll to position [216, 0]
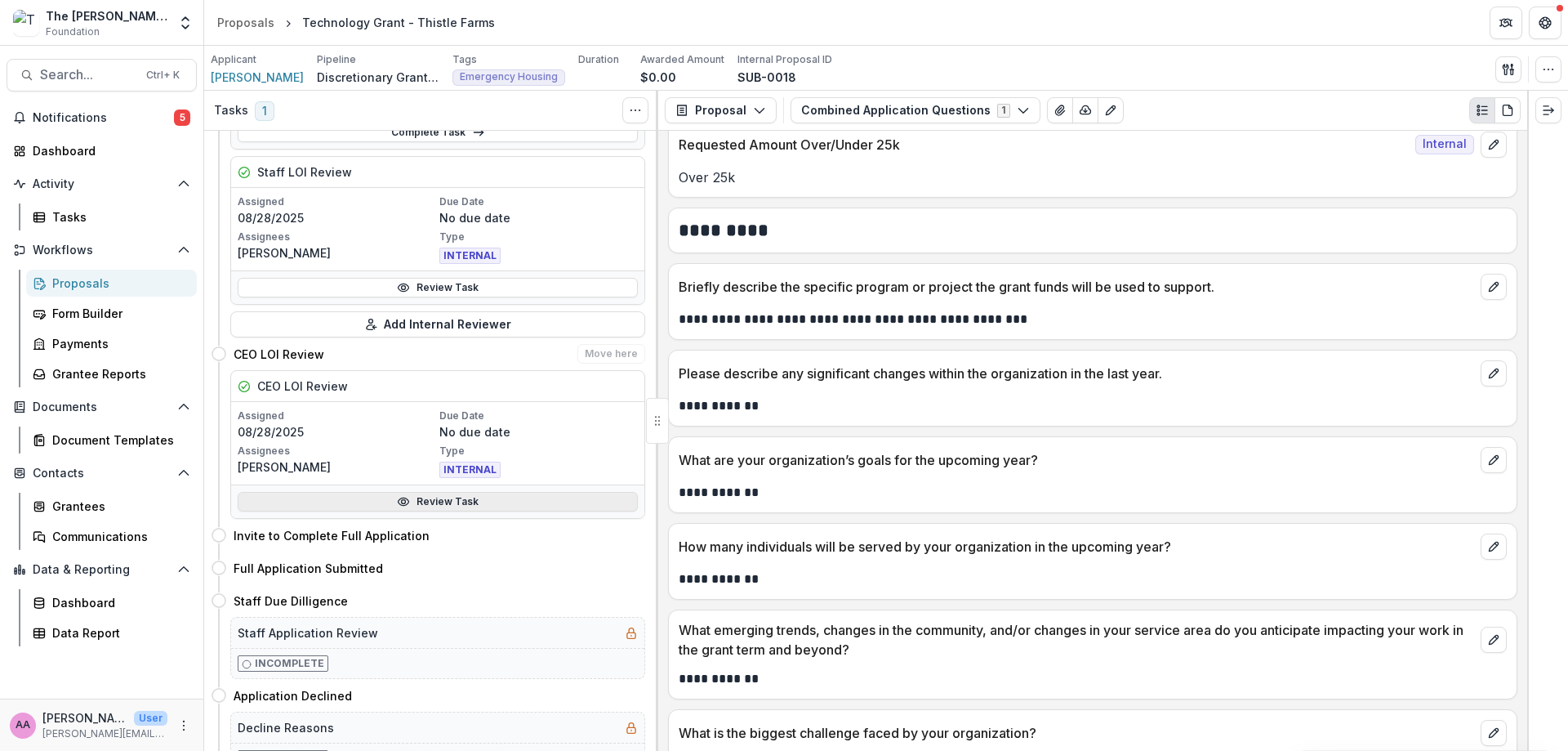
click at [444, 501] on link "Review Task" at bounding box center [437, 502] width 400 height 19
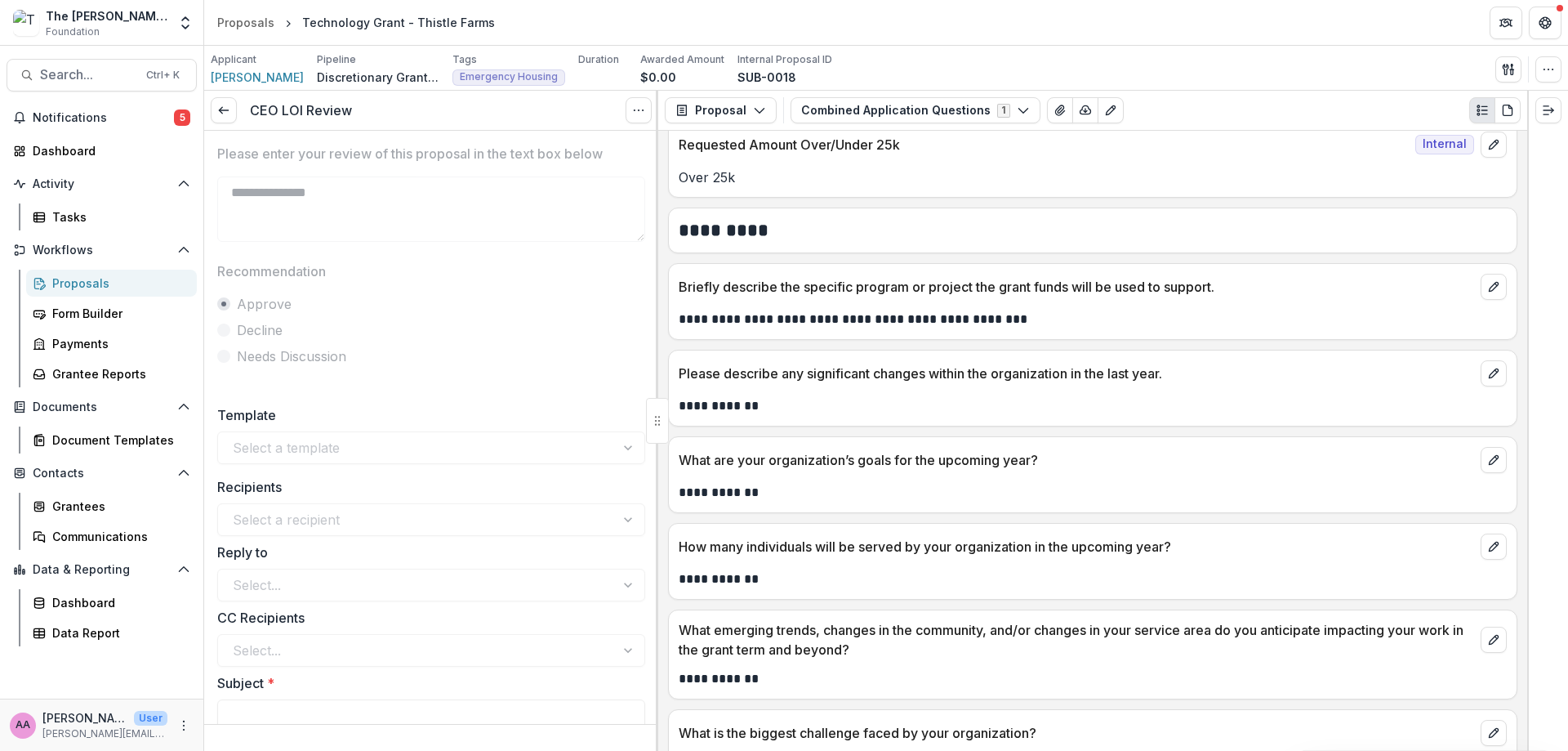
click at [208, 99] on div "CEO LOI Review View task Reopen Task" at bounding box center [432, 111] width 455 height 40
click at [224, 112] on icon at bounding box center [224, 110] width 13 height 13
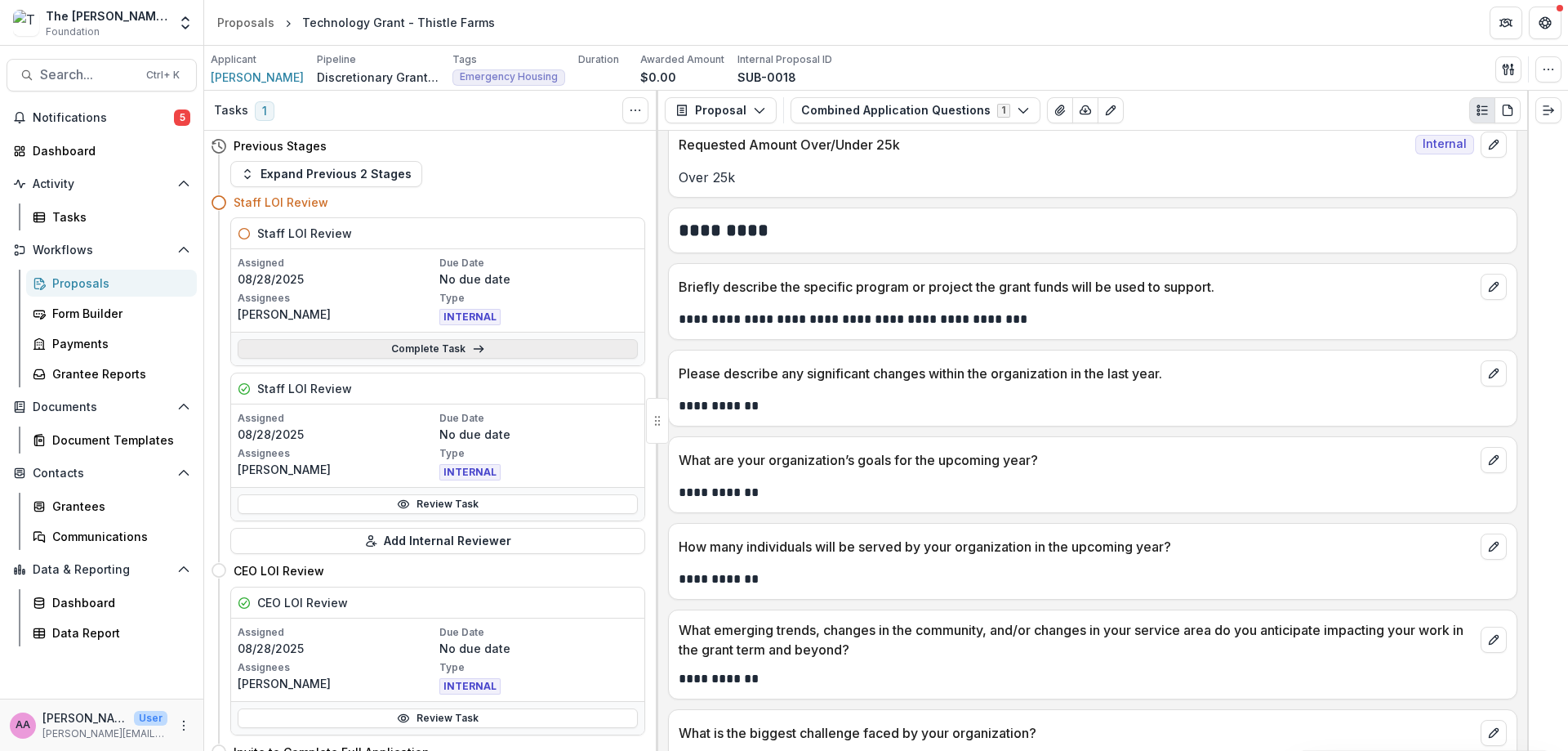
click at [425, 354] on link "Complete Task" at bounding box center [437, 348] width 400 height 19
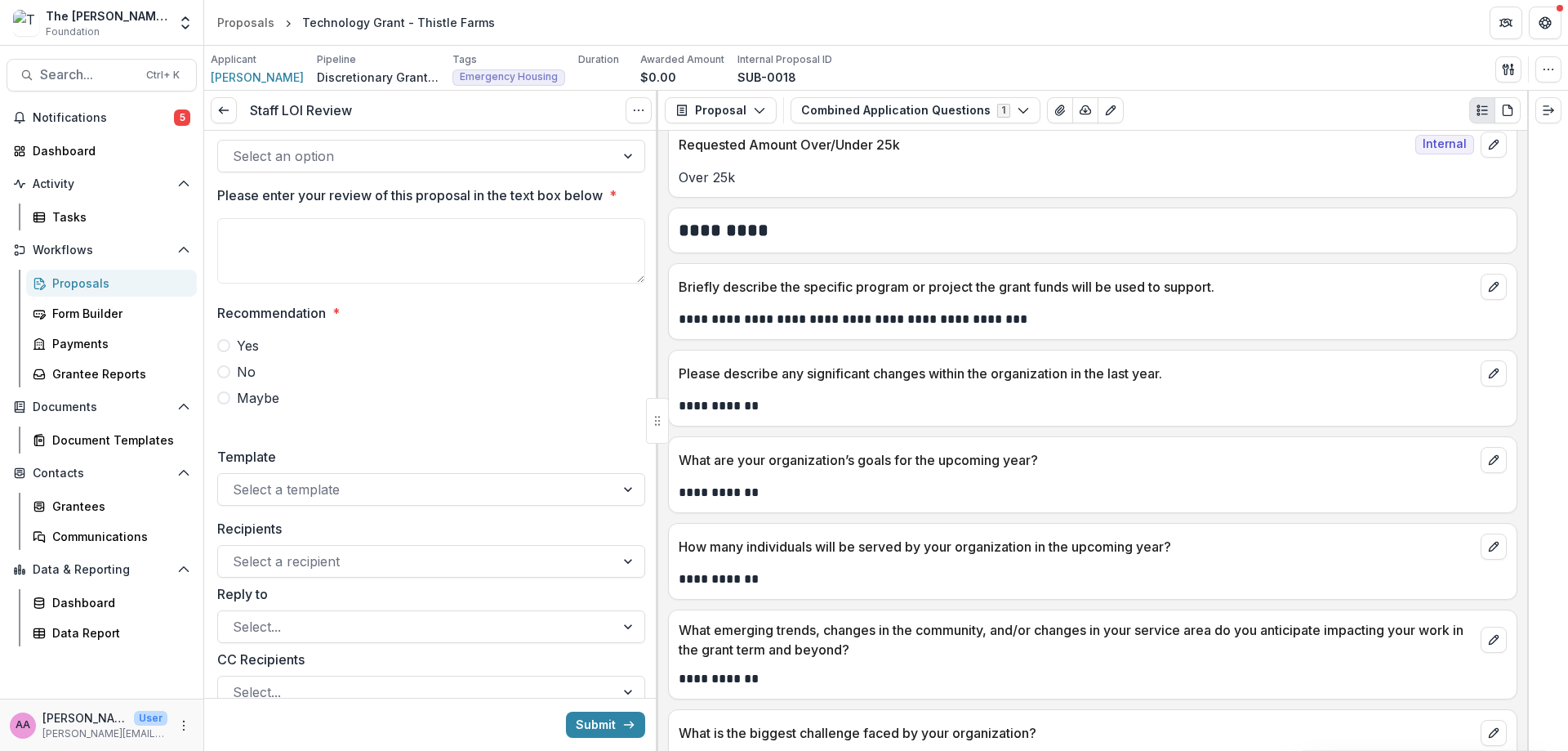
scroll to position [427, 0]
click at [241, 369] on span "No" at bounding box center [246, 373] width 18 height 19
click at [620, 734] on button "Submit" at bounding box center [606, 724] width 79 height 27
click at [345, 160] on div at bounding box center [416, 158] width 367 height 23
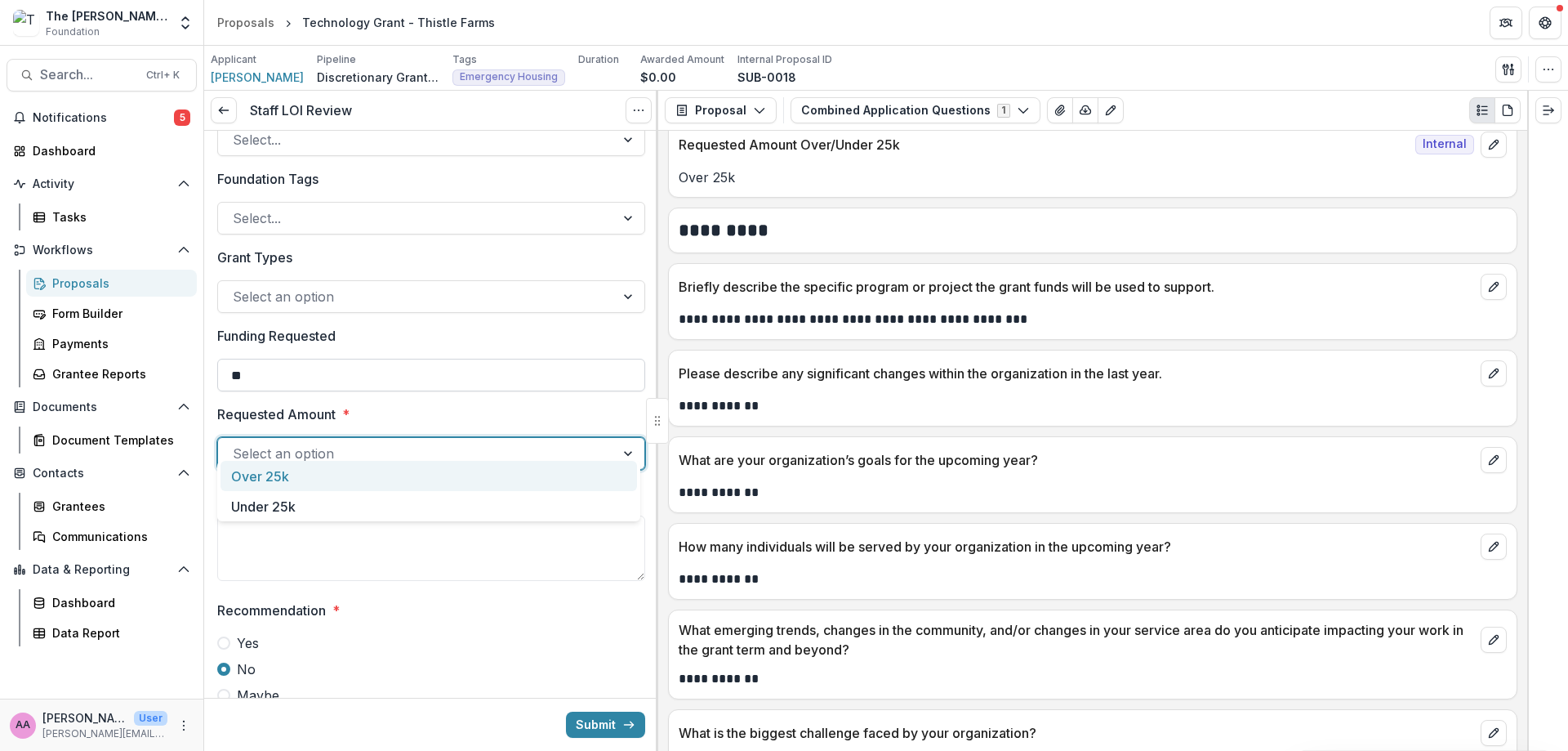
scroll to position [112, 0]
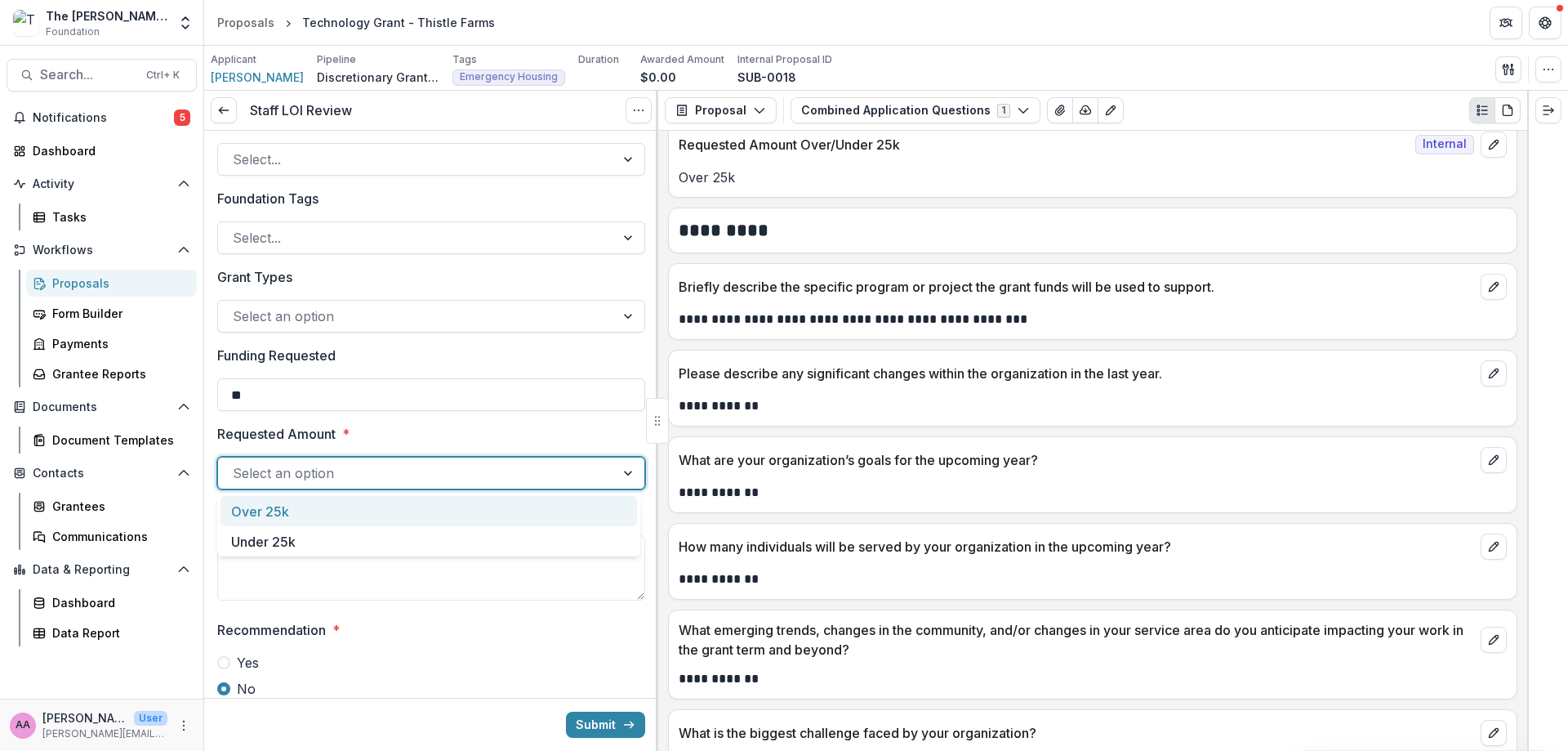
click at [303, 503] on div "Over 25k" at bounding box center [429, 511] width 417 height 30
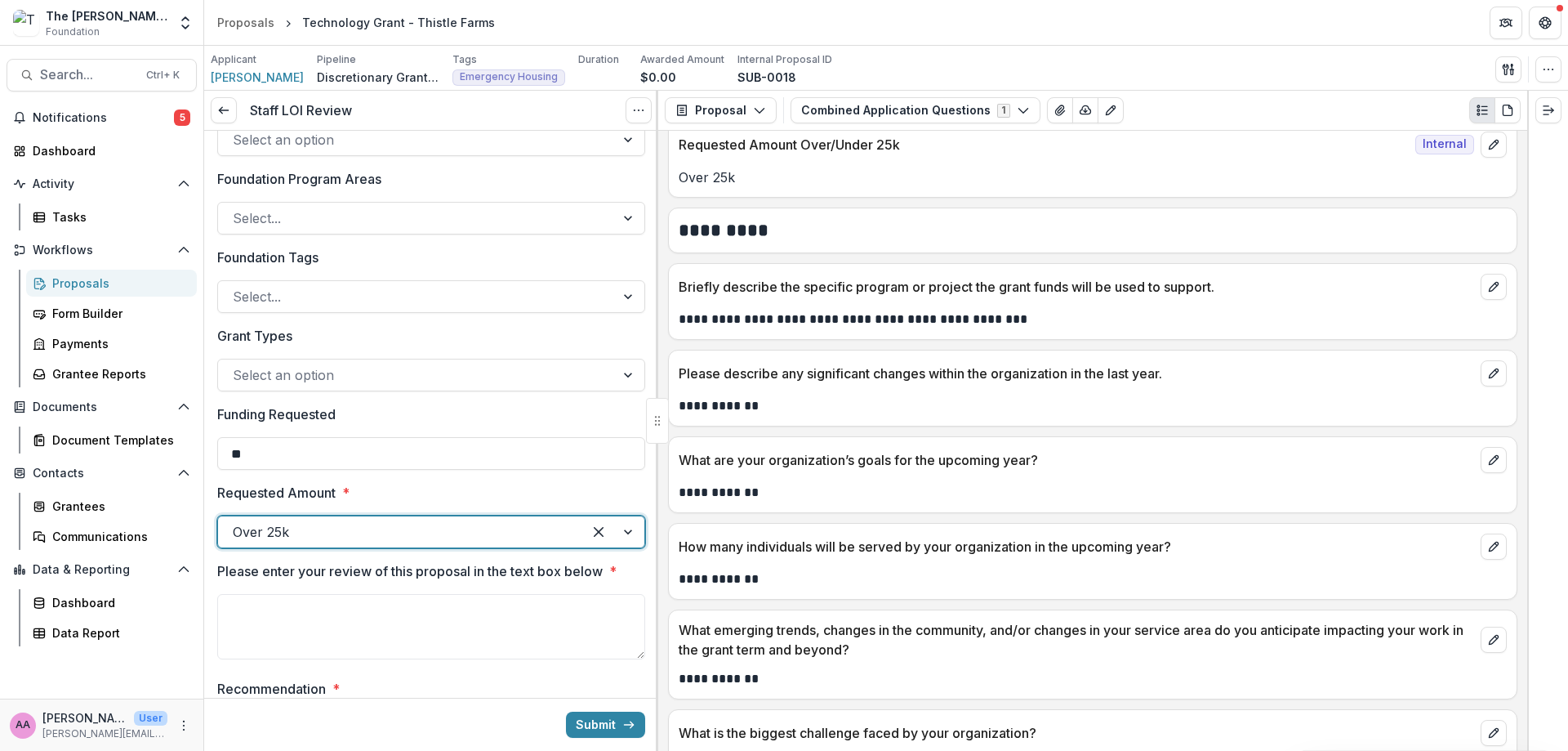
scroll to position [0, 0]
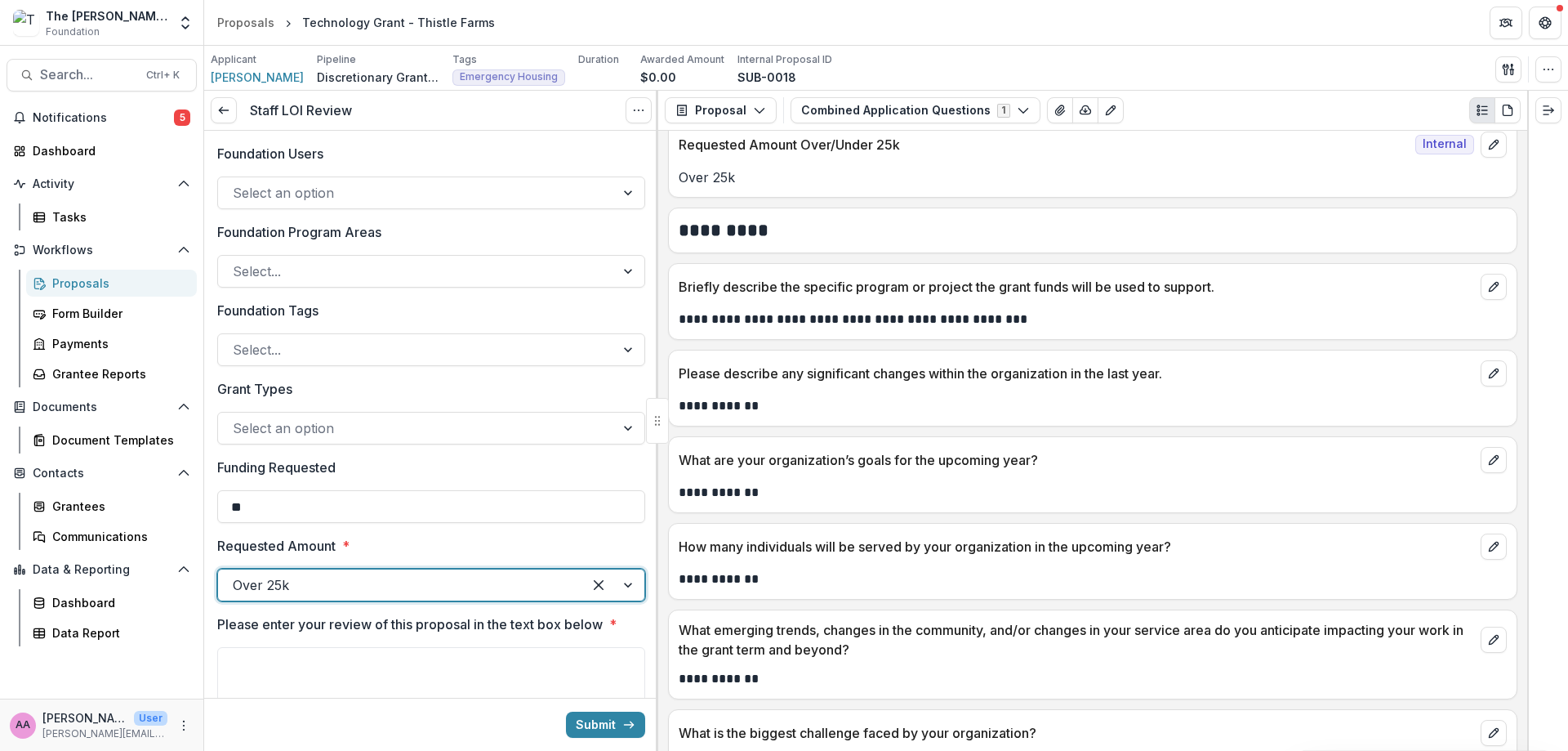
click at [589, 740] on div "Submit" at bounding box center [432, 724] width 455 height 53
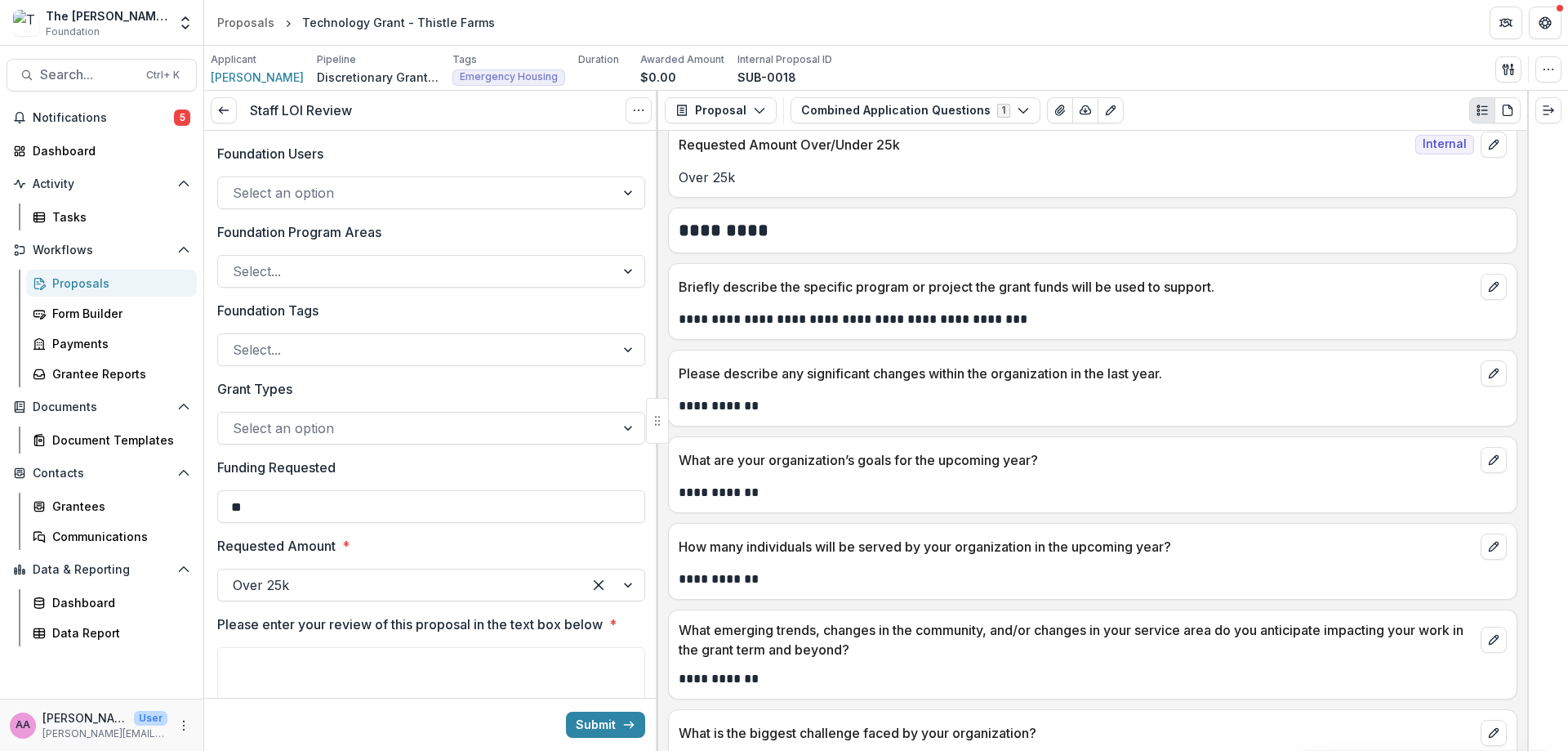
click at [589, 738] on div "Submit" at bounding box center [432, 724] width 455 height 53
click at [544, 656] on textarea "Please enter your review of this proposal in the text box below *" at bounding box center [431, 679] width 428 height 65
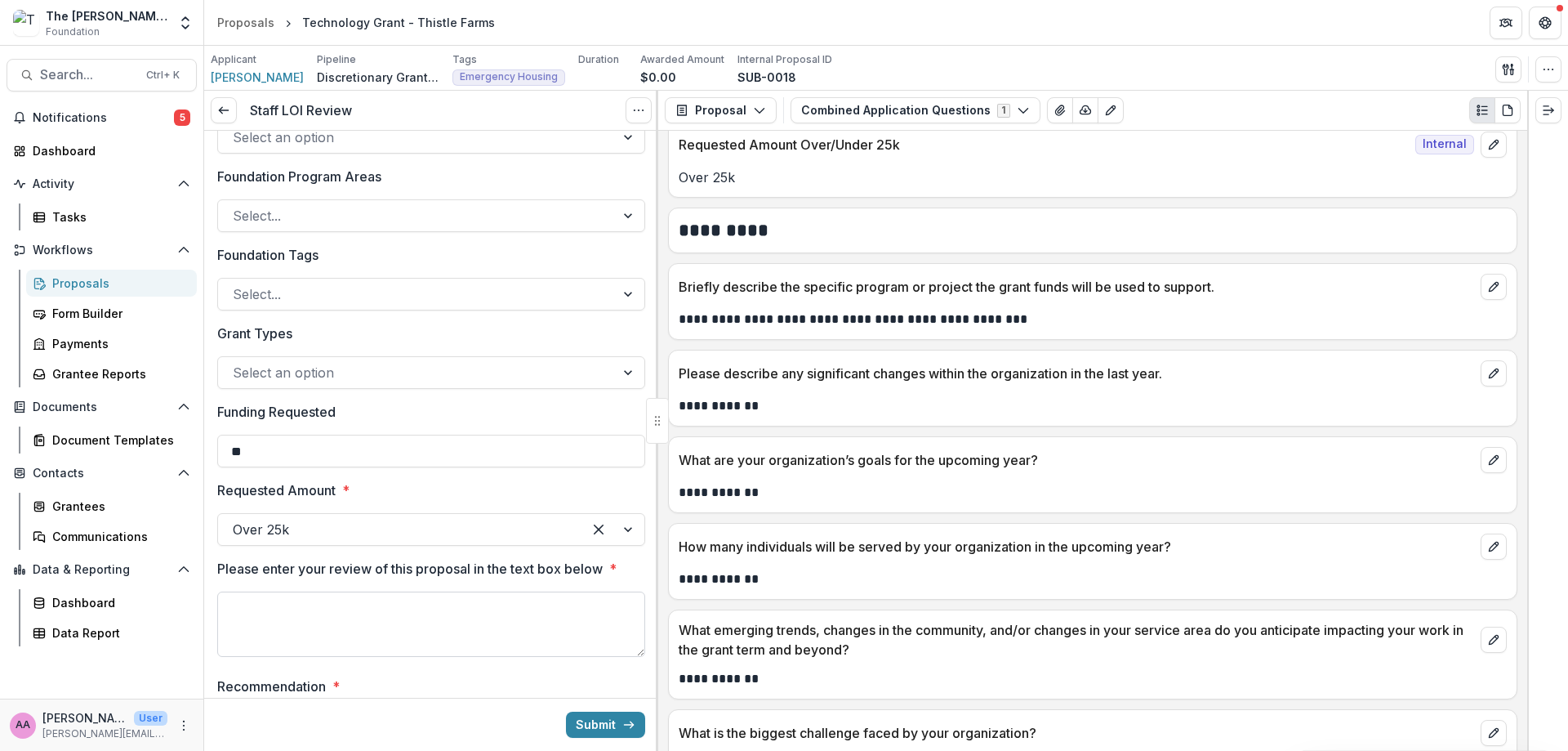
scroll to position [80, 0]
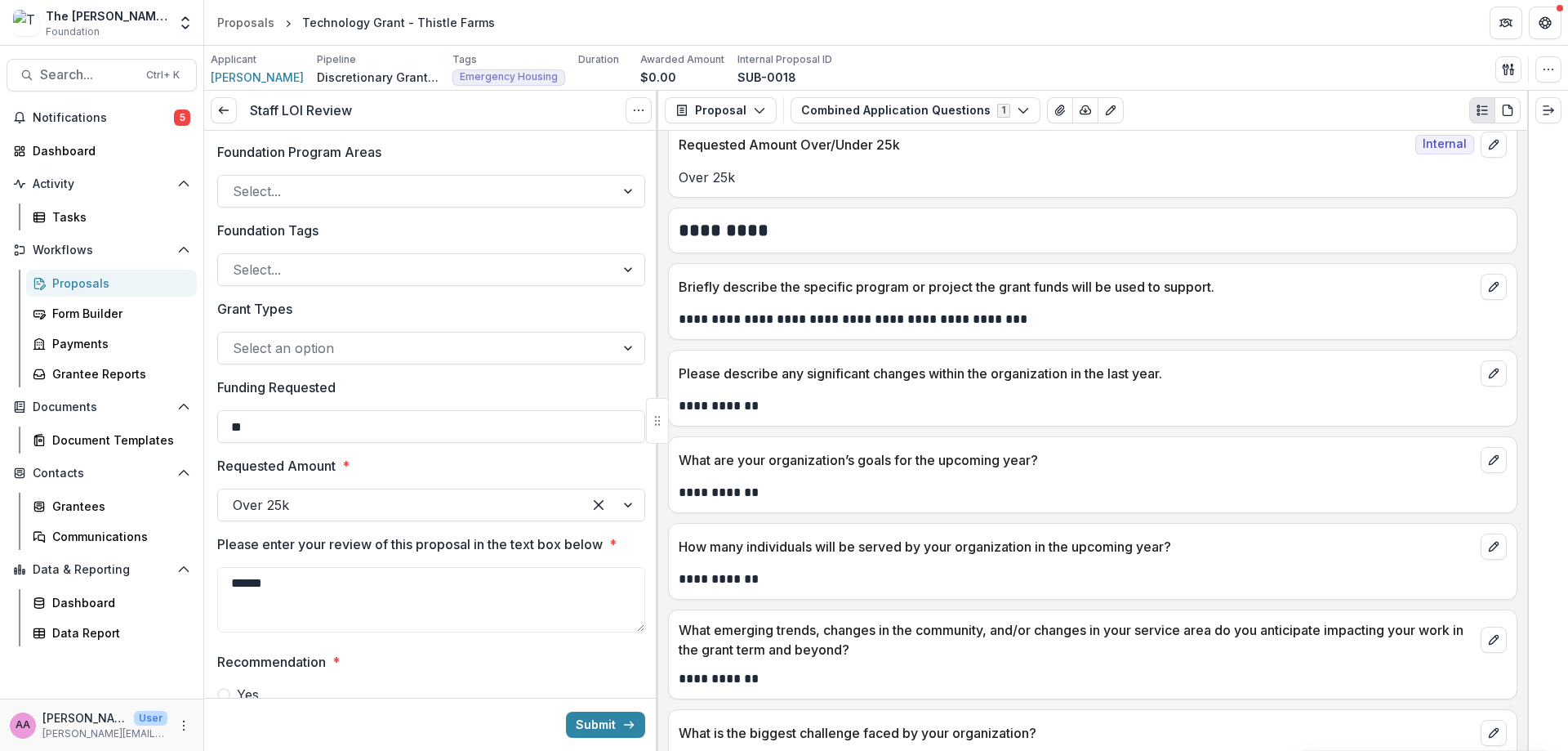
type textarea "******"
click at [585, 741] on div "Submit" at bounding box center [432, 724] width 455 height 53
click at [582, 725] on button "Submit" at bounding box center [606, 724] width 79 height 27
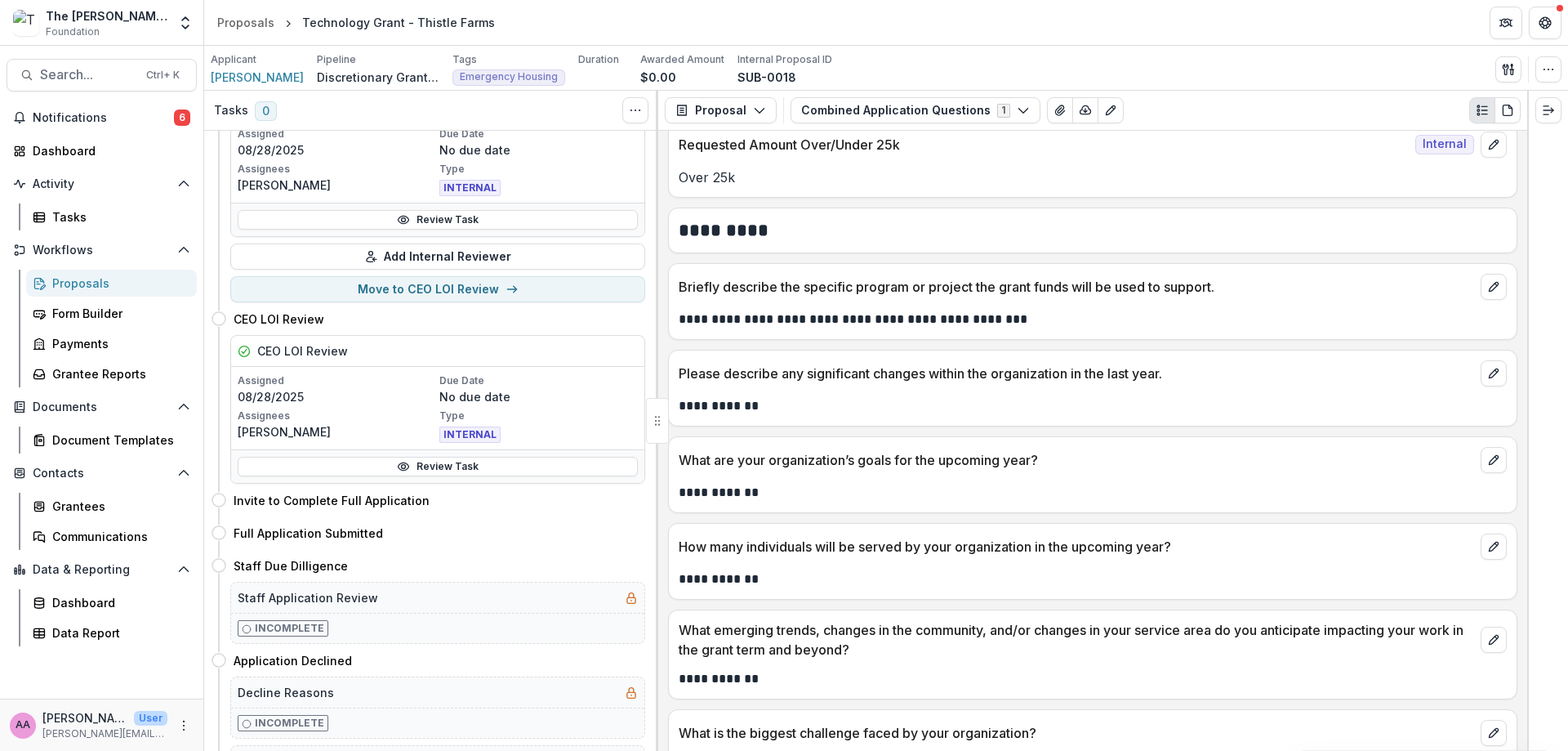
scroll to position [290, 0]
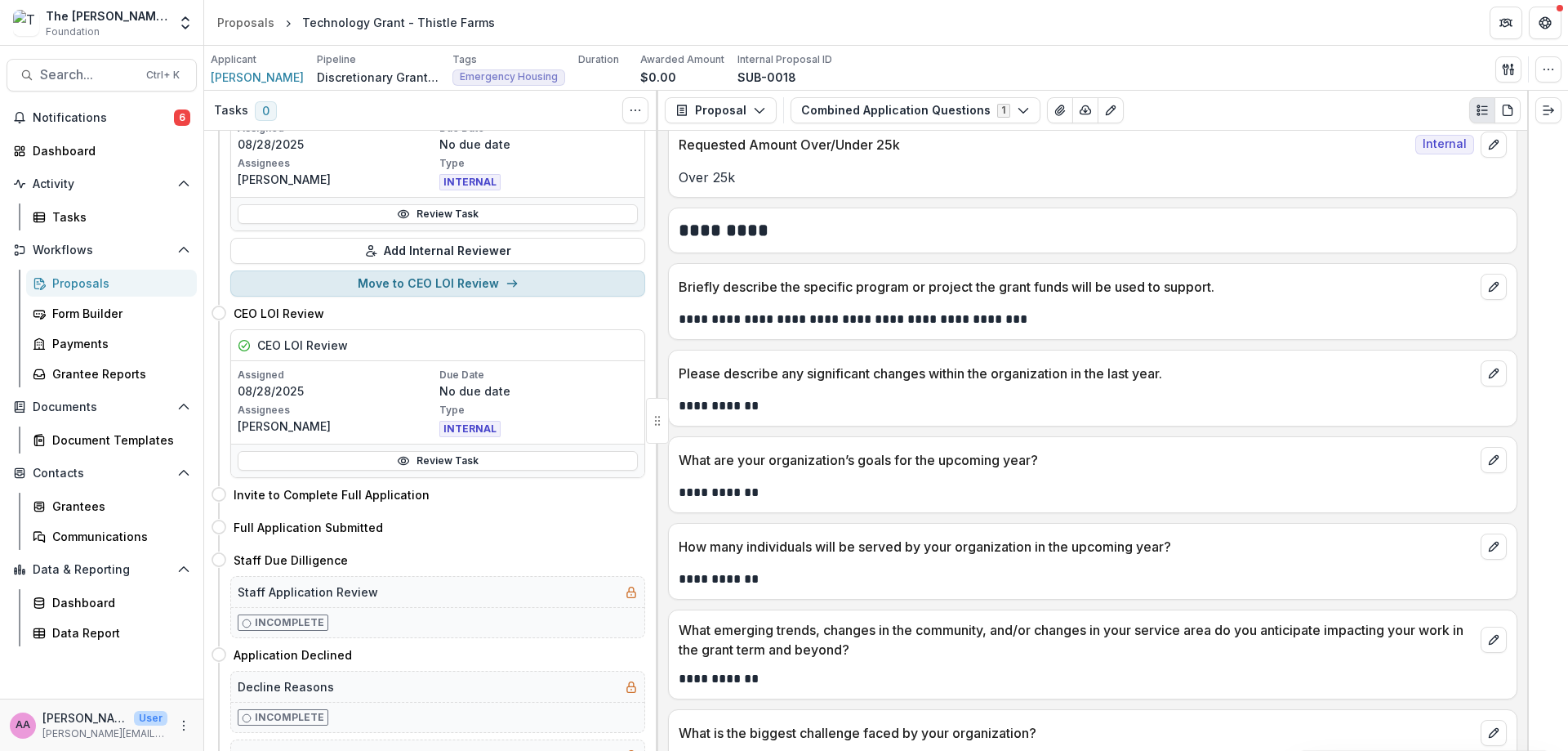
click at [379, 282] on button "Move to CEO LOI Review" at bounding box center [437, 283] width 415 height 27
select select "**********"
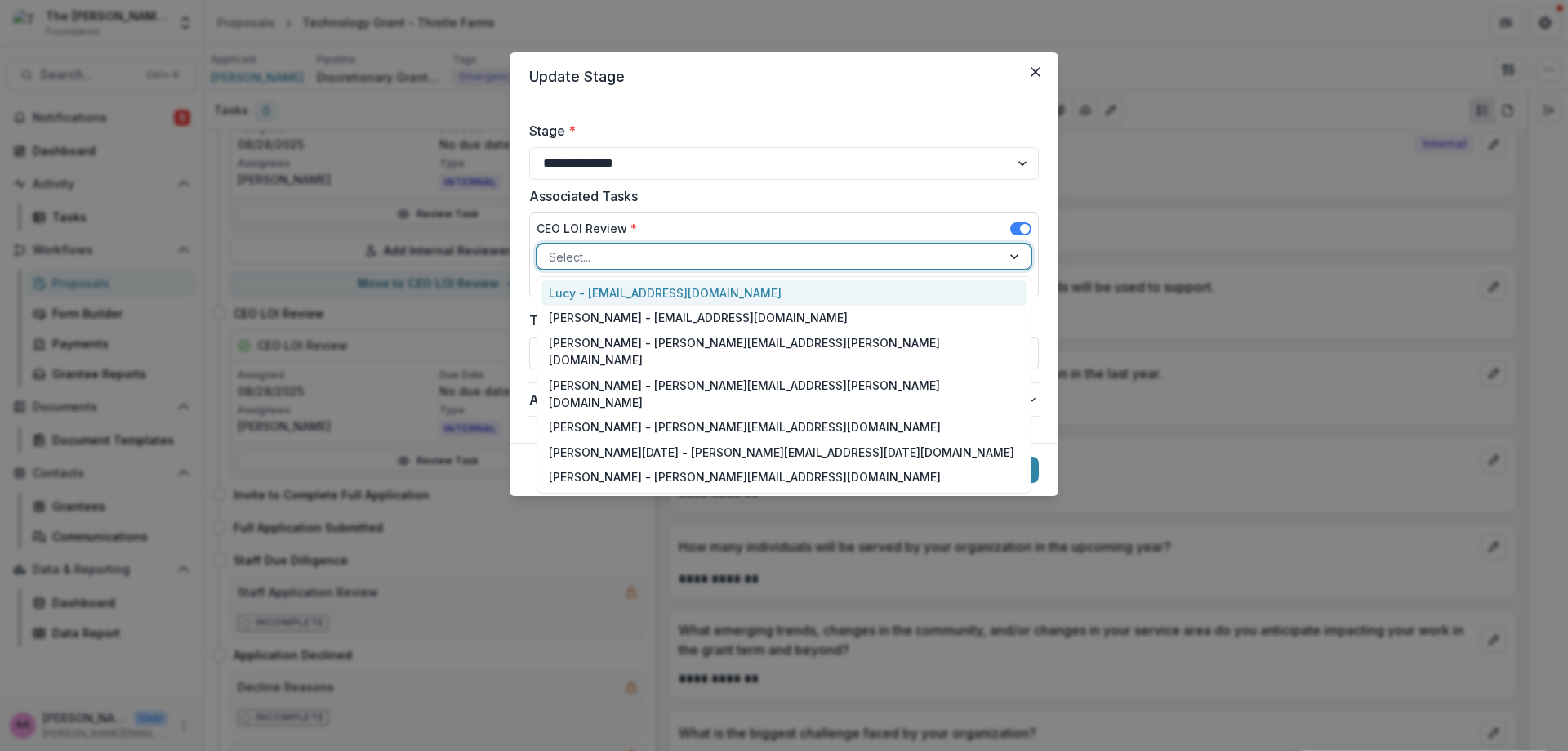
click at [594, 261] on div at bounding box center [769, 257] width 441 height 20
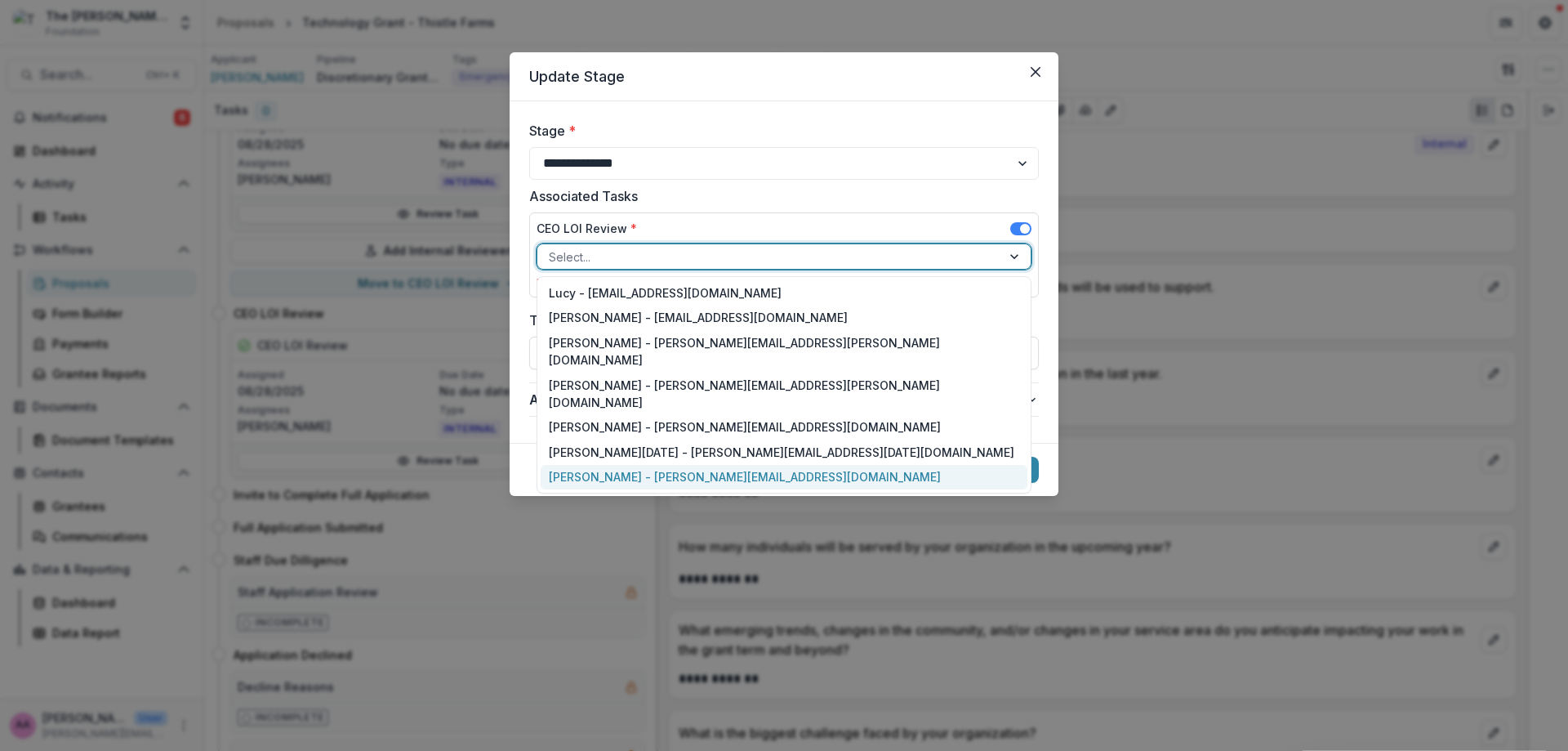
click at [944, 467] on button "Cancel" at bounding box center [949, 469] width 61 height 27
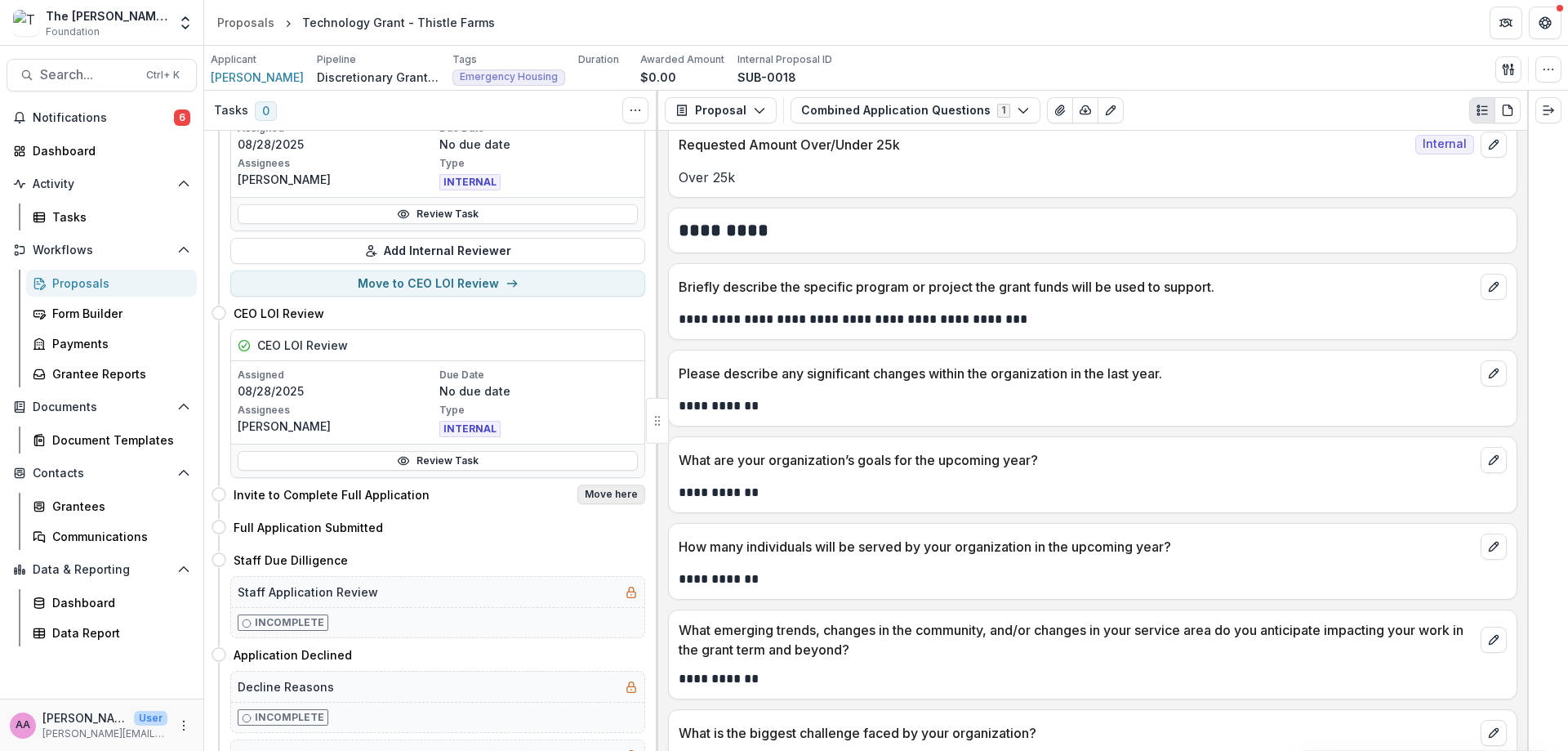
click at [603, 492] on button "Move here" at bounding box center [611, 494] width 68 height 19
select select "**********"
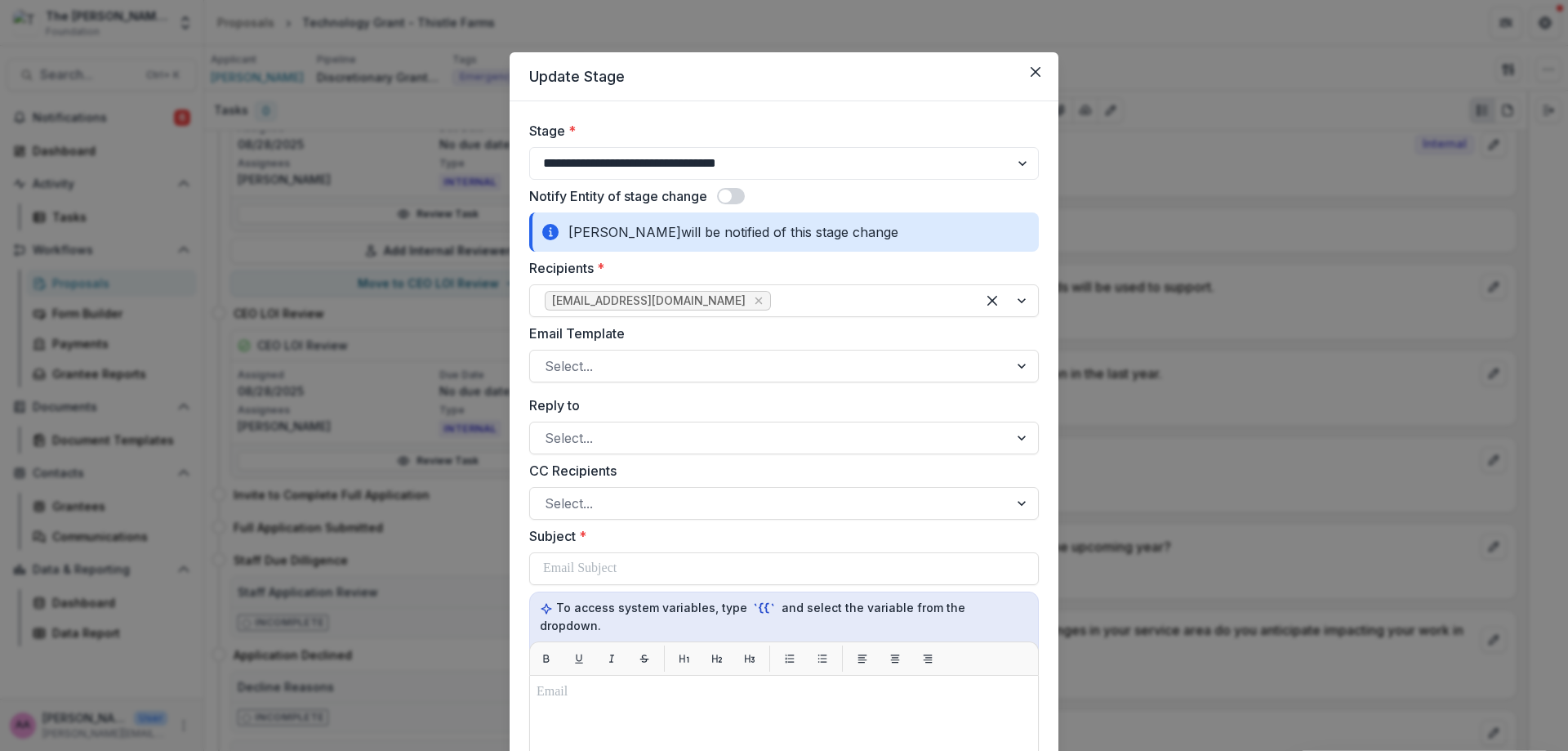
click at [732, 199] on span at bounding box center [725, 196] width 13 height 13
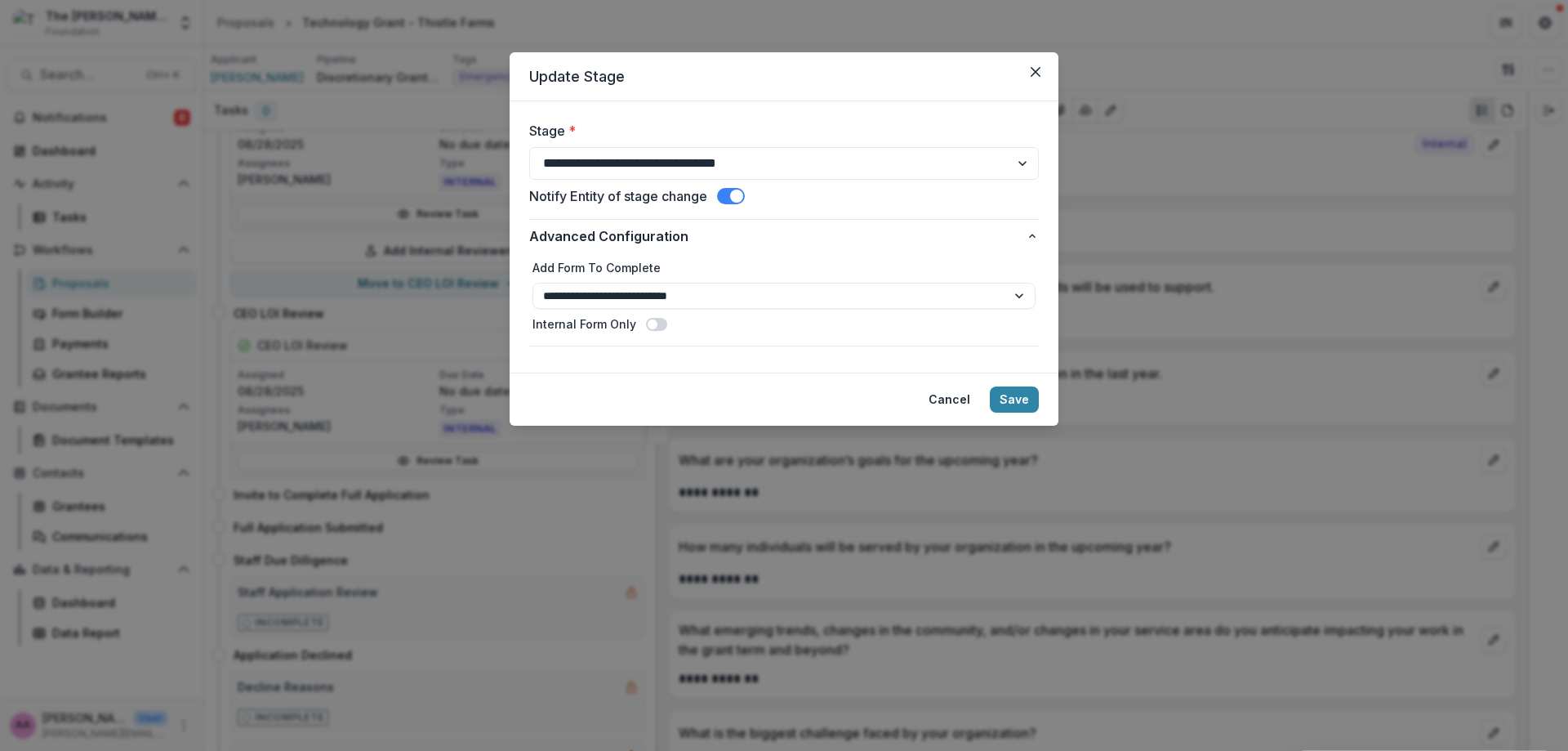
click at [732, 199] on span at bounding box center [731, 196] width 27 height 17
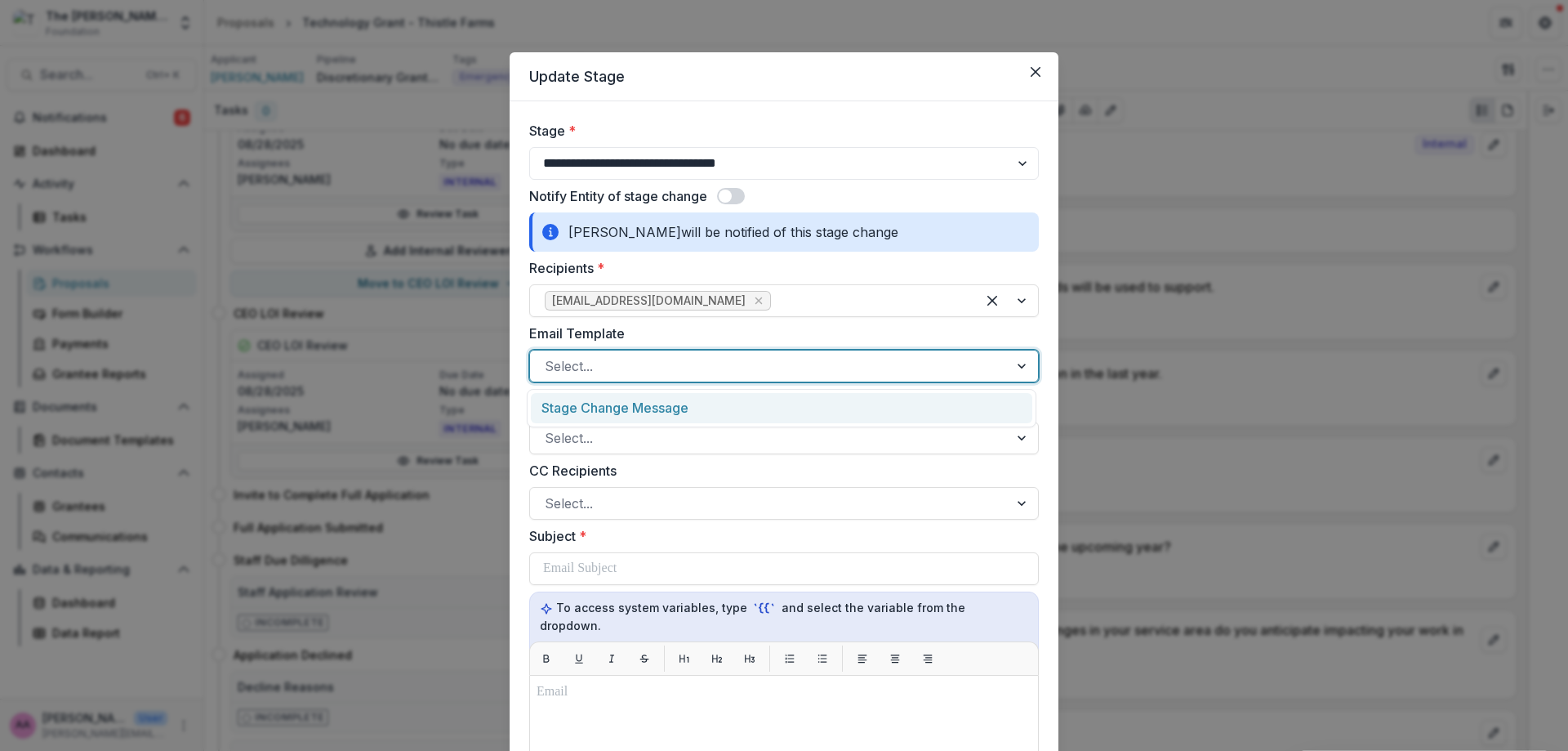
click at [731, 368] on div at bounding box center [769, 366] width 449 height 23
click at [731, 367] on div at bounding box center [769, 366] width 449 height 23
click at [729, 419] on div "Stage Change Message" at bounding box center [781, 408] width 501 height 30
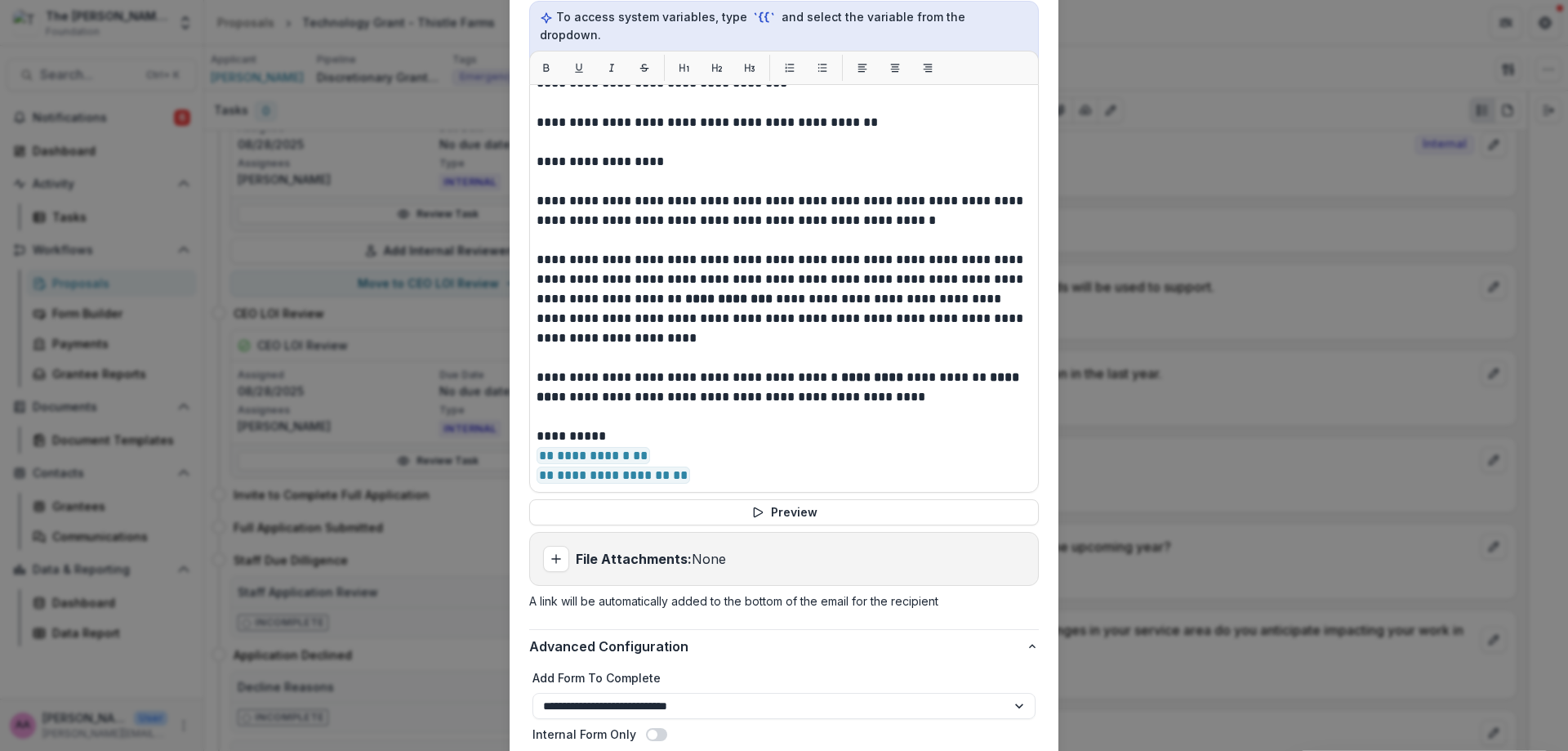
scroll to position [711, 0]
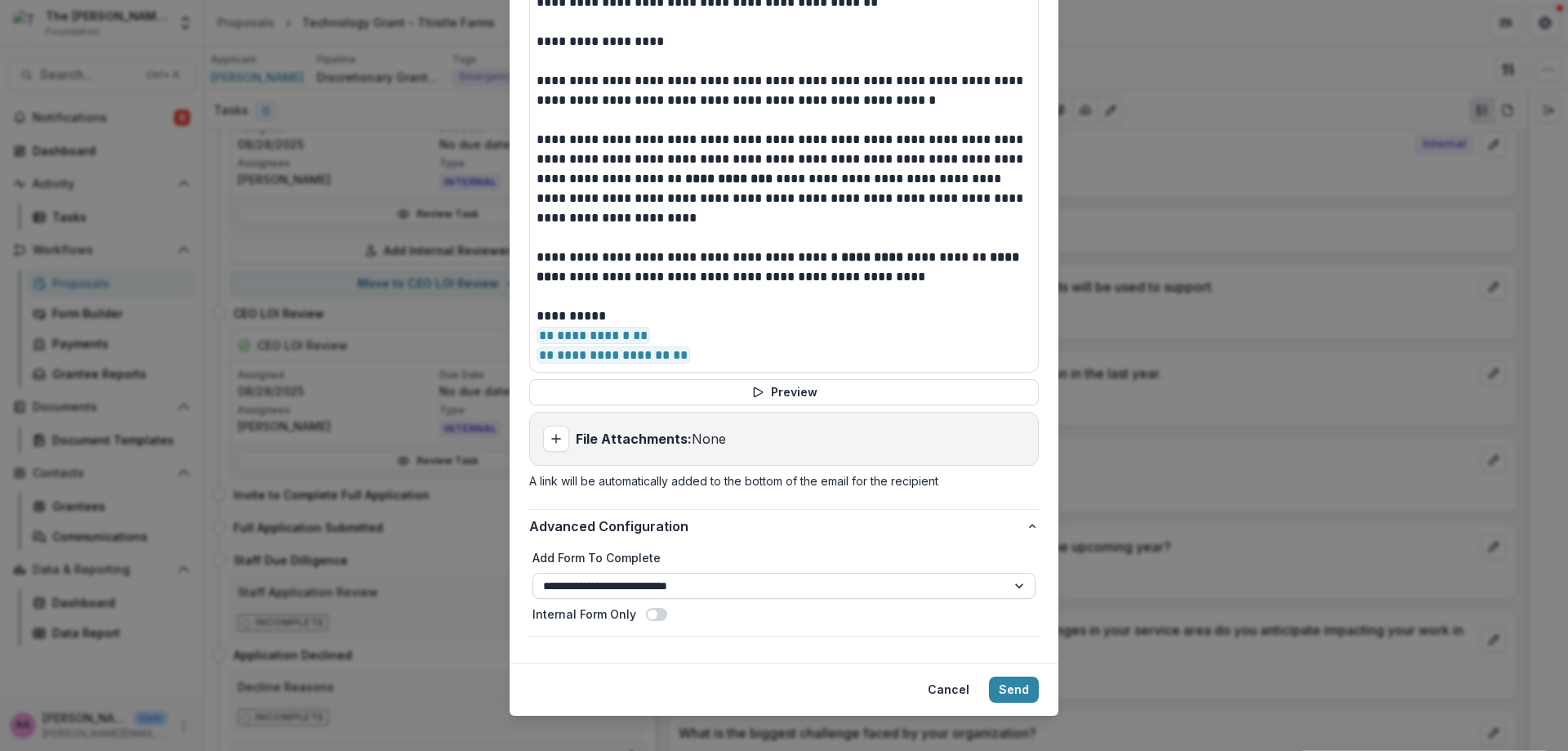
click at [770, 575] on select "**********" at bounding box center [784, 586] width 503 height 27
click at [768, 576] on select "**********" at bounding box center [784, 586] width 503 height 27
drag, startPoint x: 854, startPoint y: 541, endPoint x: 870, endPoint y: 558, distance: 23.3
click at [854, 549] on label "Add Form To Complete" at bounding box center [784, 558] width 503 height 17
click at [854, 573] on select "**********" at bounding box center [784, 586] width 503 height 27
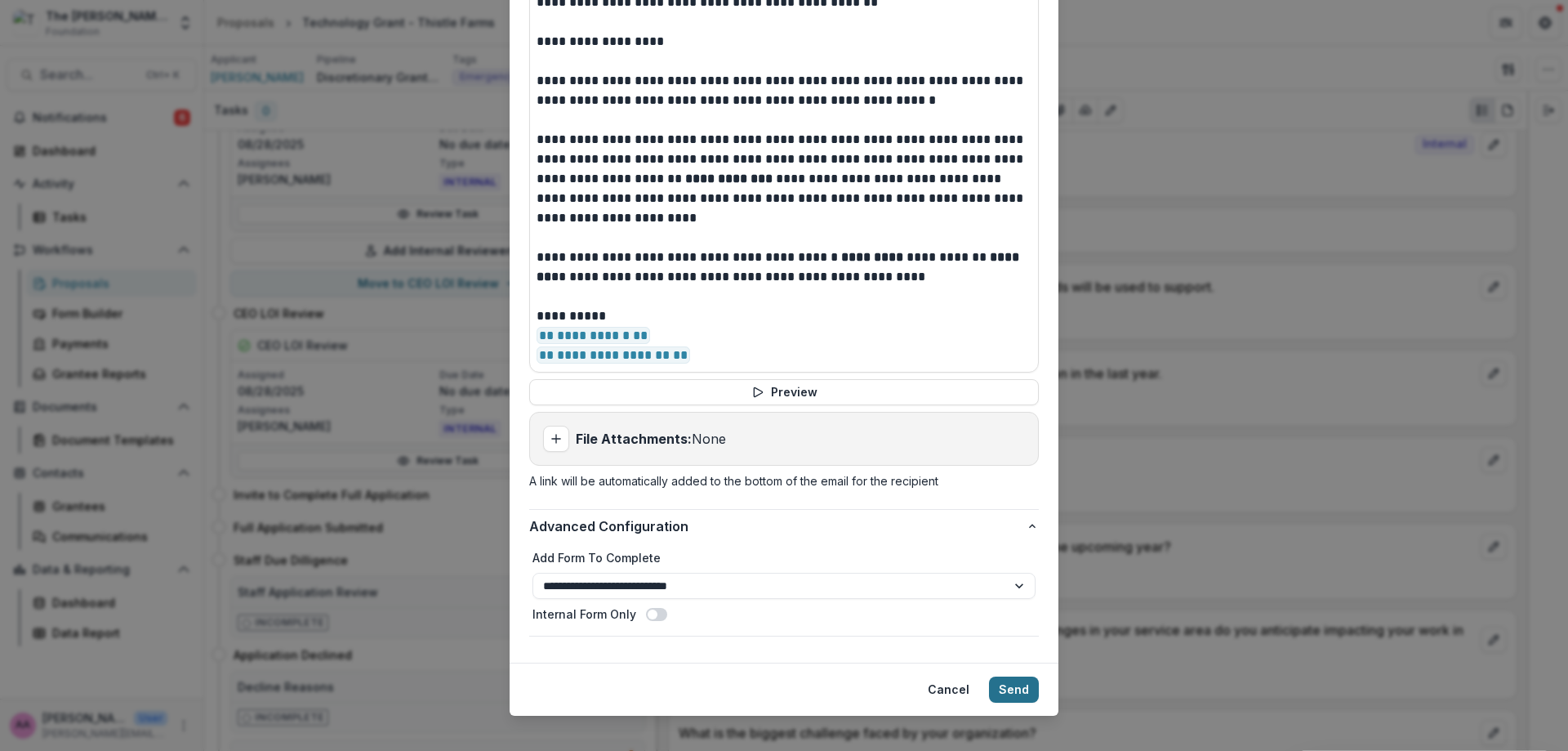
click at [1002, 677] on button "Send" at bounding box center [1014, 690] width 49 height 27
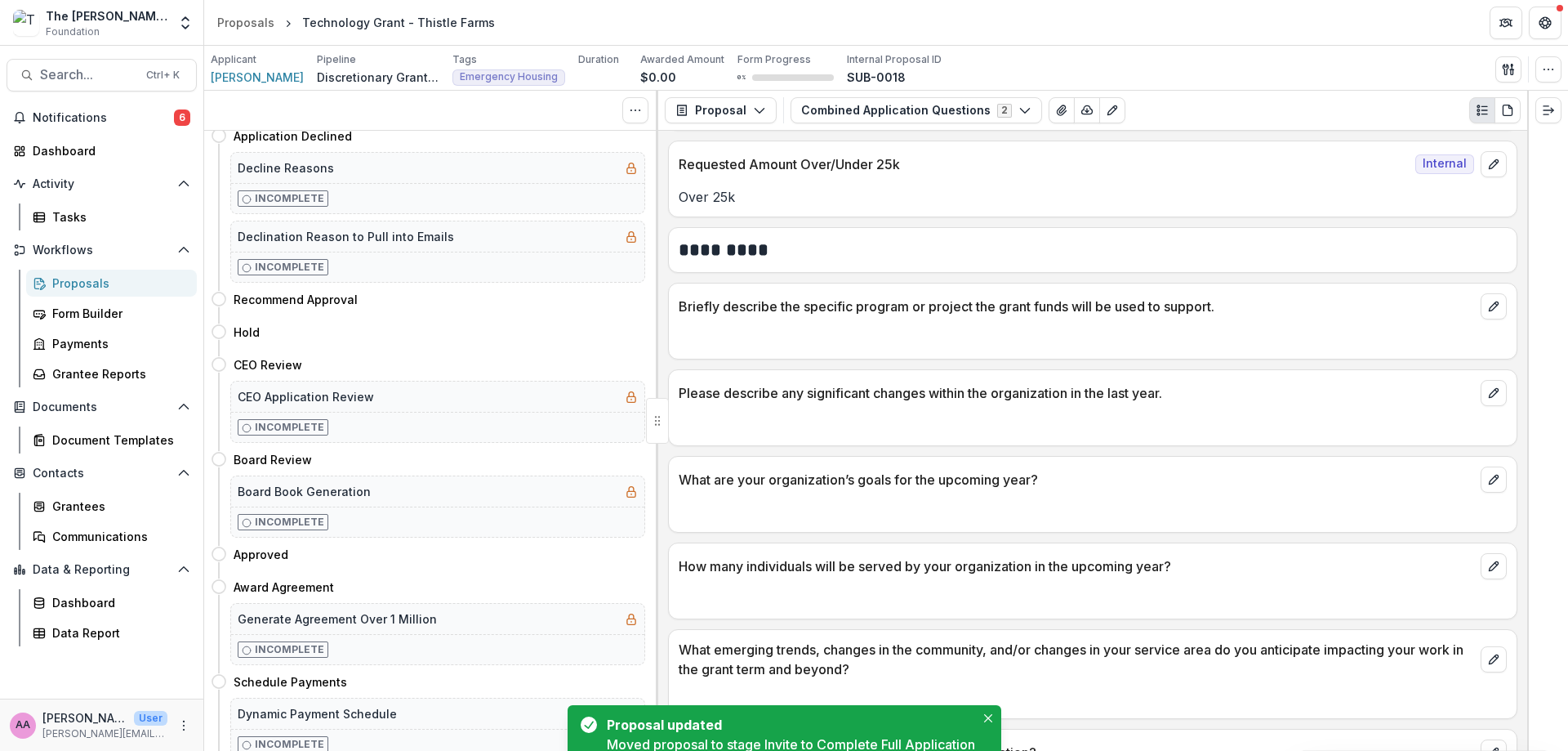
scroll to position [0, 0]
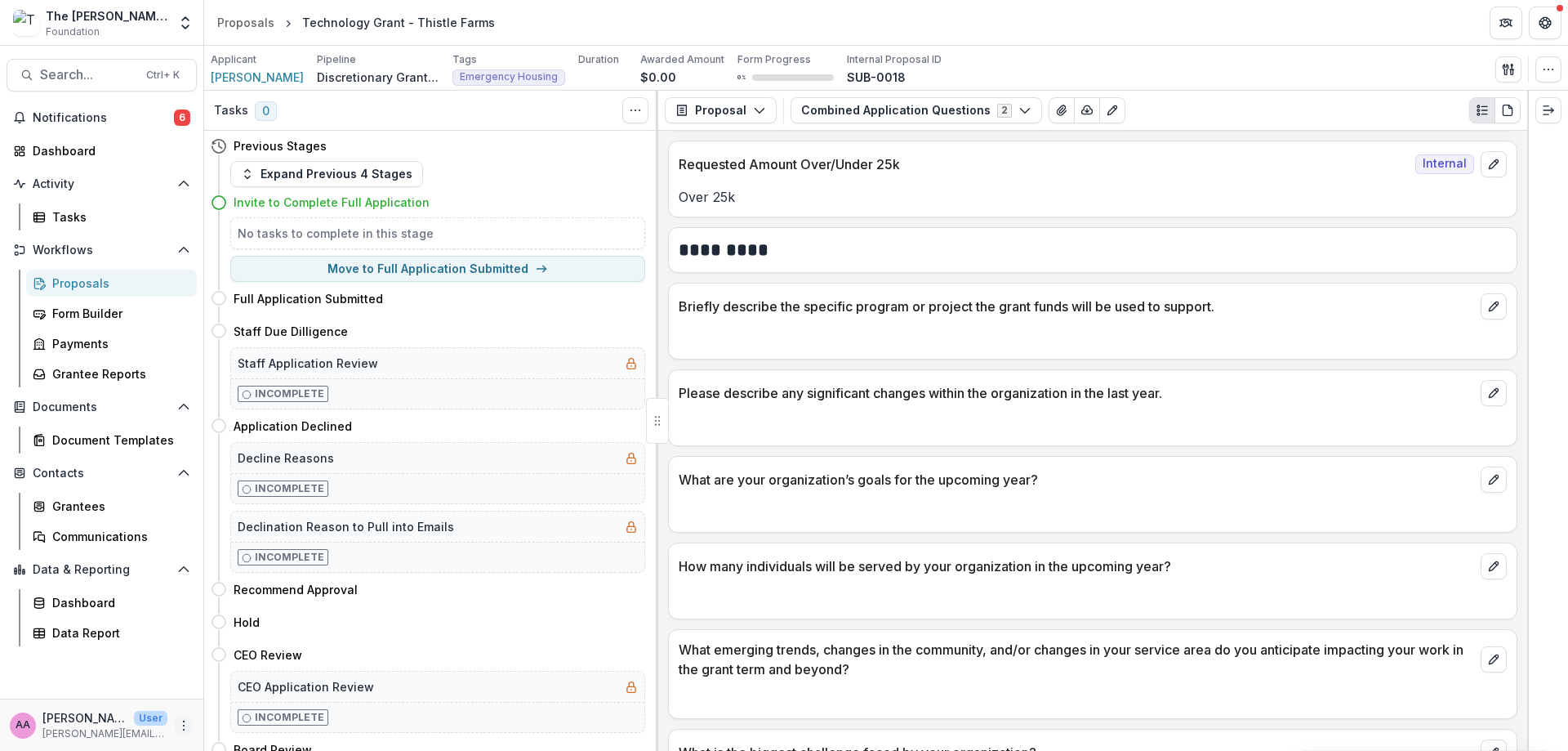
click at [182, 734] on button "More" at bounding box center [183, 725] width 19 height 19
click at [232, 715] on button "Logout" at bounding box center [291, 717] width 175 height 27
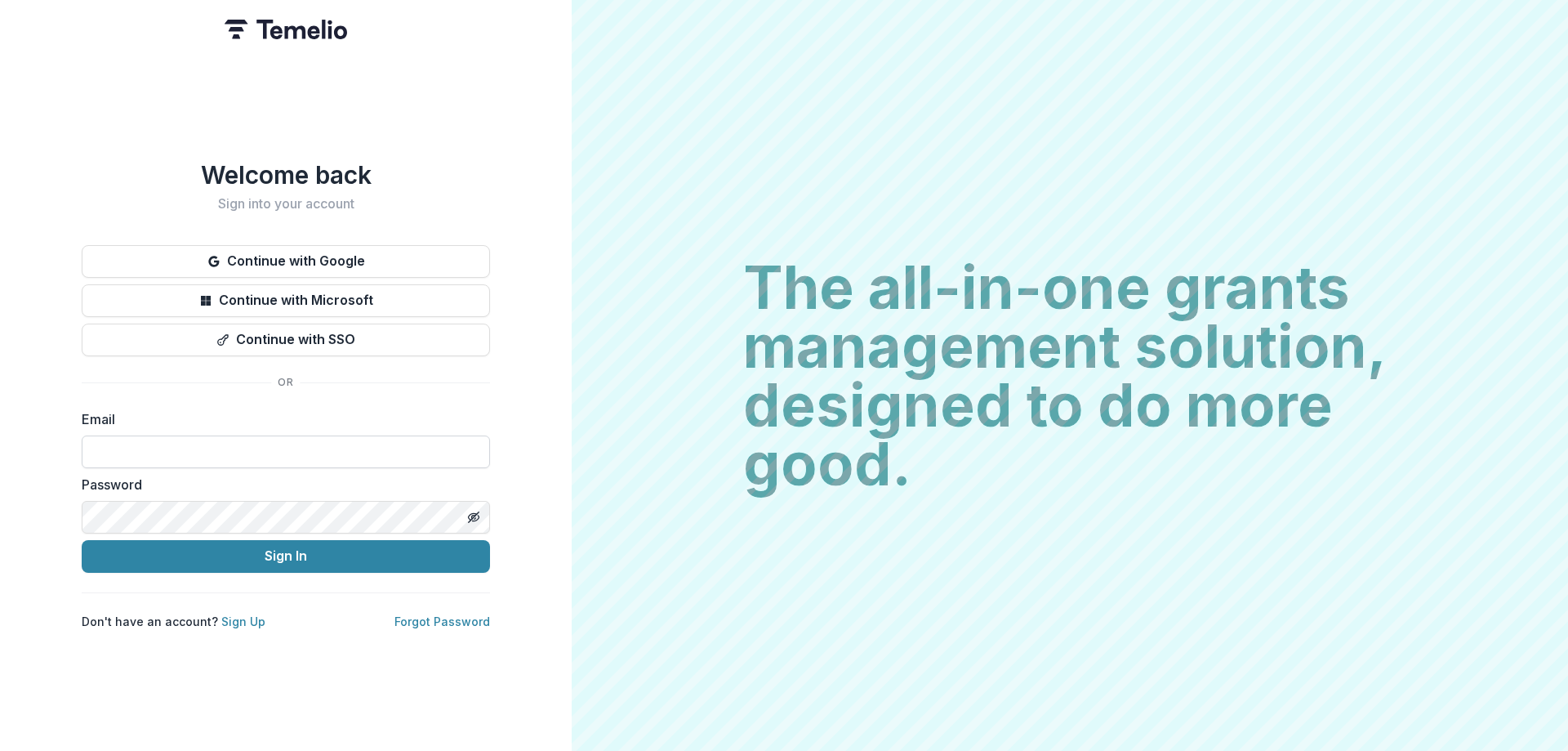
click at [385, 462] on input at bounding box center [286, 452] width 409 height 33
type input "**********"
click at [311, 559] on button "Sign In" at bounding box center [286, 557] width 409 height 33
